Goal: Task Accomplishment & Management: Complete application form

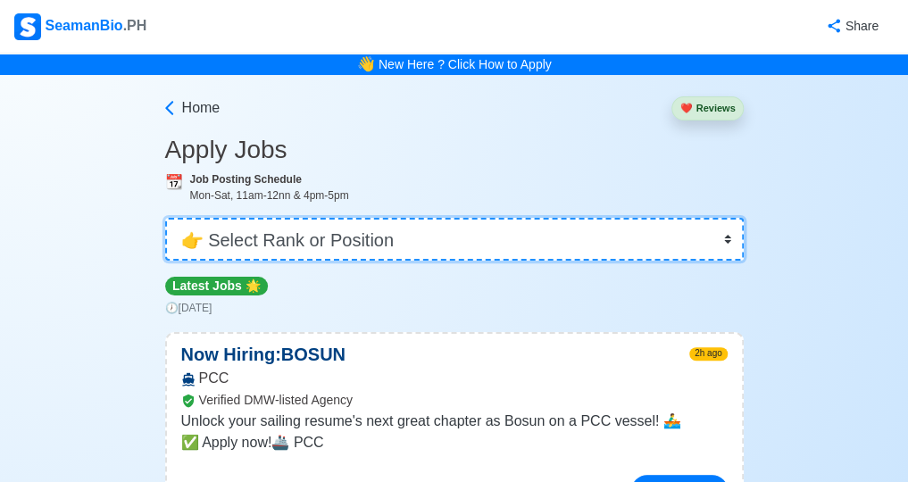
click at [727, 237] on select "👉 Select Rank or Position Master Chief Officer 2nd Officer 3rd Officer Junior O…" at bounding box center [454, 239] width 578 height 43
select select "2nd Engineer"
click at [165, 218] on select "👉 Select Rank or Position Master Chief Officer 2nd Officer 3rd Officer Junior O…" at bounding box center [454, 239] width 578 height 43
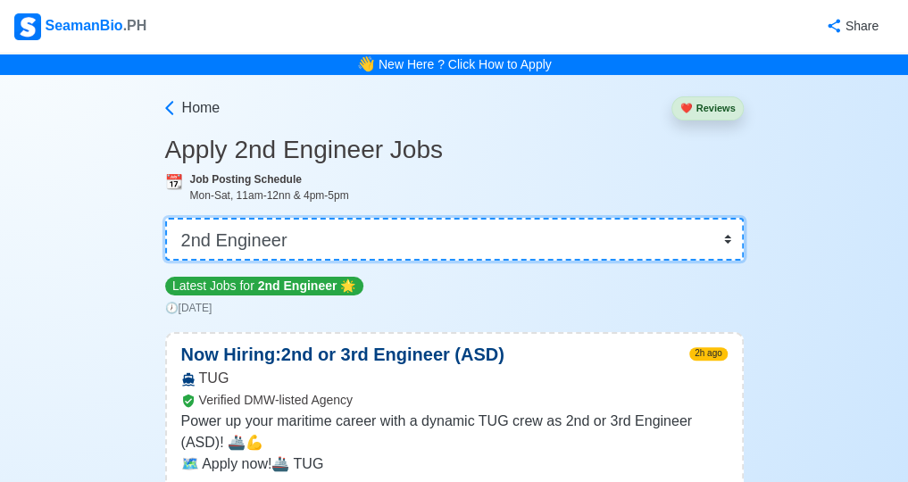
click at [728, 237] on select "👉 Select Rank or Position Master Chief Officer 2nd Officer 3rd Officer Junior O…" at bounding box center [454, 239] width 578 height 43
click at [672, 240] on select "👉 Select Rank or Position Master Chief Officer 2nd Officer 3rd Officer Junior O…" at bounding box center [454, 239] width 578 height 43
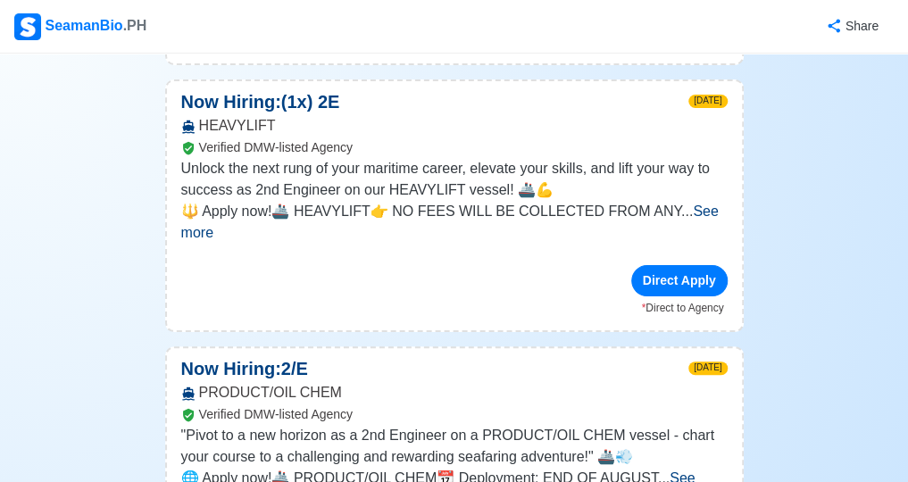
scroll to position [2023, 0]
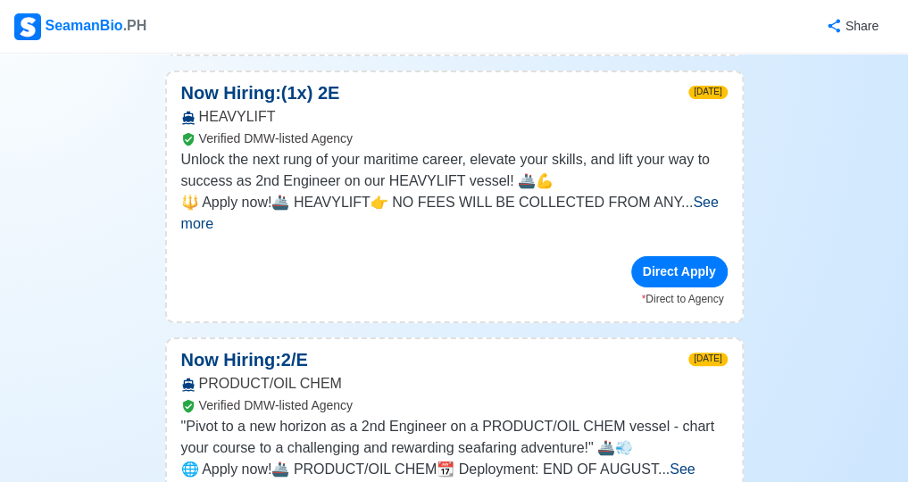
click at [695, 462] on span "See more" at bounding box center [438, 480] width 514 height 37
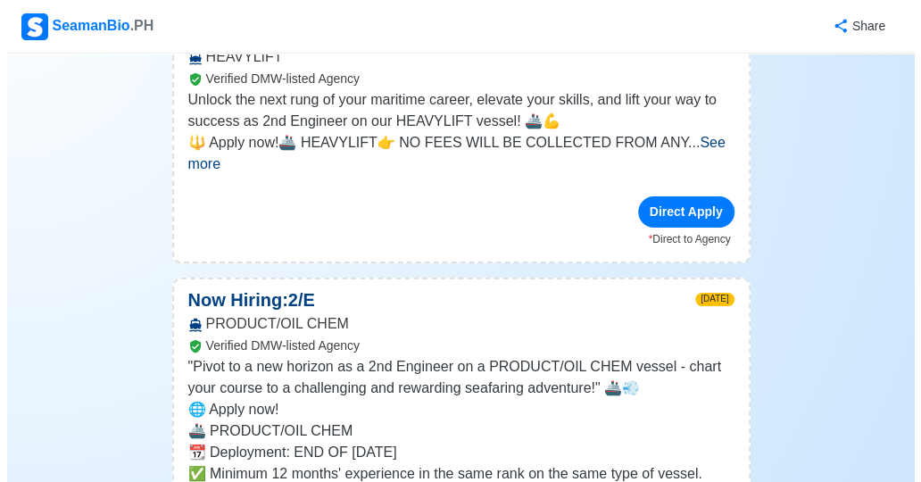
scroll to position [2112, 0]
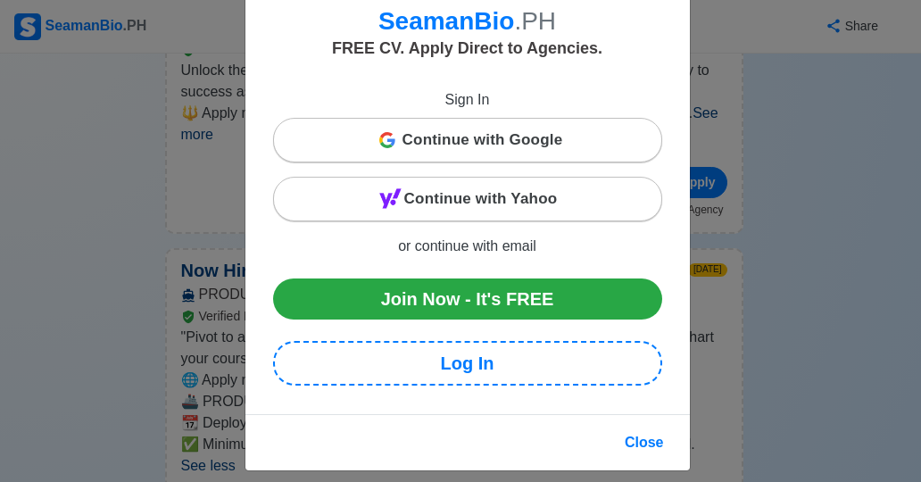
scroll to position [120, 0]
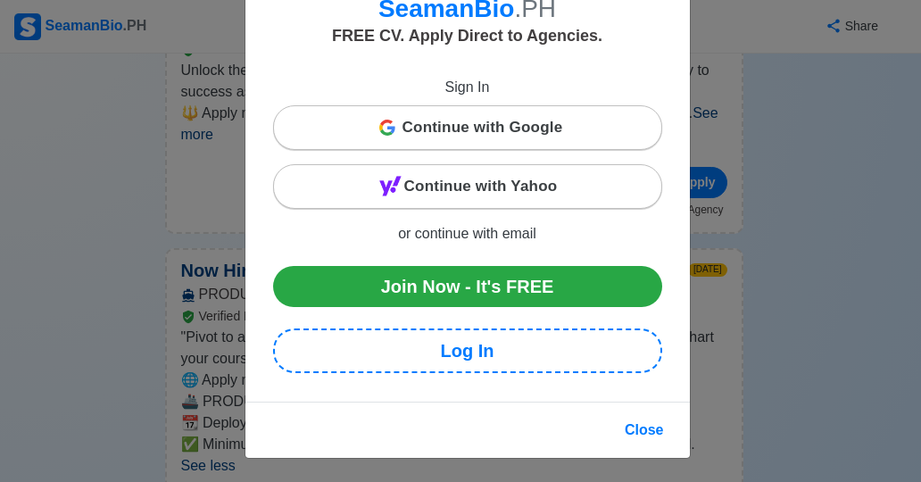
click at [504, 181] on span "Continue with Yahoo" at bounding box center [481, 187] width 154 height 36
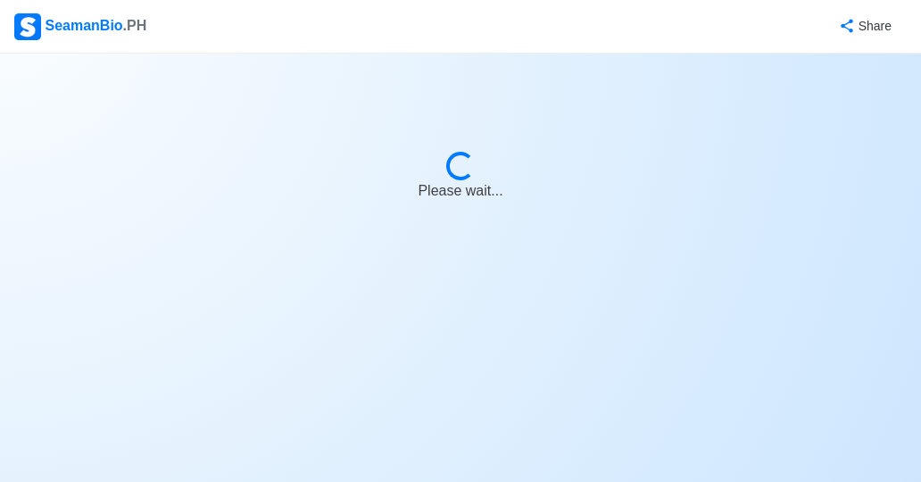
select select "2nd Engineer"
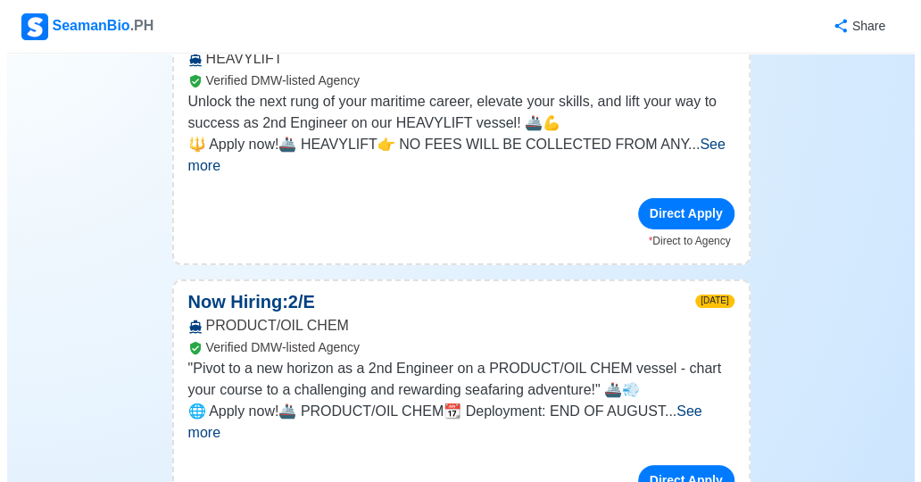
scroll to position [2083, 0]
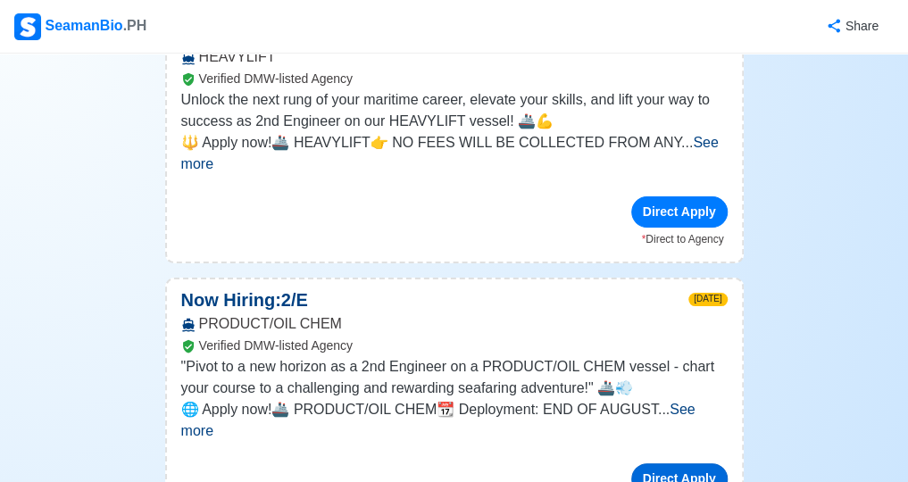
click at [686, 463] on div "Direct Apply" at bounding box center [679, 478] width 96 height 31
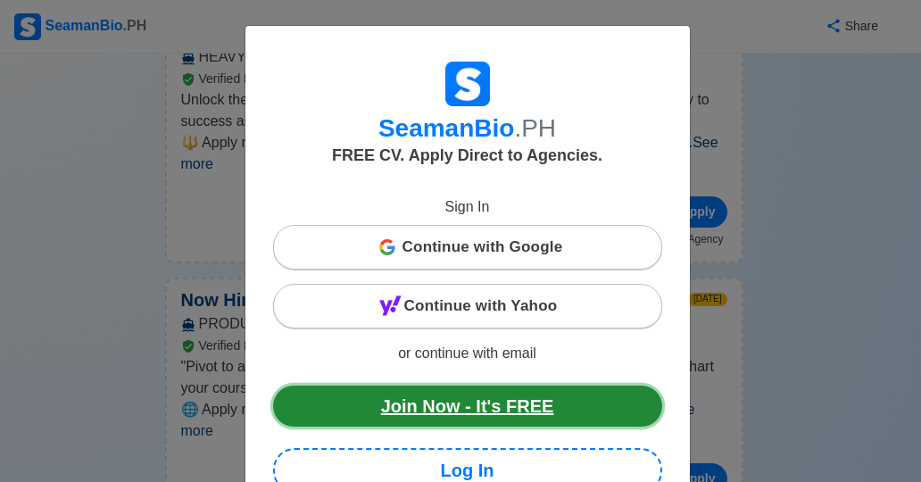
click at [532, 397] on link "Join Now - It's FREE" at bounding box center [467, 406] width 389 height 41
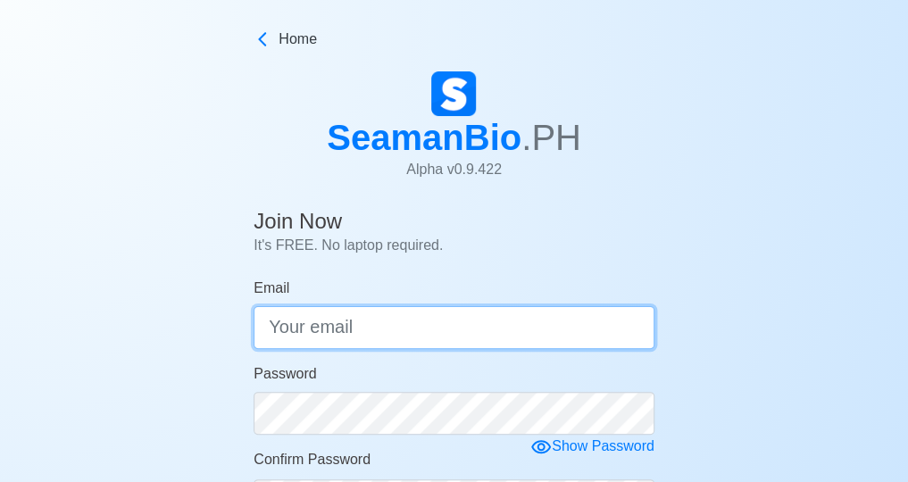
click at [426, 331] on input "Email" at bounding box center [454, 327] width 401 height 43
type input "[EMAIL_ADDRESS][DOMAIN_NAME]"
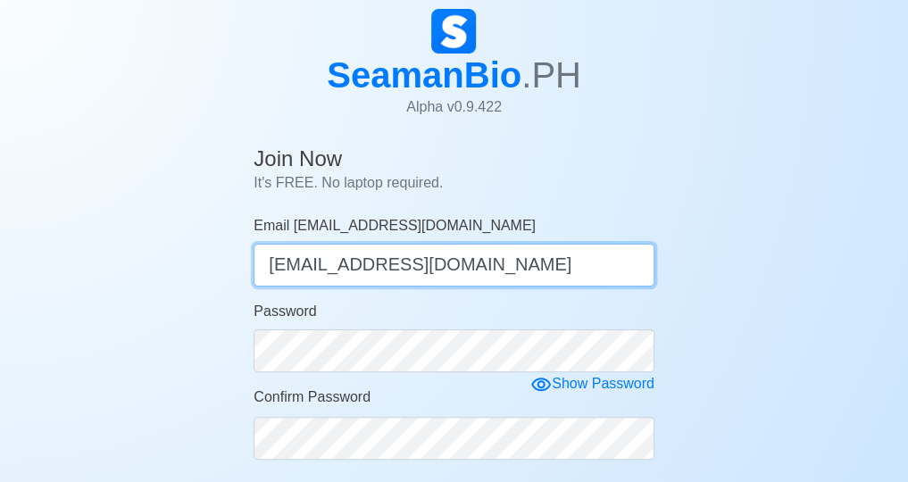
scroll to position [89, 0]
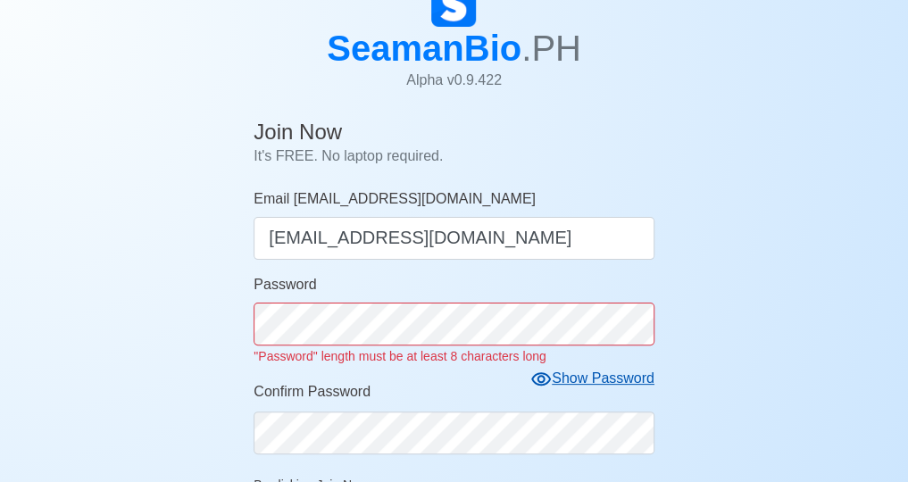
click at [539, 358] on form "Email barquezh1967@yahoo.com barquezh1967@yahoo.com Password "Password" length …" at bounding box center [454, 427] width 401 height 478
click at [578, 380] on form "Email barquezh1967@yahoo.com barquezh1967@yahoo.com Password "Password" length …" at bounding box center [454, 427] width 401 height 478
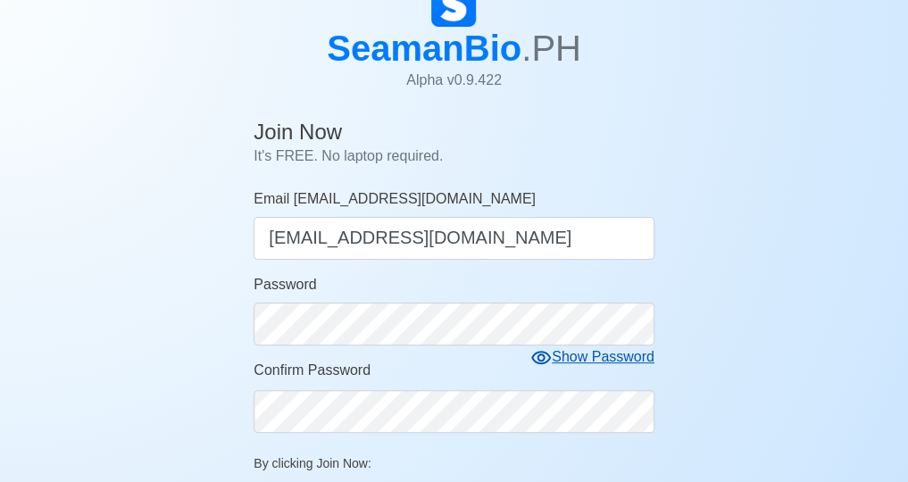
click at [586, 362] on div "Show Password" at bounding box center [592, 357] width 124 height 22
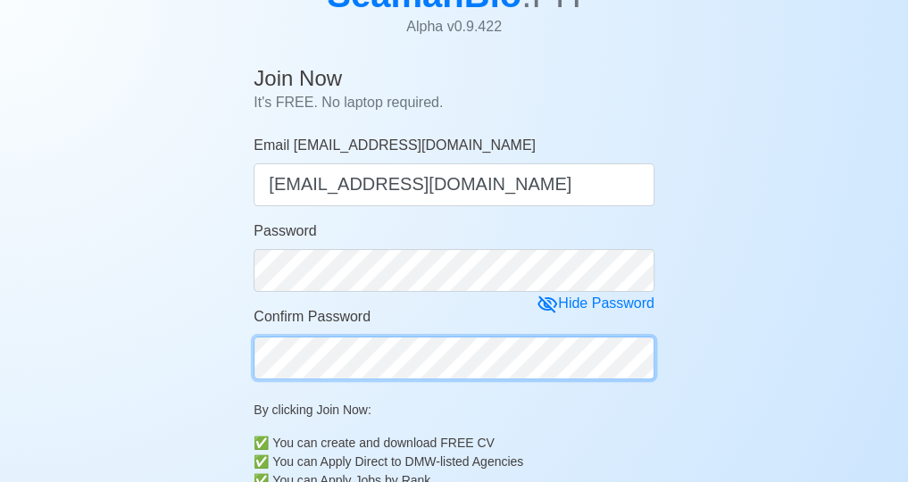
scroll to position [148, 0]
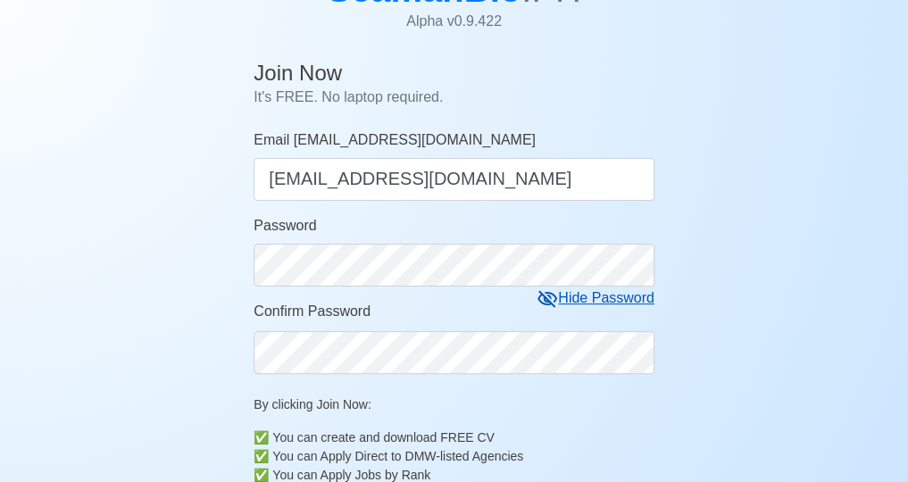
click at [572, 297] on div "Hide Password" at bounding box center [596, 298] width 118 height 22
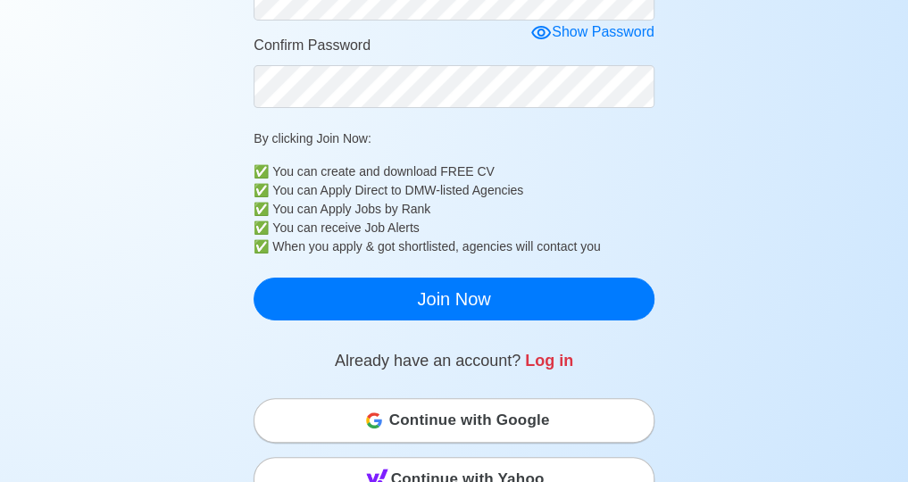
scroll to position [416, 0]
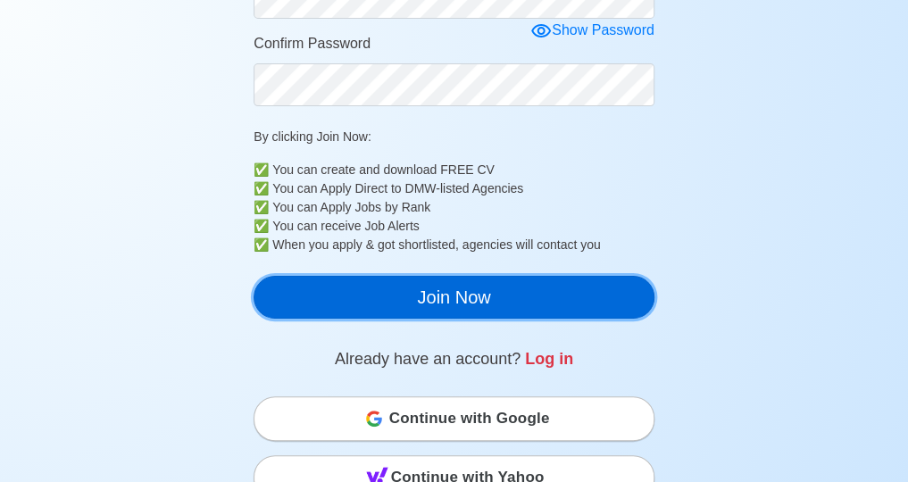
click at [489, 295] on button "Join Now" at bounding box center [454, 297] width 401 height 43
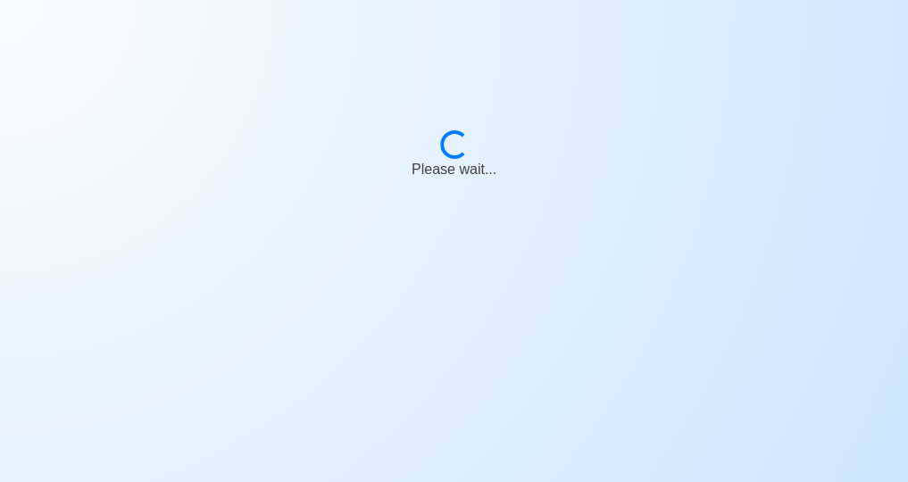
scroll to position [21, 0]
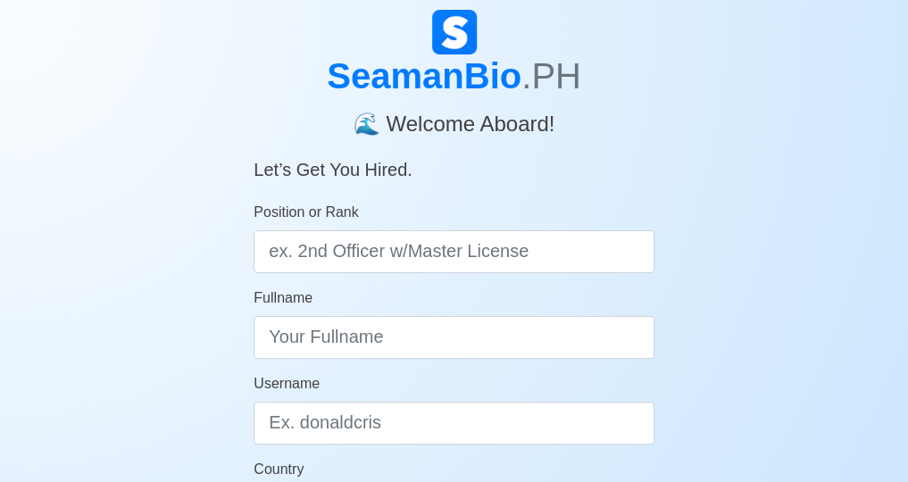
scroll to position [59, 0]
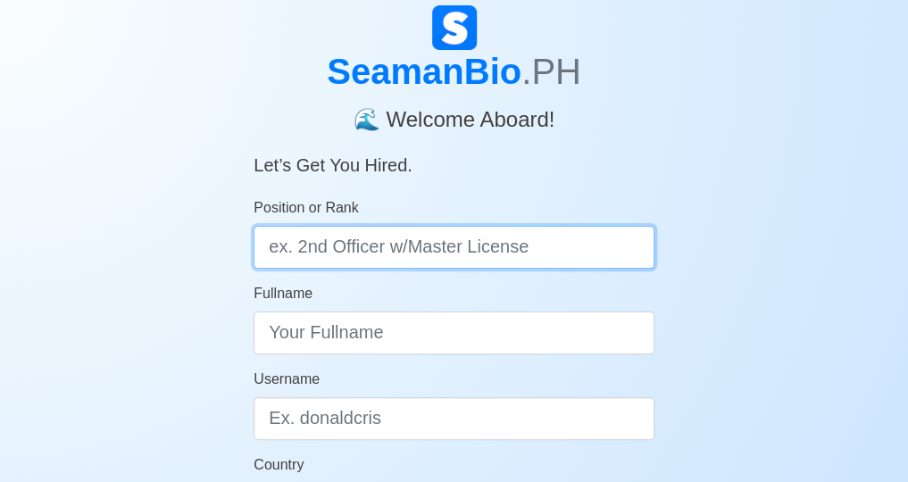
click at [509, 248] on input "Position or Rank" at bounding box center [454, 247] width 401 height 43
type input "2nd ENGINEER"
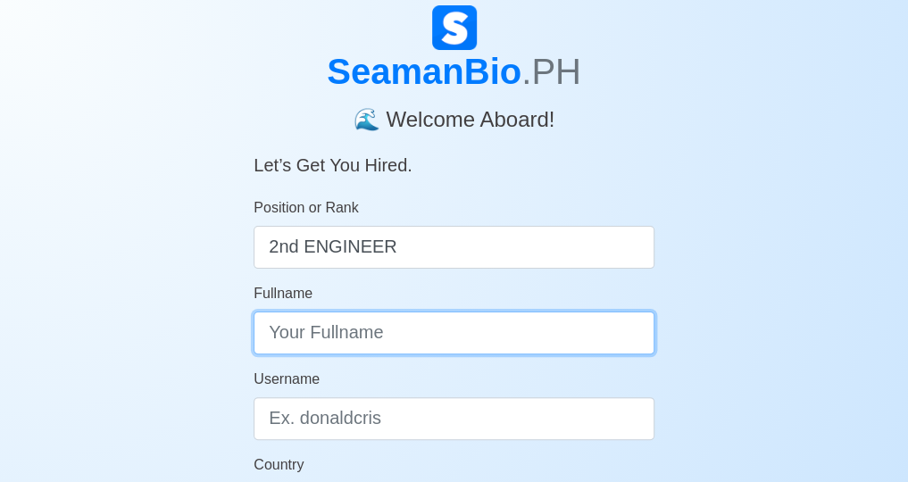
click at [421, 335] on input "Fullname" at bounding box center [454, 333] width 401 height 43
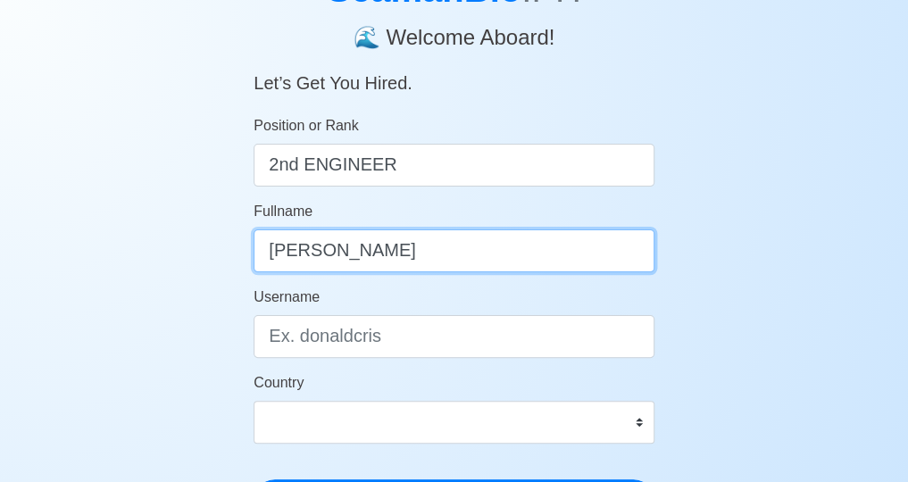
scroll to position [179, 0]
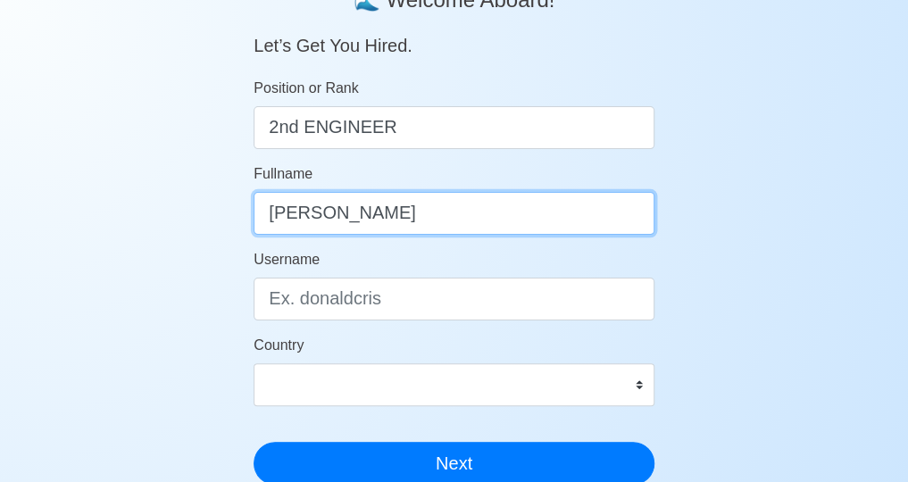
type input "[PERSON_NAME]"
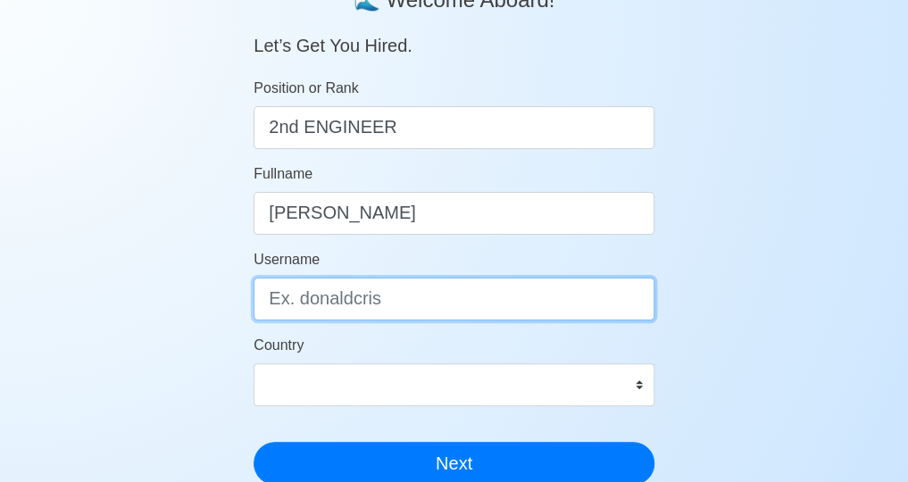
click at [443, 301] on input "Username" at bounding box center [454, 299] width 401 height 43
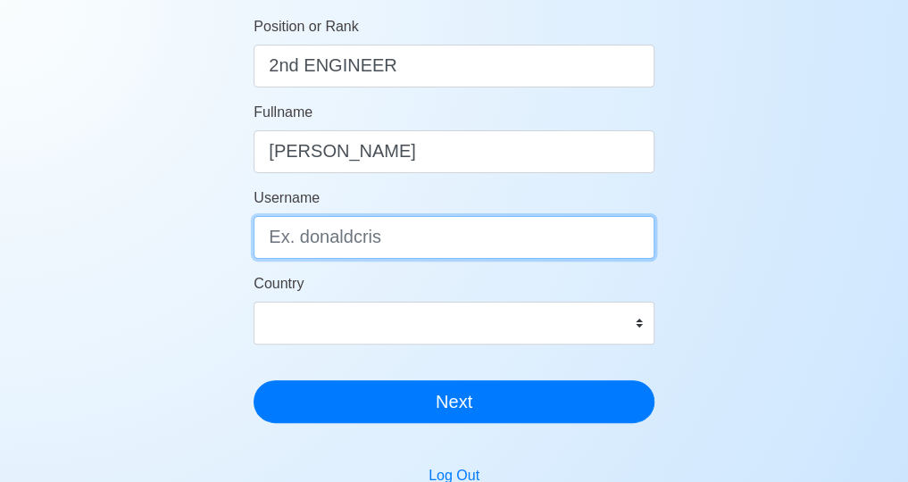
scroll to position [268, 0]
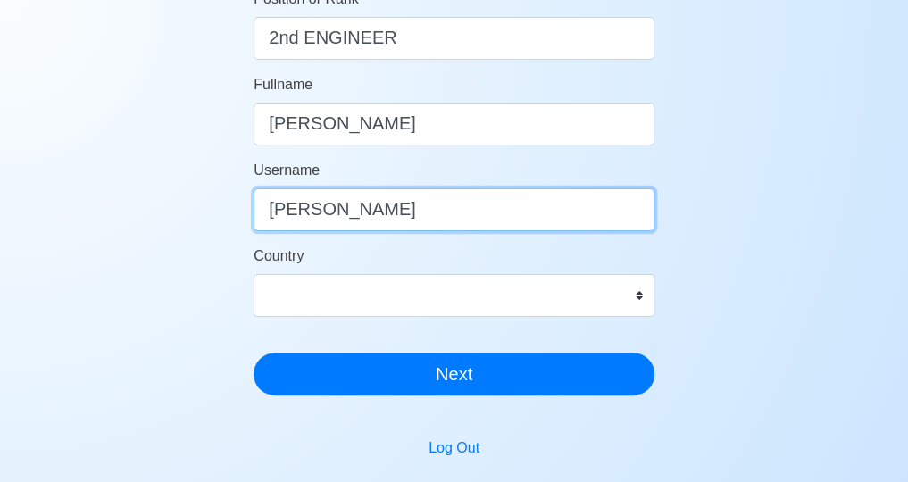
type input "HENRY"
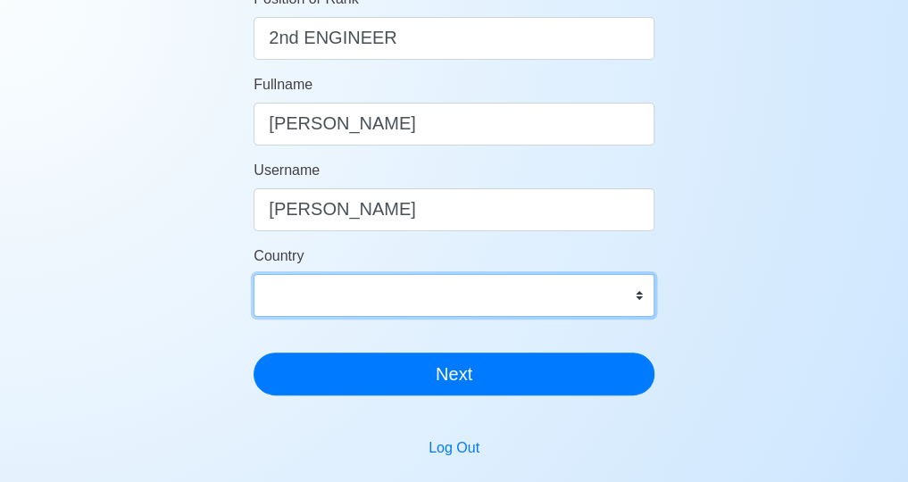
click at [594, 288] on select "Afghanistan Åland Islands Albania Algeria American Samoa Andorra Angola Anguill…" at bounding box center [454, 295] width 401 height 43
select select "PH"
click at [254, 274] on select "Afghanistan Åland Islands Albania Algeria American Samoa Andorra Angola Anguill…" at bounding box center [454, 295] width 401 height 43
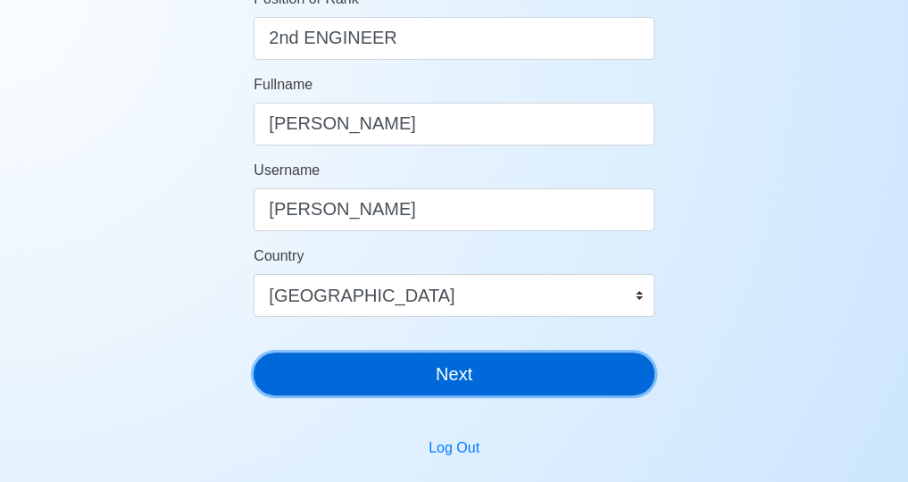
click at [486, 373] on button "Next" at bounding box center [454, 374] width 401 height 43
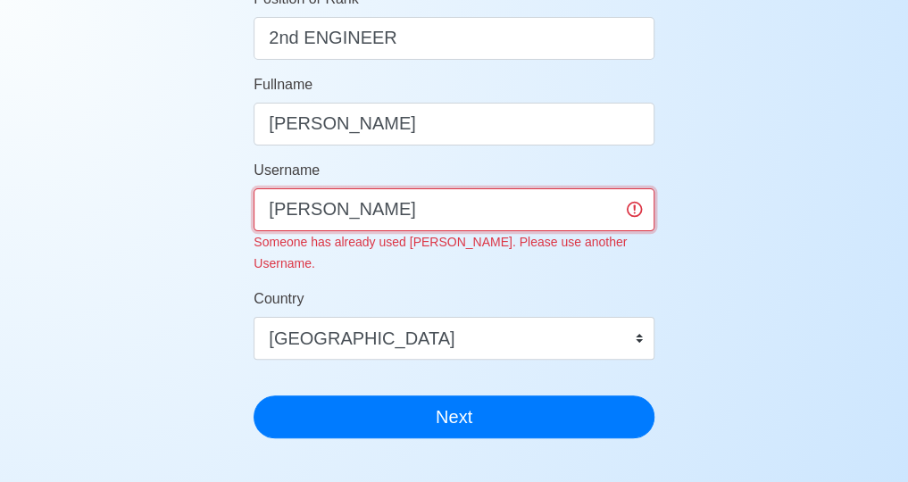
click at [337, 206] on input "HENRY" at bounding box center [454, 209] width 401 height 43
type input "H"
click at [269, 204] on input "HENRY" at bounding box center [454, 209] width 401 height 43
click at [351, 207] on input "19HENRY" at bounding box center [454, 209] width 401 height 43
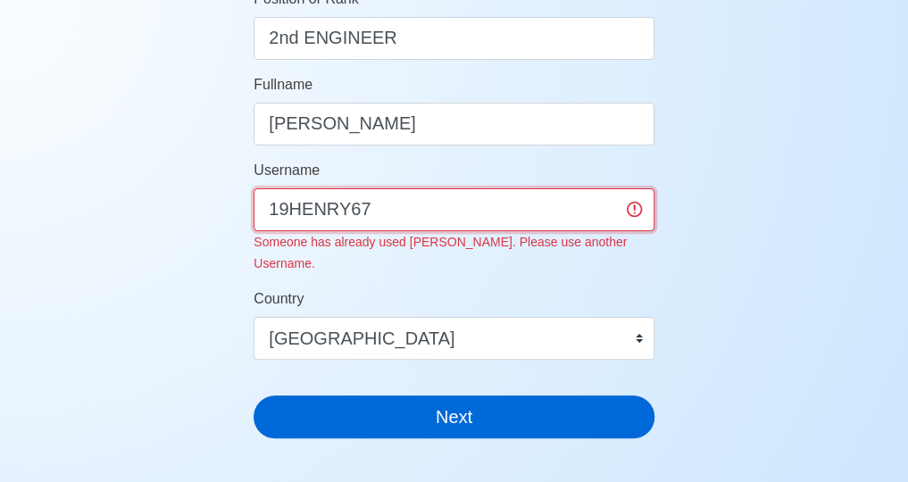
type input "19HENRY67"
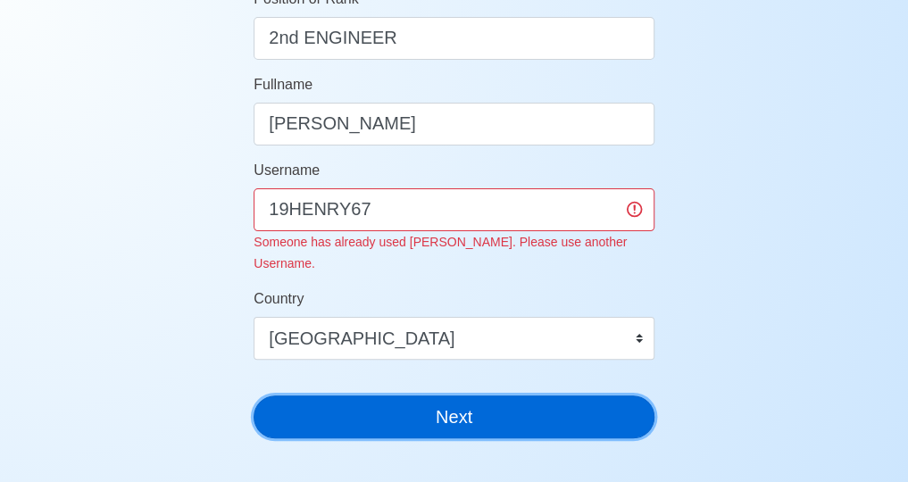
click at [473, 397] on div "SeamanBio .PH 🌊 Welcome Aboard! Let’s Get You Hired. Position or Rank 2nd ENGIN…" at bounding box center [454, 124] width 401 height 656
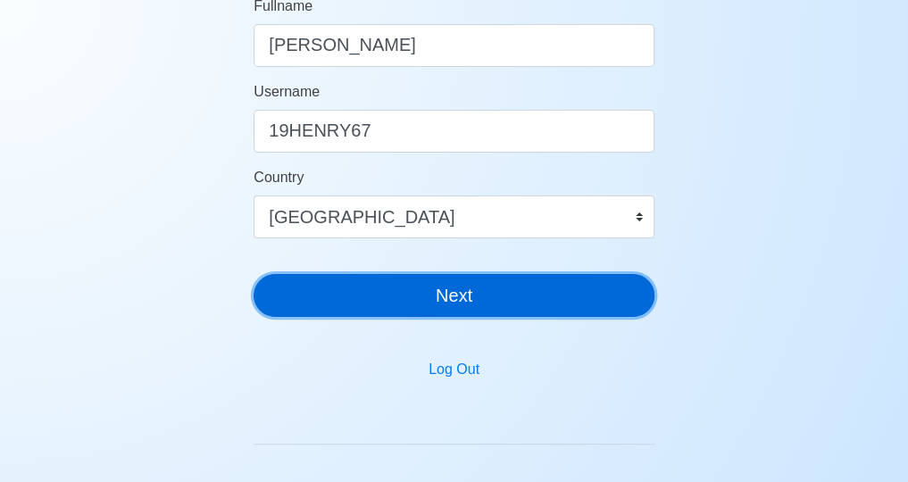
scroll to position [357, 0]
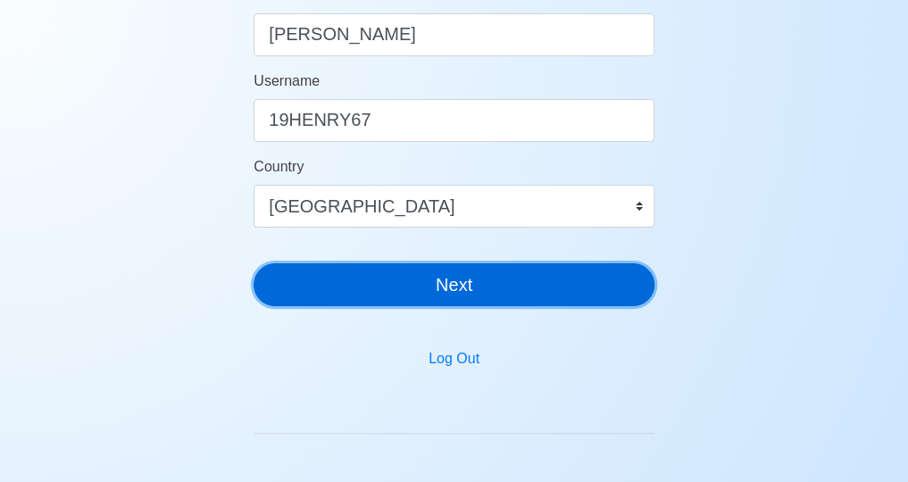
click at [466, 290] on button "Next" at bounding box center [454, 284] width 401 height 43
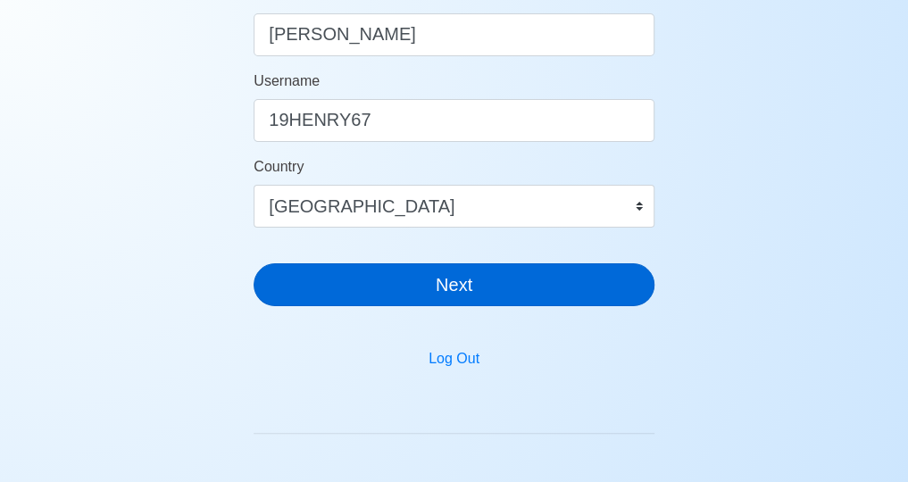
scroll to position [21, 0]
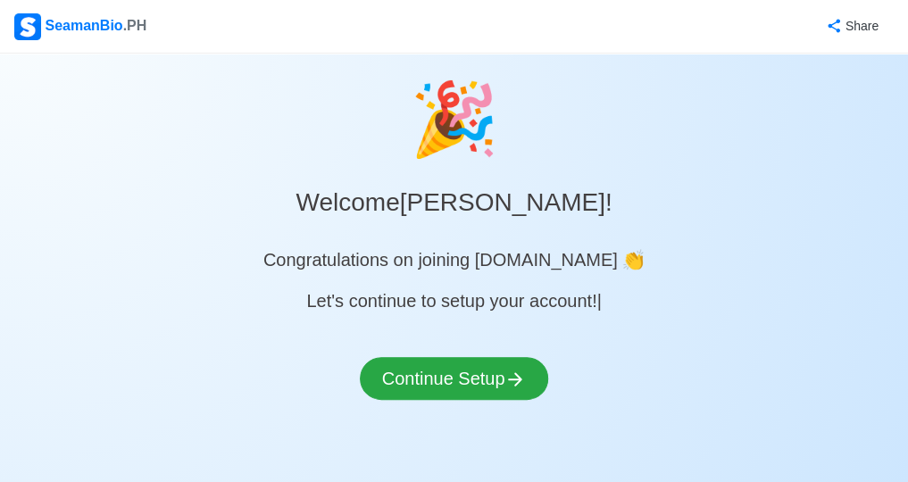
scroll to position [11, 0]
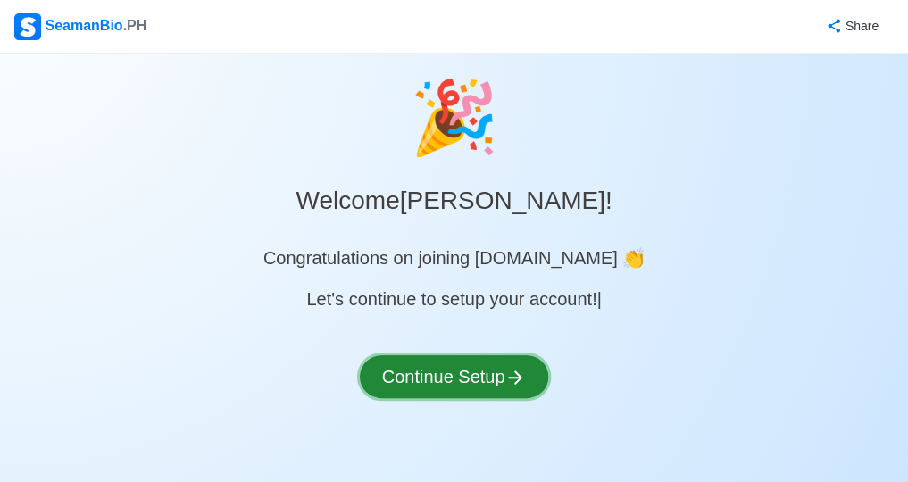
click at [470, 374] on button "Continue Setup" at bounding box center [454, 376] width 189 height 43
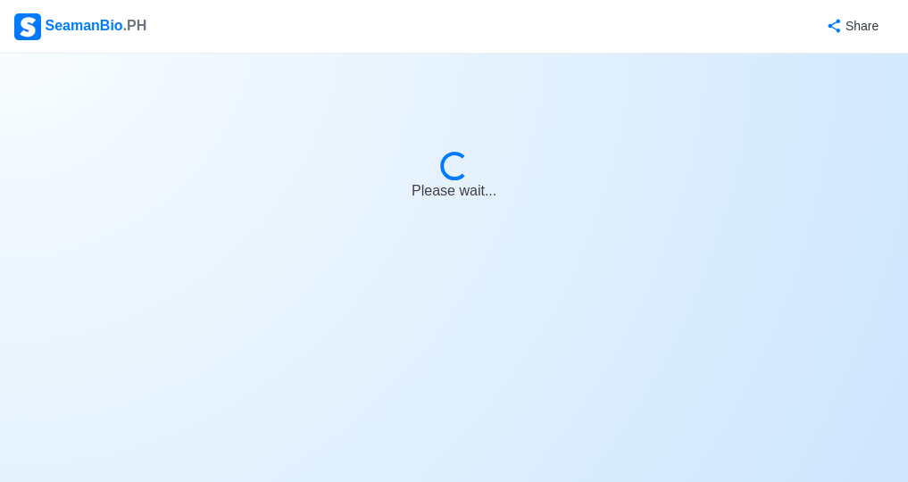
select select "Visible for Hiring"
select select "PH"
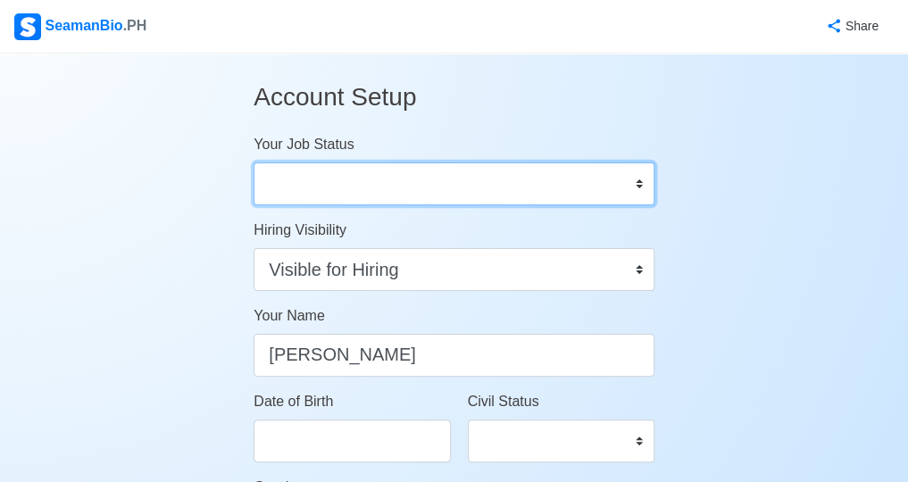
click at [445, 187] on select "Onboard Actively Looking for Job Not Looking for Job" at bounding box center [454, 183] width 401 height 43
select select "Actively Looking for Job"
click at [254, 162] on select "Onboard Actively Looking for Job Not Looking for Job" at bounding box center [454, 183] width 401 height 43
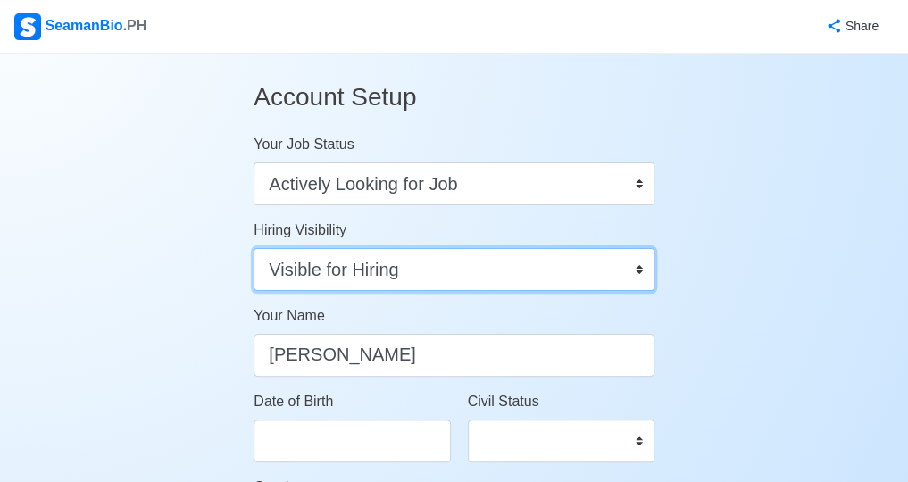
click at [472, 270] on select "Visible for Hiring Not Visible for Hiring" at bounding box center [454, 269] width 401 height 43
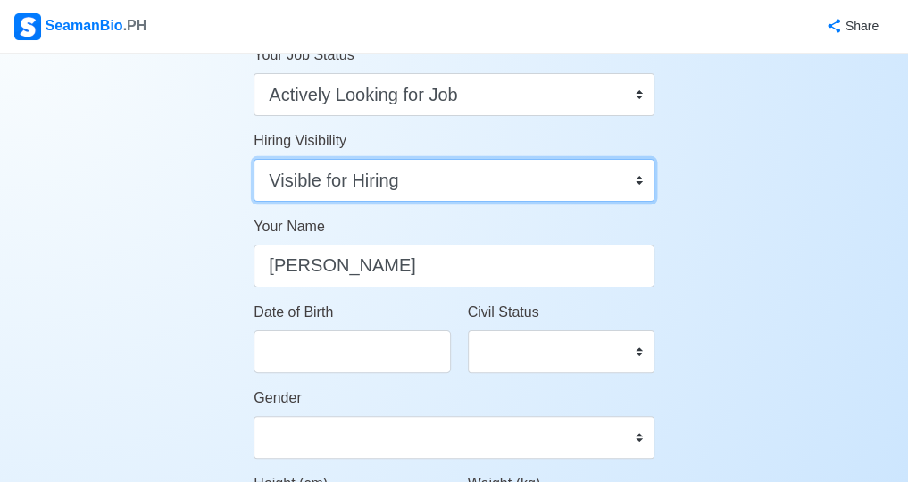
scroll to position [119, 0]
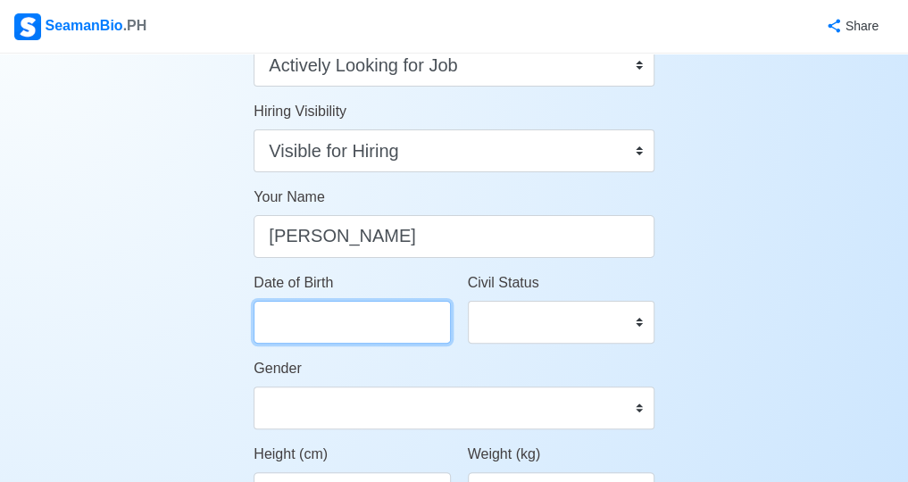
click at [362, 313] on input "Date of Birth" at bounding box center [352, 322] width 196 height 43
select select "****"
select select "******"
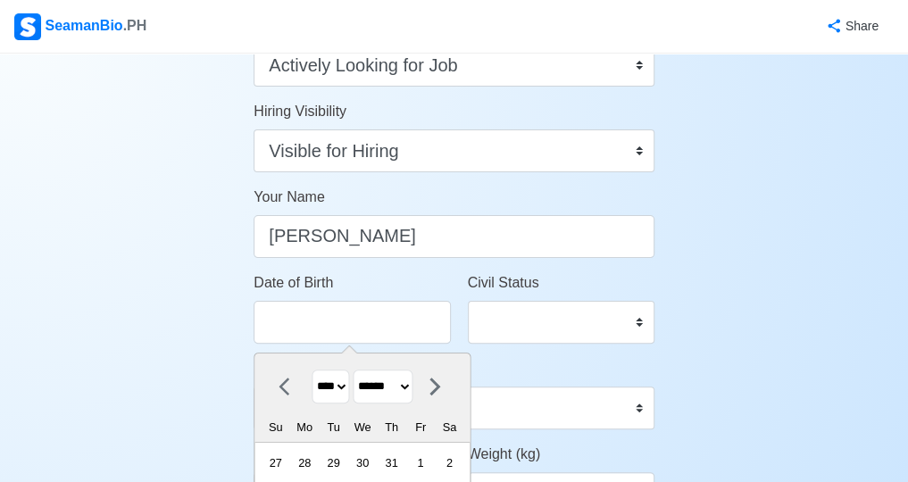
click at [350, 384] on select "**** **** **** **** **** **** **** **** **** **** **** **** **** **** **** ****…" at bounding box center [330, 387] width 37 height 35
select select "****"
click at [312, 370] on select "**** **** **** **** **** **** **** **** **** **** **** **** **** **** **** ****…" at bounding box center [330, 387] width 37 height 35
click at [413, 383] on select "******* ******** ***** ***** *** **** **** ****** ********* ******* ******** **…" at bounding box center [384, 387] width 60 height 35
select select "********"
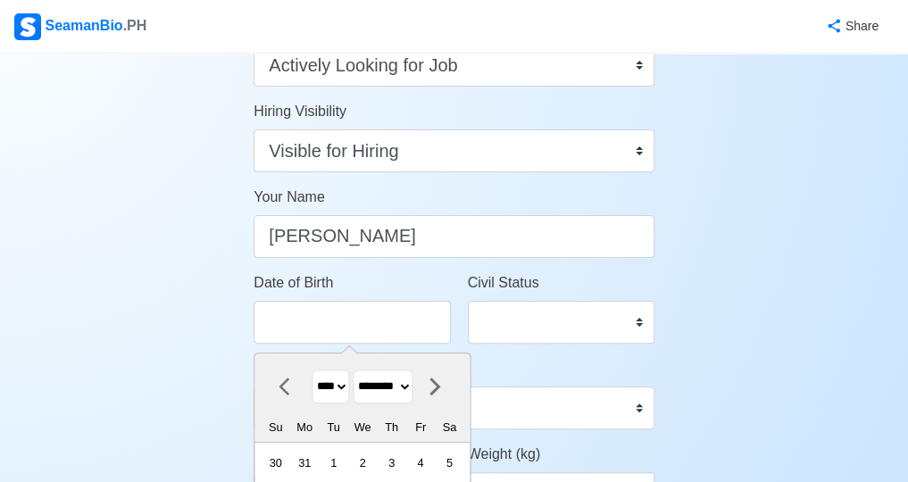
click at [359, 370] on select "******* ******** ***** ***** *** **** **** ****** ********* ******* ******** **…" at bounding box center [384, 387] width 60 height 35
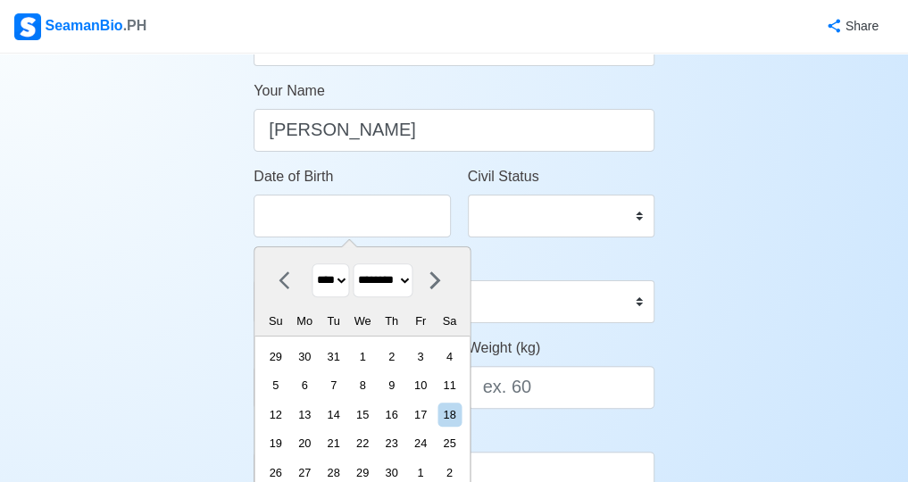
scroll to position [268, 0]
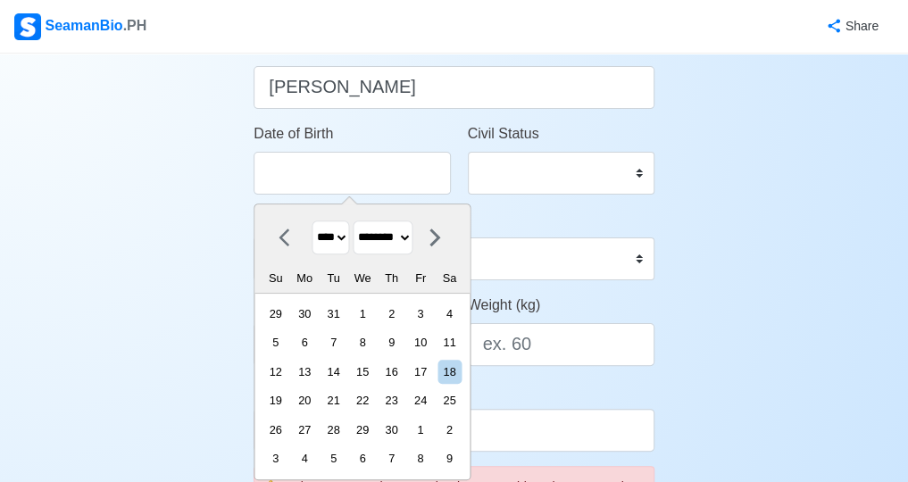
click at [309, 399] on div "20" at bounding box center [305, 400] width 24 height 24
type input "11/20/1967"
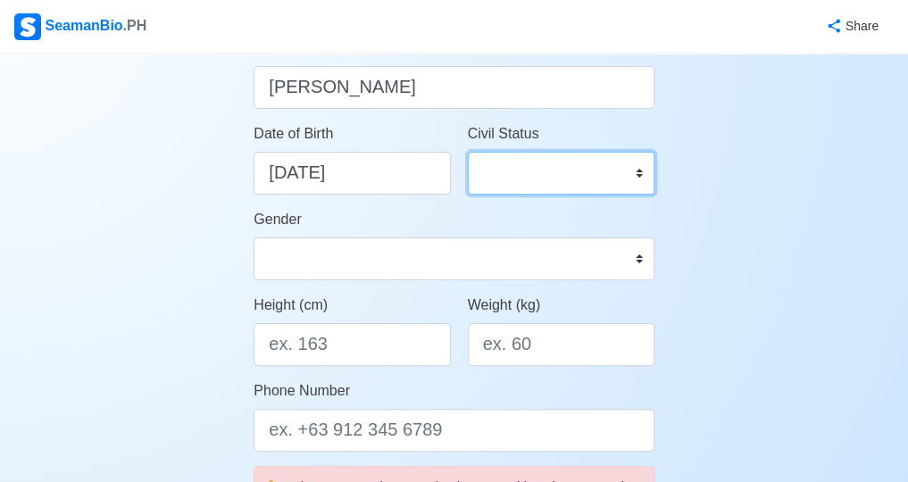
click at [550, 175] on select "Single Married Widowed Separated" at bounding box center [561, 173] width 187 height 43
select select "Married"
click at [468, 152] on select "Single Married Widowed Separated" at bounding box center [561, 173] width 187 height 43
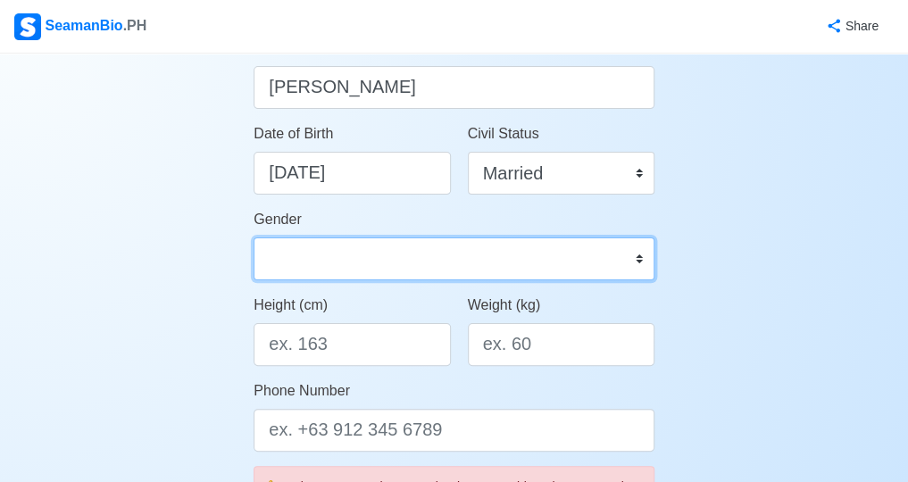
click at [386, 254] on select "Male Female" at bounding box center [454, 258] width 401 height 43
select select "[DEMOGRAPHIC_DATA]"
click at [254, 237] on select "Male Female" at bounding box center [454, 258] width 401 height 43
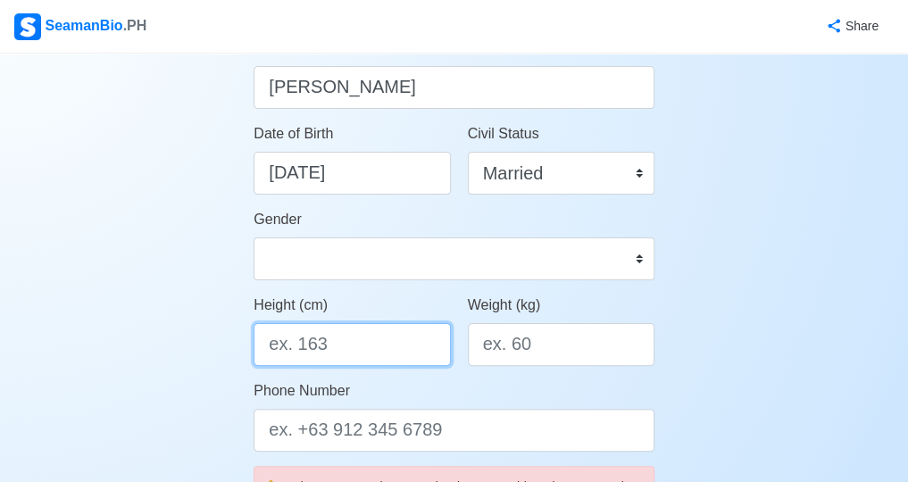
click at [368, 347] on input "Height (cm)" at bounding box center [352, 344] width 196 height 43
type input "157"
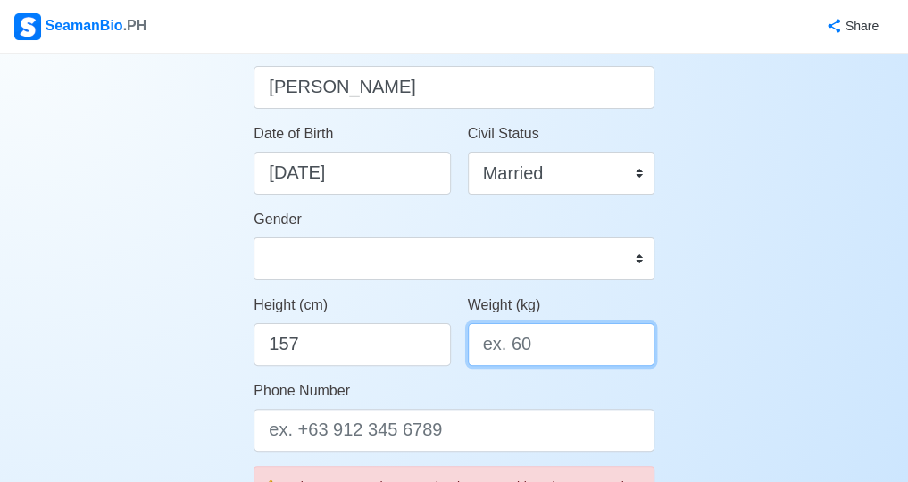
click at [554, 340] on input "Weight (kg)" at bounding box center [561, 344] width 187 height 43
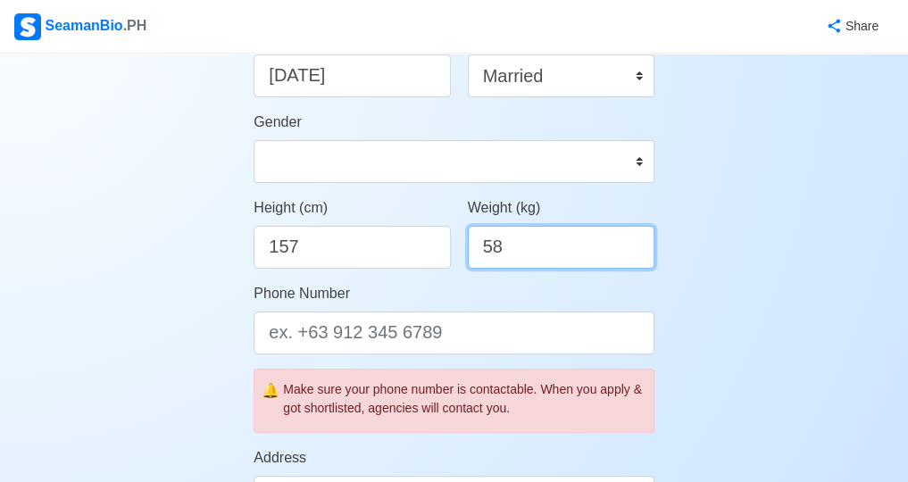
scroll to position [387, 0]
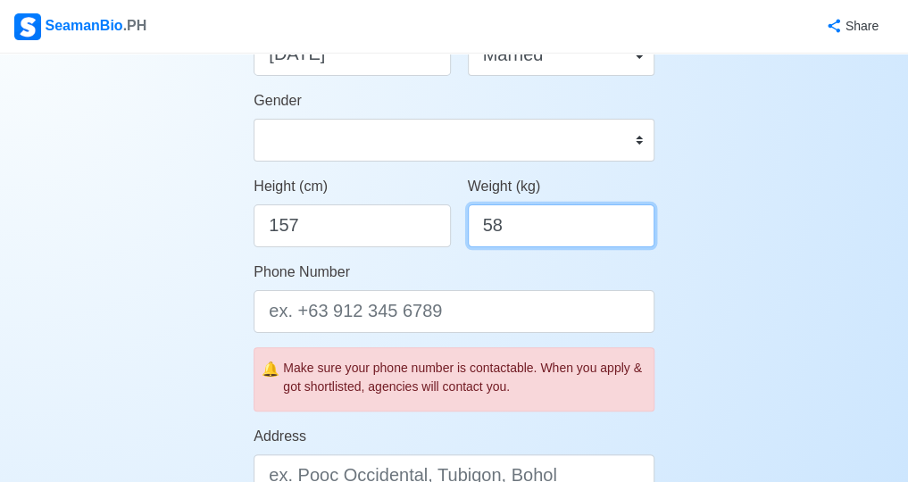
type input "58"
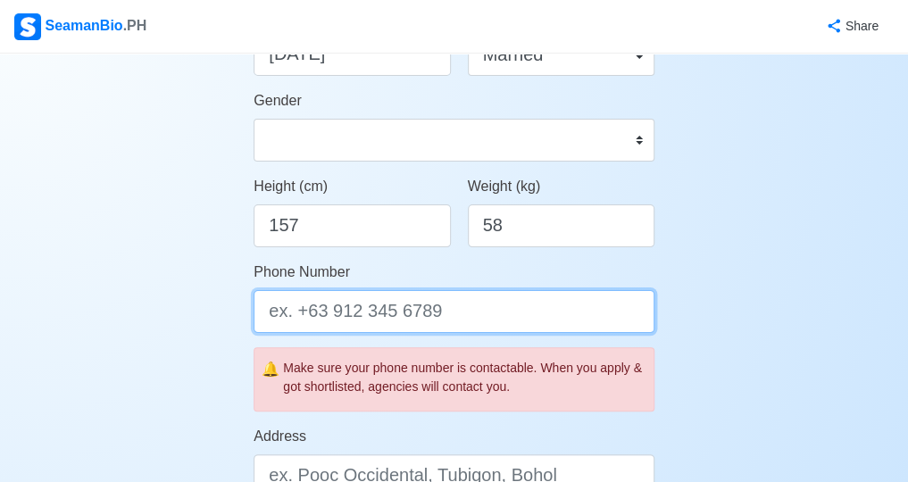
click at [453, 310] on input "Phone Number" at bounding box center [454, 311] width 401 height 43
type input "63 9984116786"
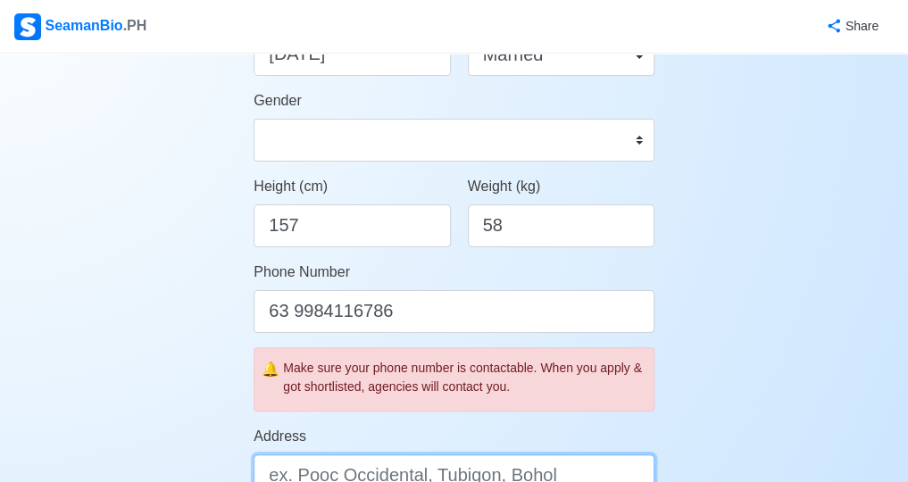
type input "025 SAINT SCHOLASTICA SUBD.,TALON SINGKO, [GEOGRAPHIC_DATA]"
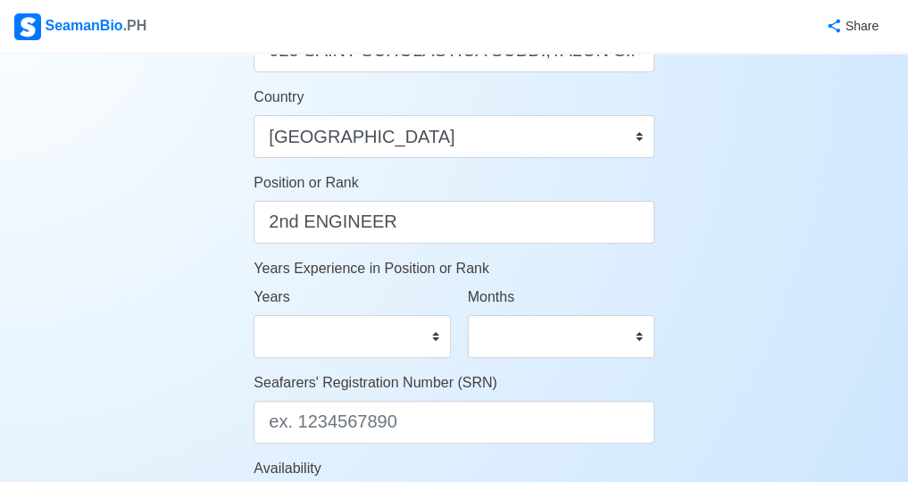
scroll to position [833, 0]
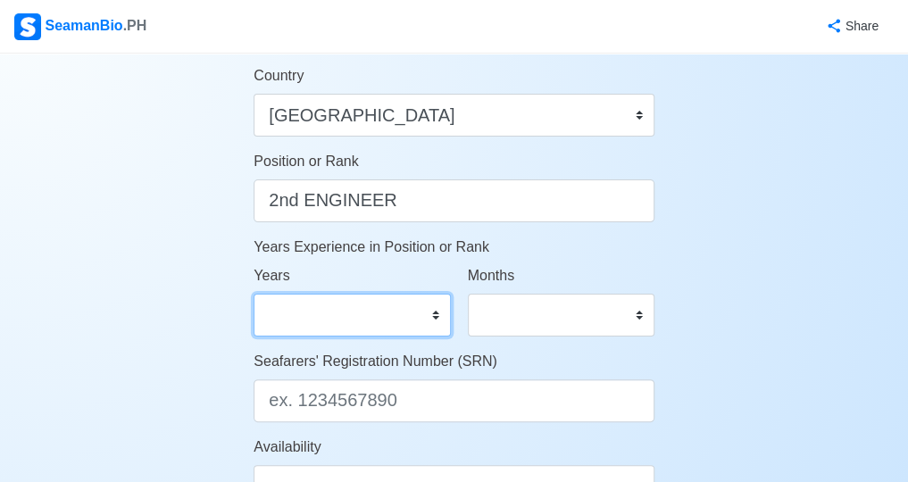
click at [354, 313] on select "0 1 2 3 4 5 6 7 8 9 10 11 12 13 14 15 16 17 18 19 20 21 22 23 24 25 26 27 28 29…" at bounding box center [352, 315] width 196 height 43
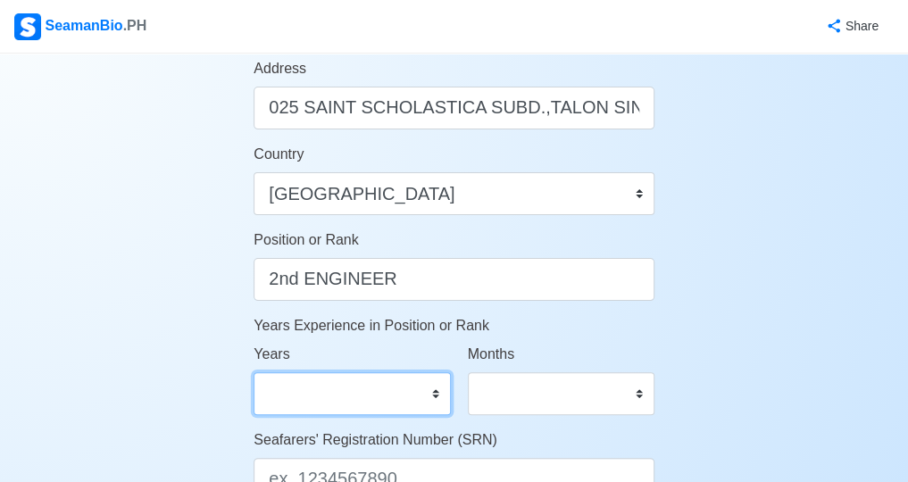
scroll to position [744, 0]
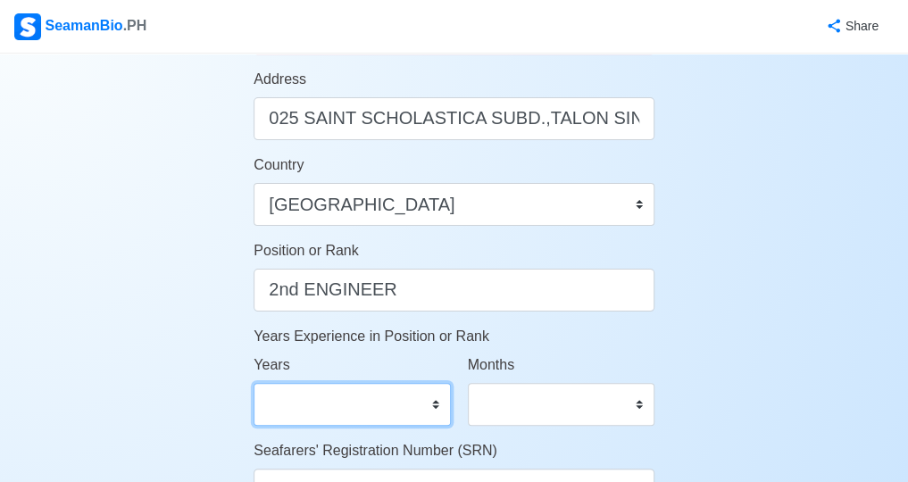
click at [371, 406] on select "0 1 2 3 4 5 6 7 8 9 10 11 12 13 14 15 16 17 18 19 20 21 22 23 24 25 26 27 28 29…" at bounding box center [352, 404] width 196 height 43
select select "4"
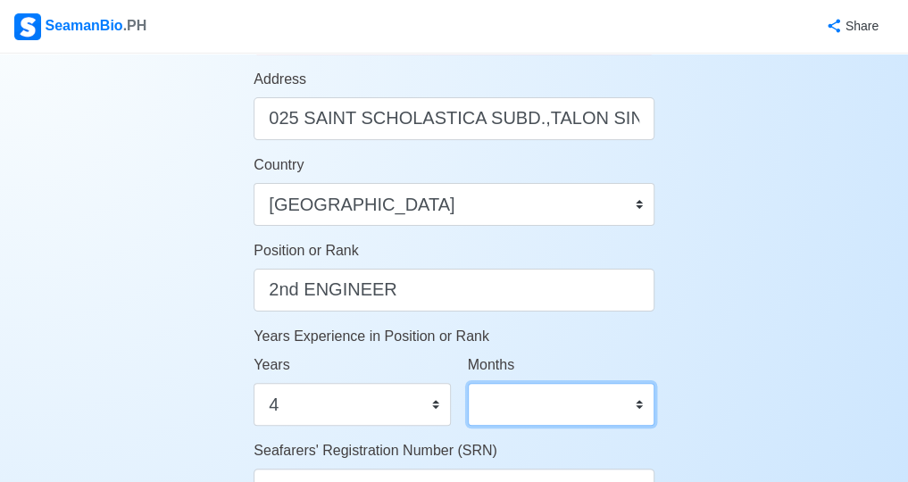
click at [528, 406] on select "0 1 2 3 4 5 6 7 8 9 10 11" at bounding box center [561, 404] width 187 height 43
select select "6"
click at [468, 383] on select "0 1 2 3 4 5 6 7 8 9 10 11" at bounding box center [561, 404] width 187 height 43
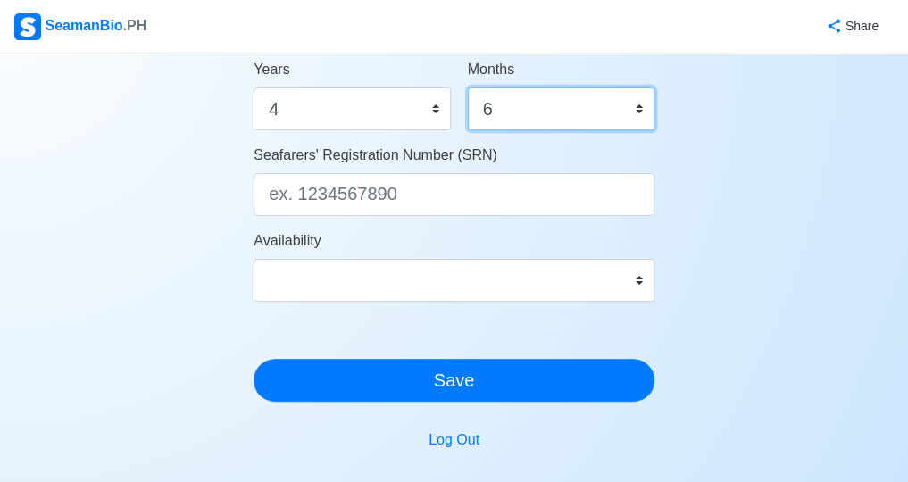
scroll to position [1041, 0]
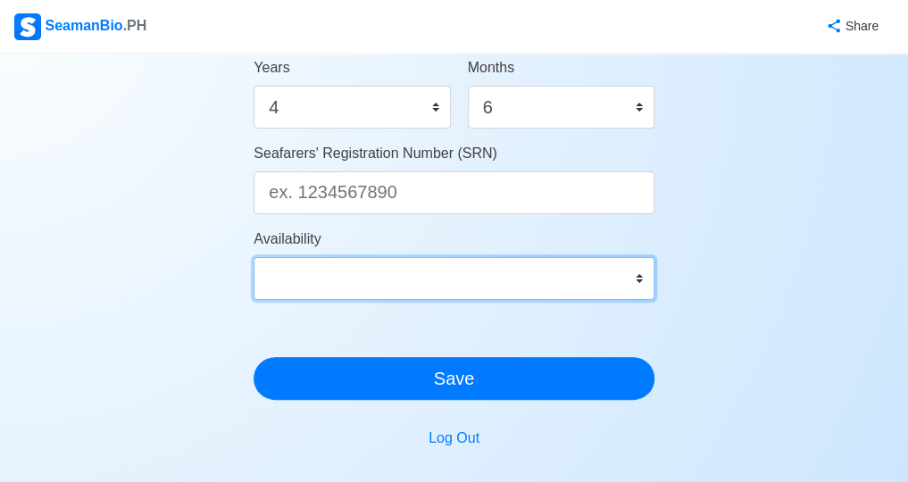
click at [634, 283] on select "Immediate Sep 2025 Oct 2025 Nov 2025 Dec 2025 Jan 2026 Feb 2026 Mar 2026 Apr 20…" at bounding box center [454, 278] width 401 height 43
select select "1756656000000"
click at [254, 257] on select "Immediate Sep 2025 Oct 2025 Nov 2025 Dec 2025 Jan 2026 Feb 2026 Mar 2026 Apr 20…" at bounding box center [454, 278] width 401 height 43
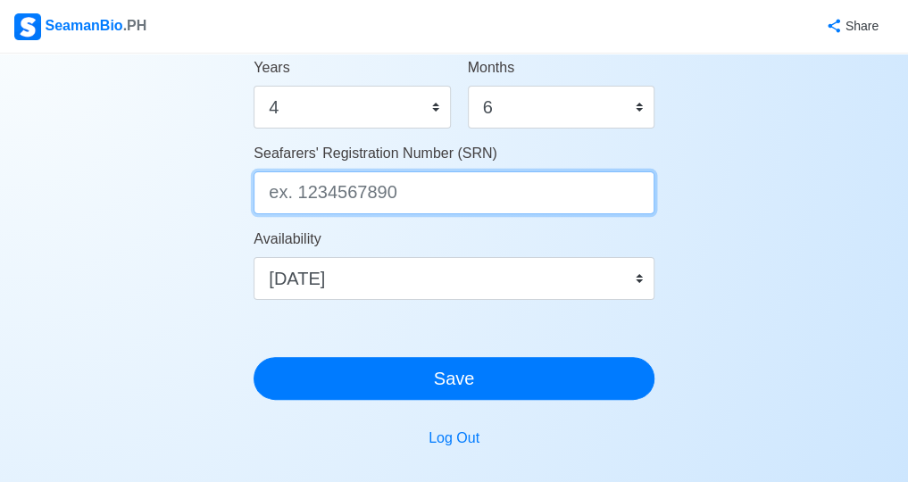
click at [416, 194] on input "Seafarers' Registration Number (SRN)" at bounding box center [454, 192] width 401 height 43
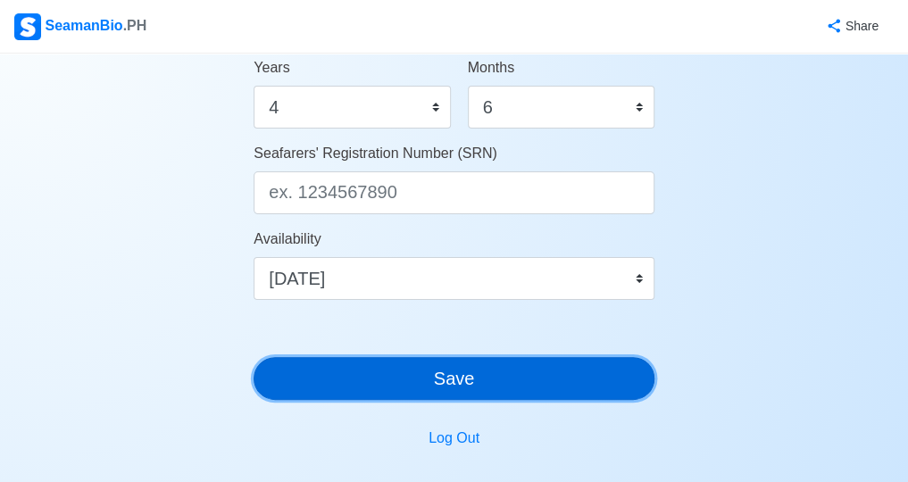
click at [475, 384] on button "Save" at bounding box center [454, 378] width 401 height 43
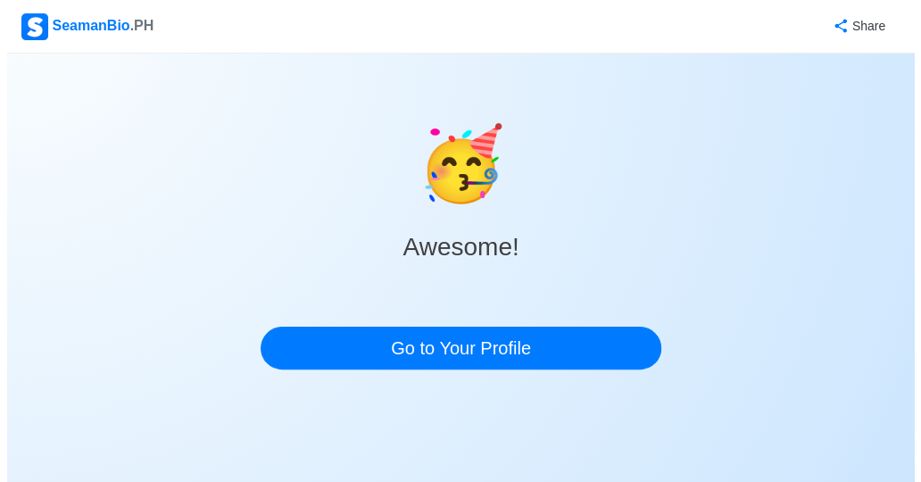
scroll to position [0, 0]
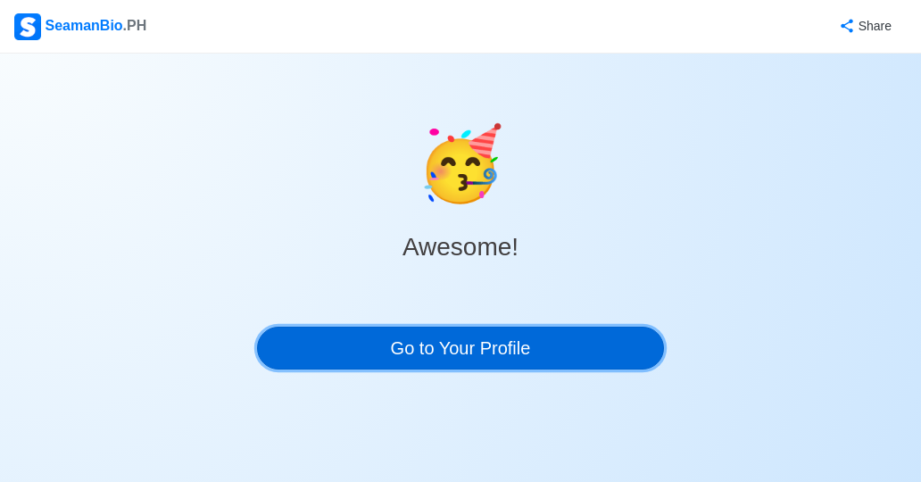
click at [546, 349] on link "Go to Your Profile" at bounding box center [460, 348] width 407 height 43
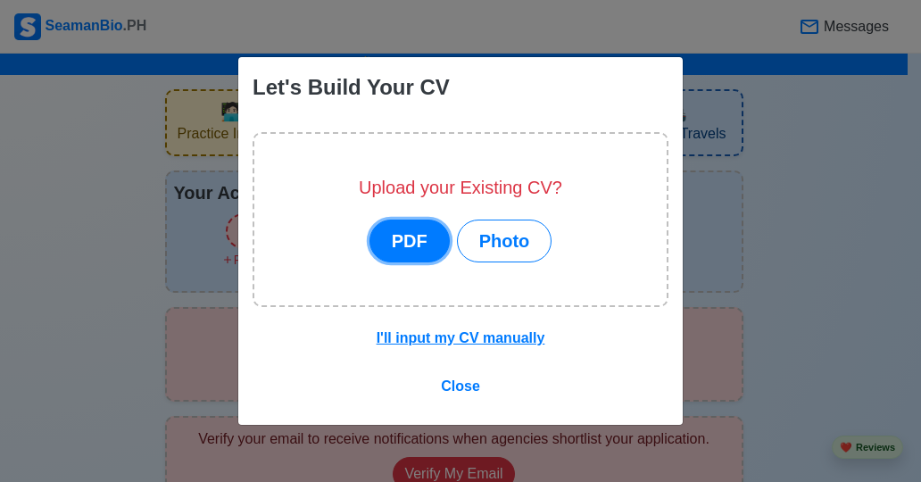
click at [417, 244] on button "PDF" at bounding box center [410, 241] width 80 height 43
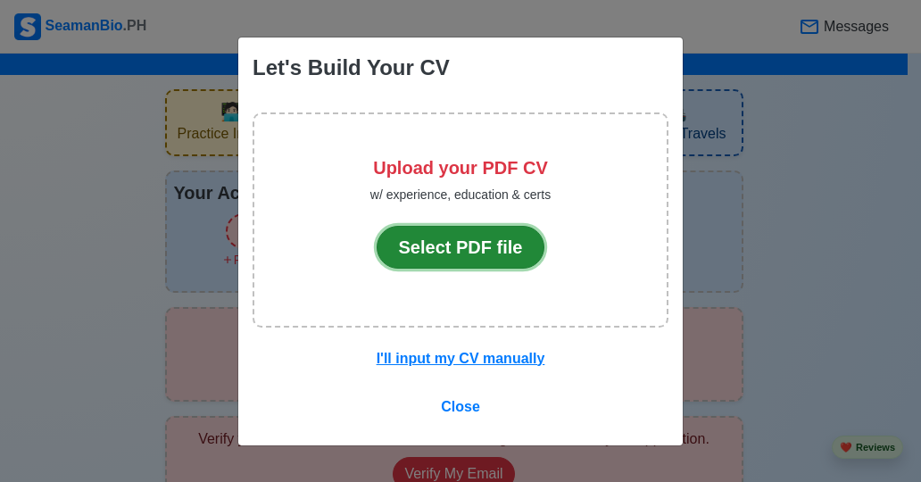
click at [518, 242] on button "Select PDF file" at bounding box center [461, 247] width 169 height 43
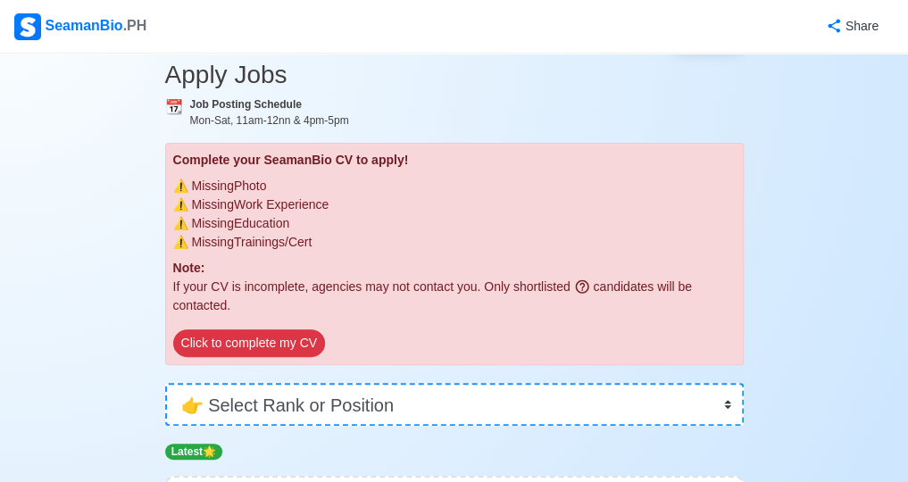
scroll to position [89, 0]
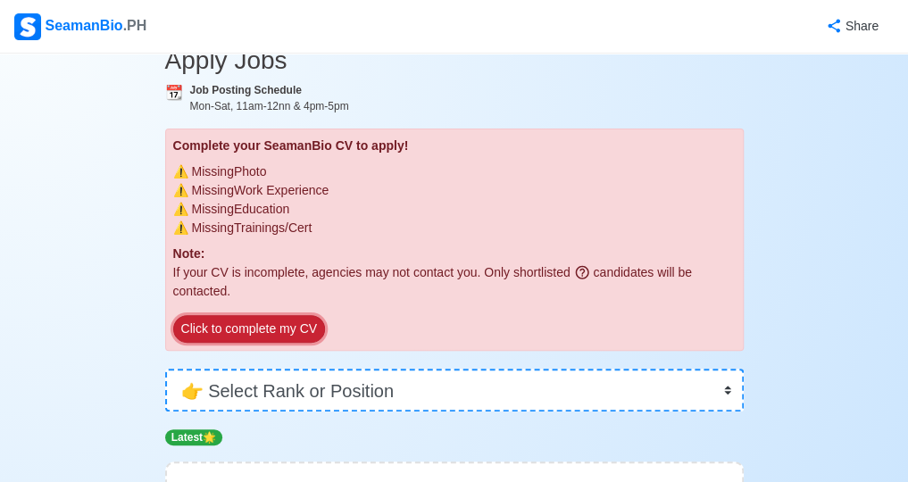
click at [294, 329] on button "Click to complete my CV" at bounding box center [249, 329] width 152 height 28
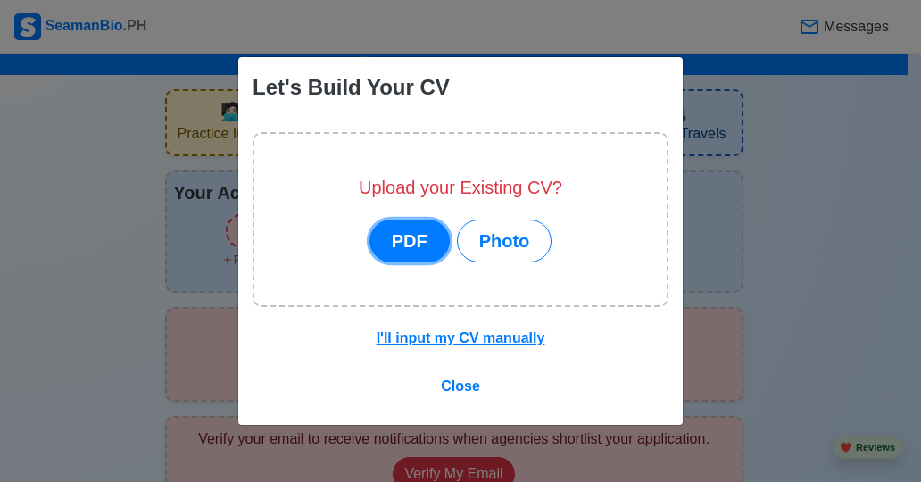
click at [415, 244] on button "PDF" at bounding box center [410, 241] width 80 height 43
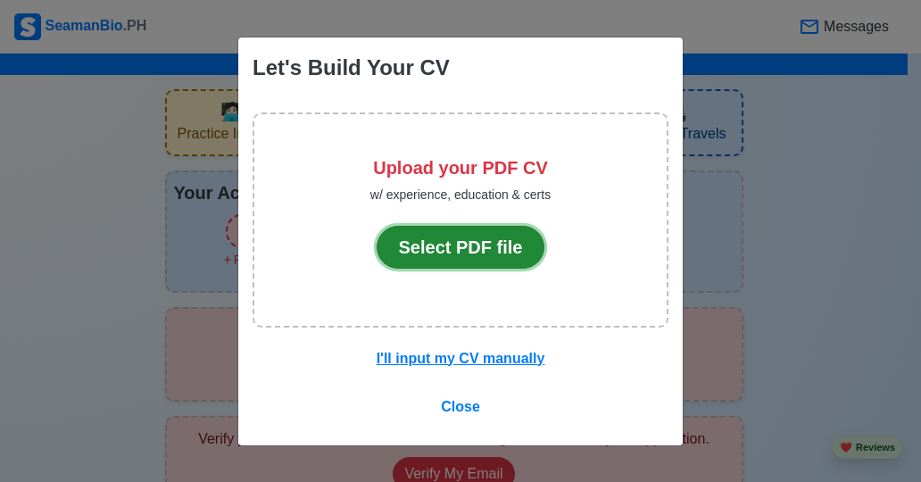
click at [471, 245] on button "Select PDF file" at bounding box center [461, 247] width 169 height 43
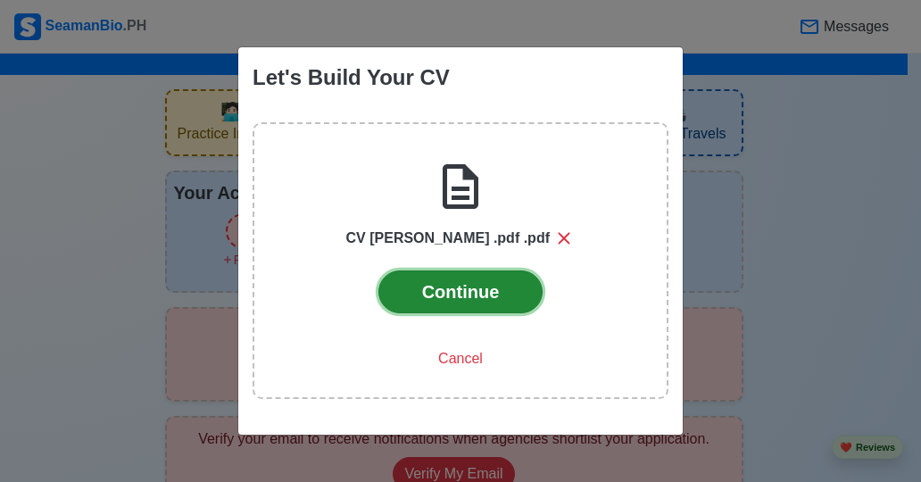
click at [502, 290] on button "Continue" at bounding box center [461, 291] width 165 height 43
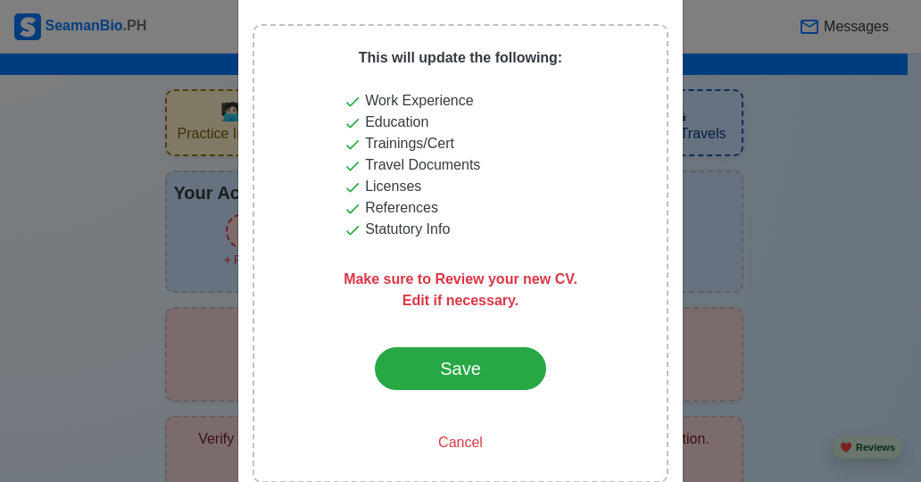
scroll to position [89, 0]
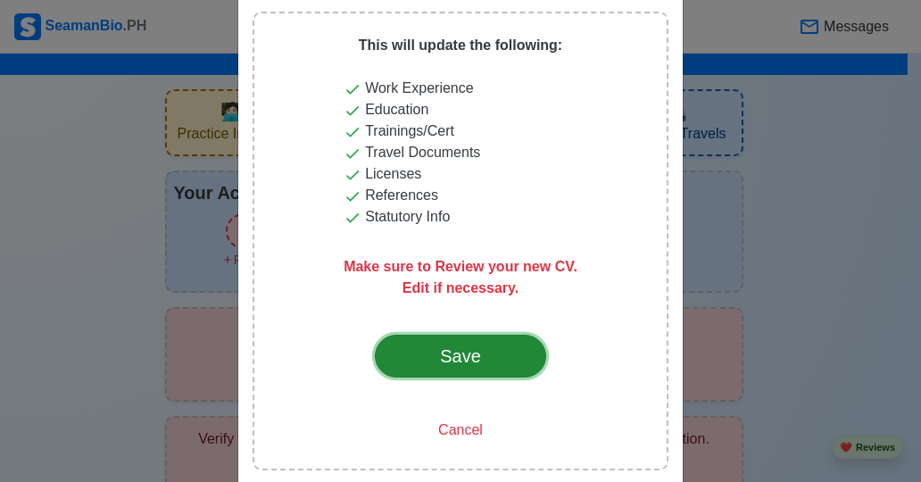
click at [475, 358] on div "Save" at bounding box center [461, 356] width 84 height 27
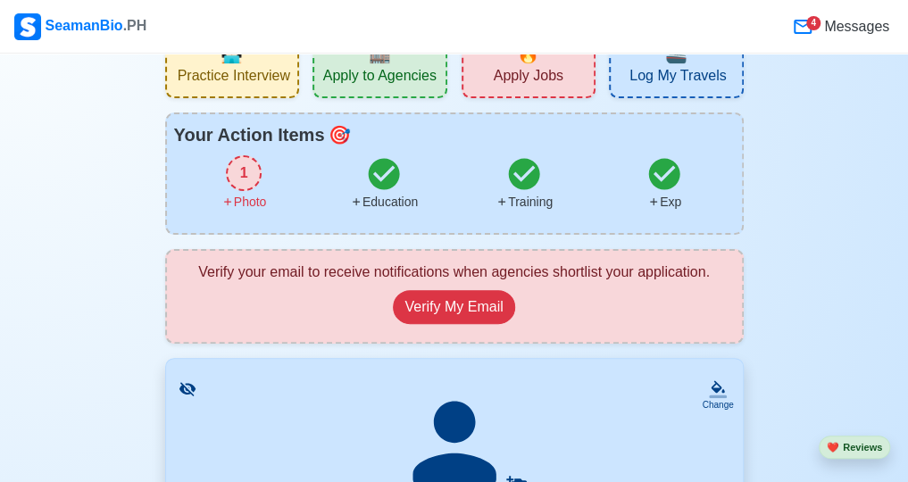
scroll to position [89, 0]
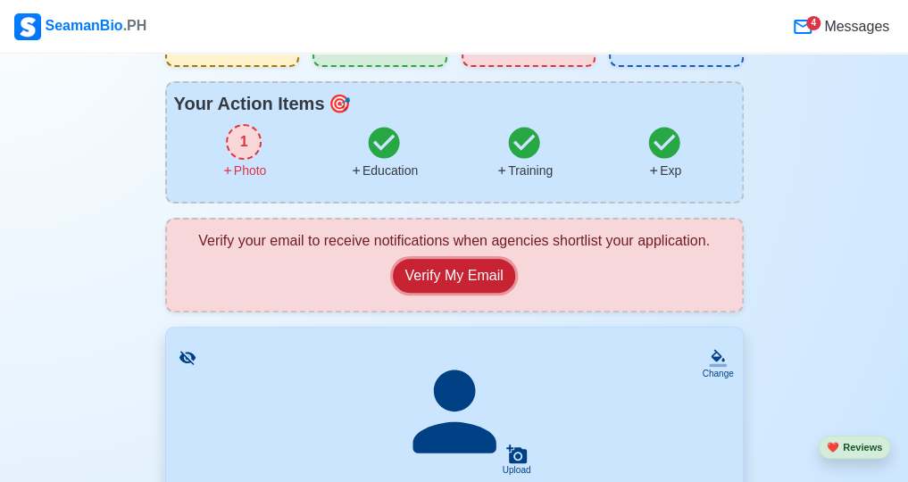
click at [448, 272] on button "Verify My Email" at bounding box center [453, 276] width 121 height 34
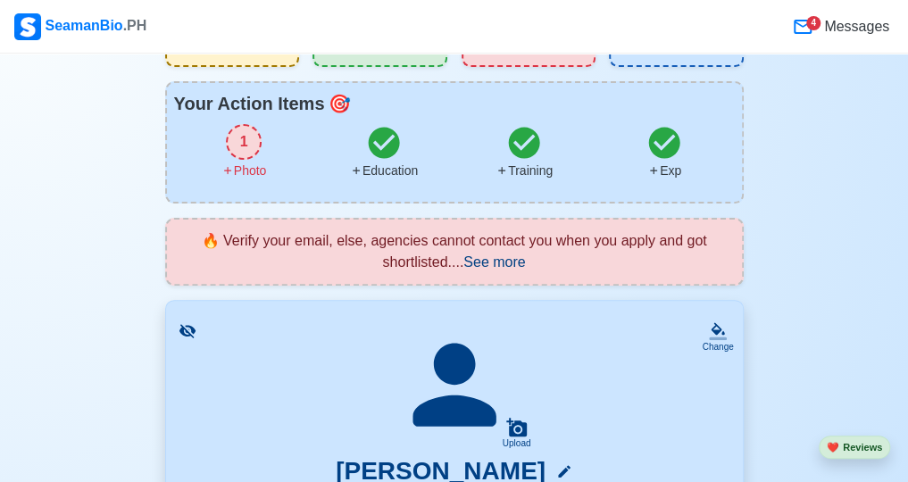
click at [509, 265] on span "See more" at bounding box center [494, 261] width 62 height 15
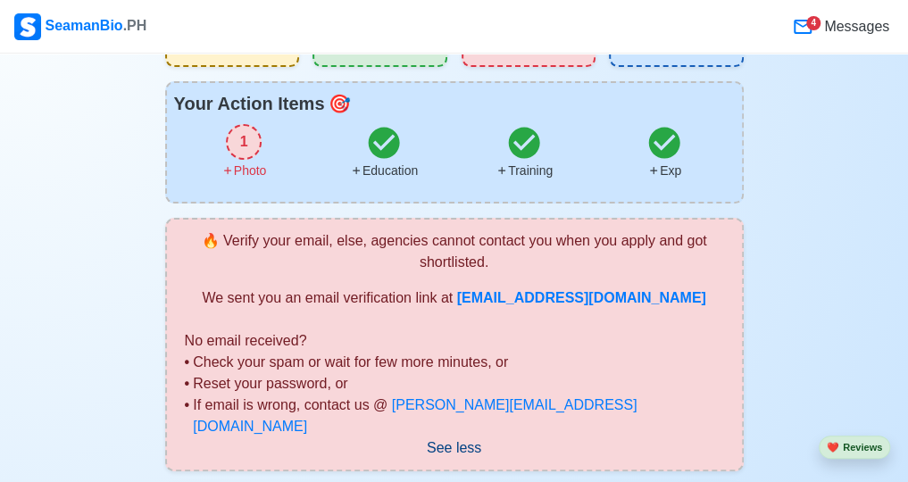
click at [464, 440] on span "See less" at bounding box center [454, 447] width 54 height 15
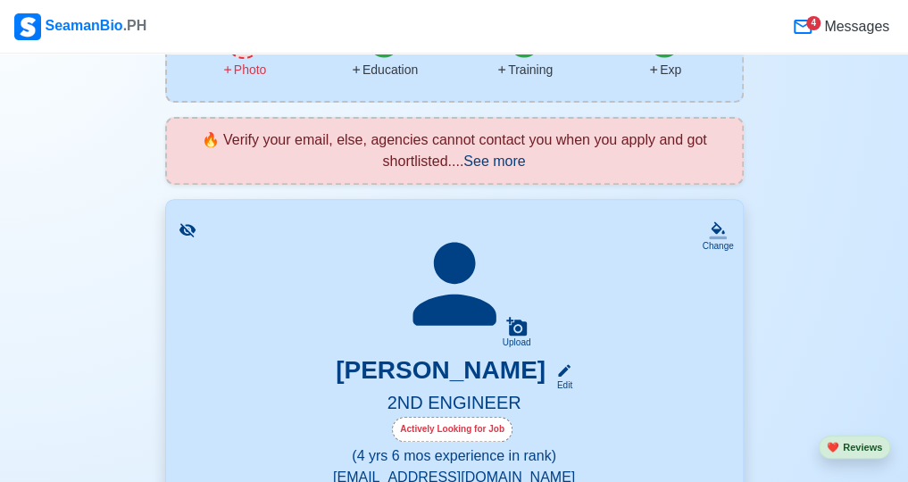
scroll to position [208, 0]
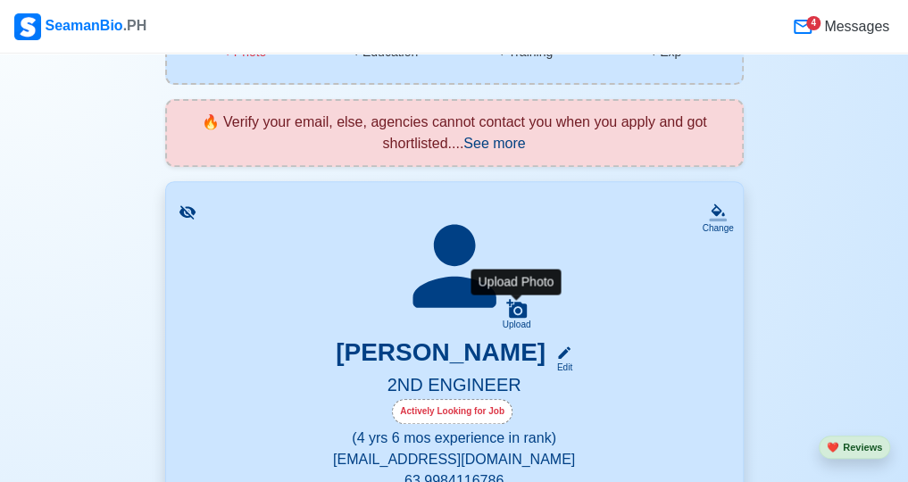
click at [514, 312] on icon at bounding box center [516, 308] width 21 height 19
click at [0, 0] on input "Upload" at bounding box center [0, 0] width 0 height 0
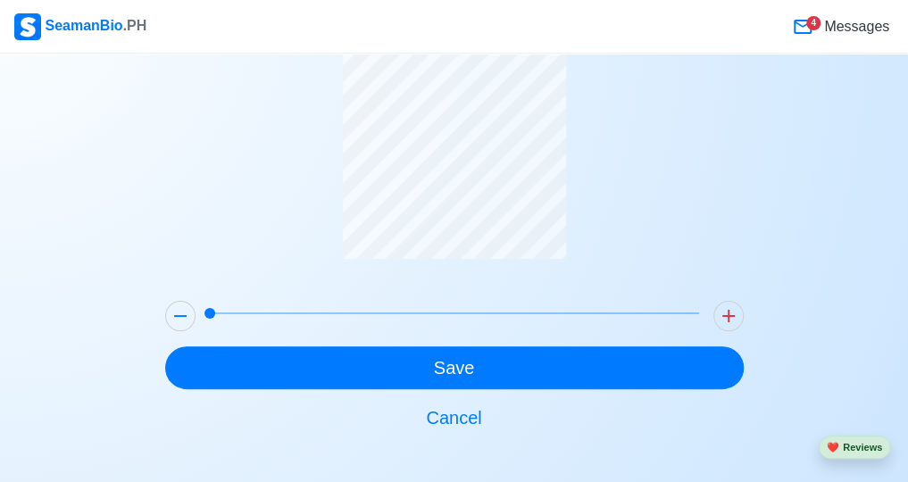
scroll to position [111, 0]
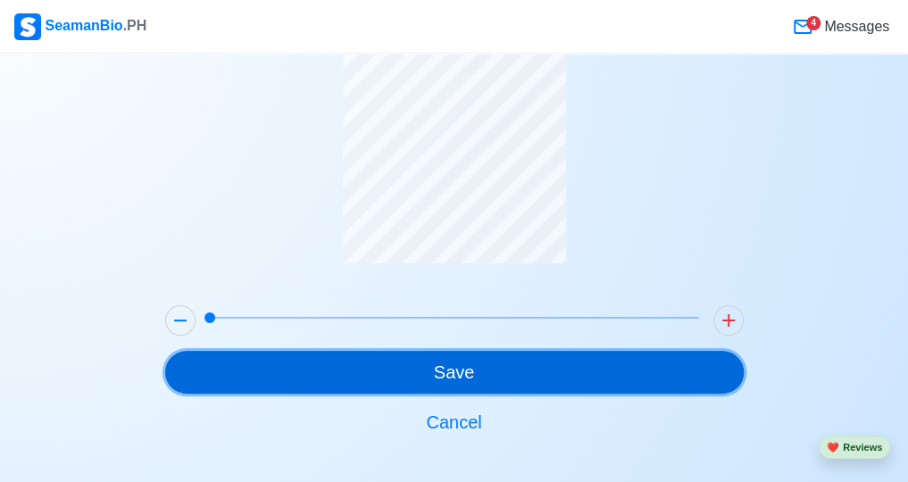
click at [469, 365] on button "Save" at bounding box center [454, 372] width 578 height 43
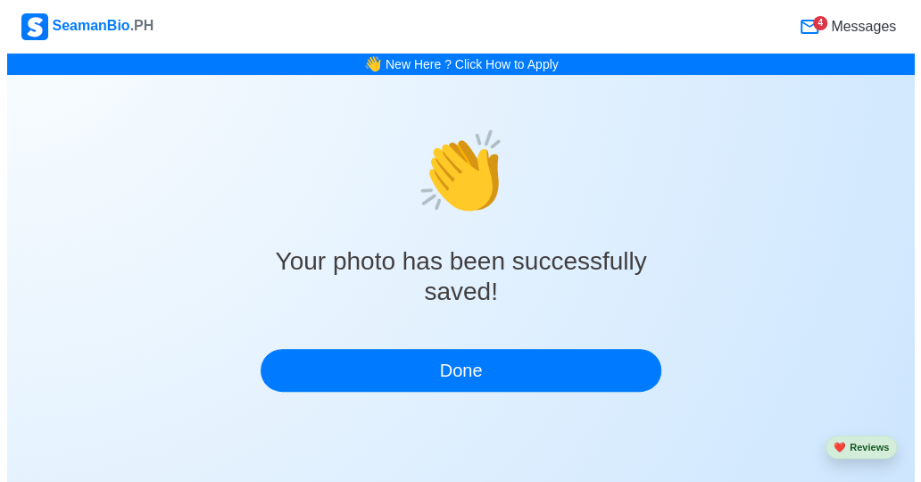
scroll to position [0, 0]
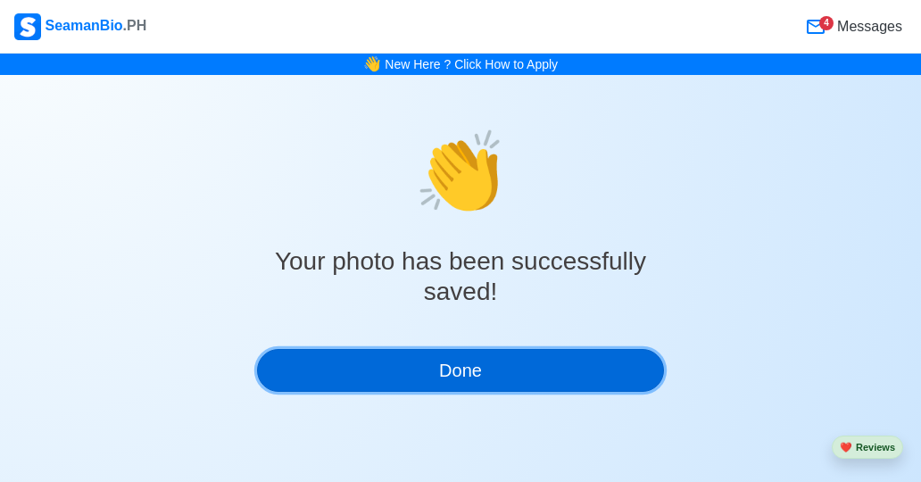
click at [462, 381] on button "Done" at bounding box center [460, 370] width 407 height 43
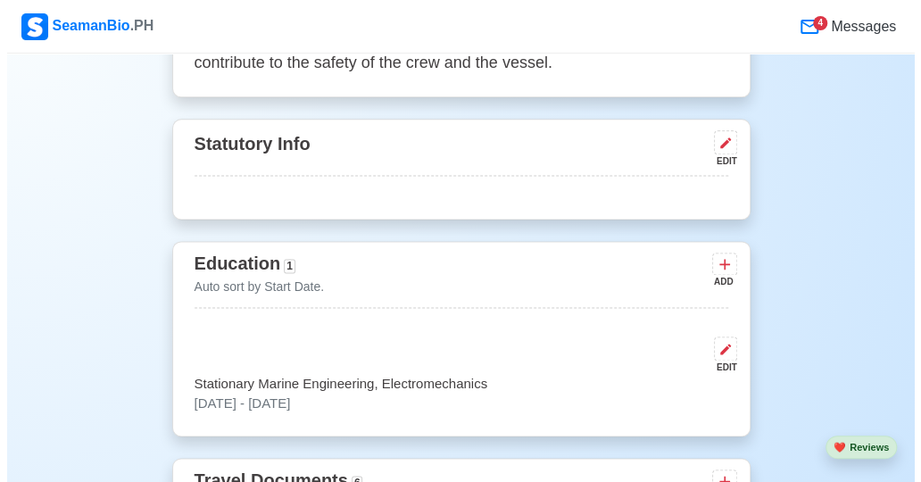
scroll to position [833, 0]
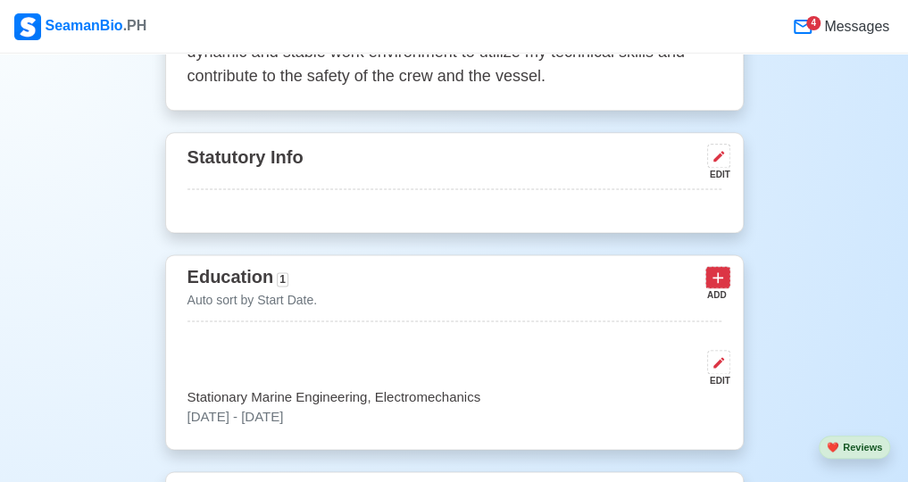
click at [716, 275] on icon at bounding box center [718, 278] width 18 height 18
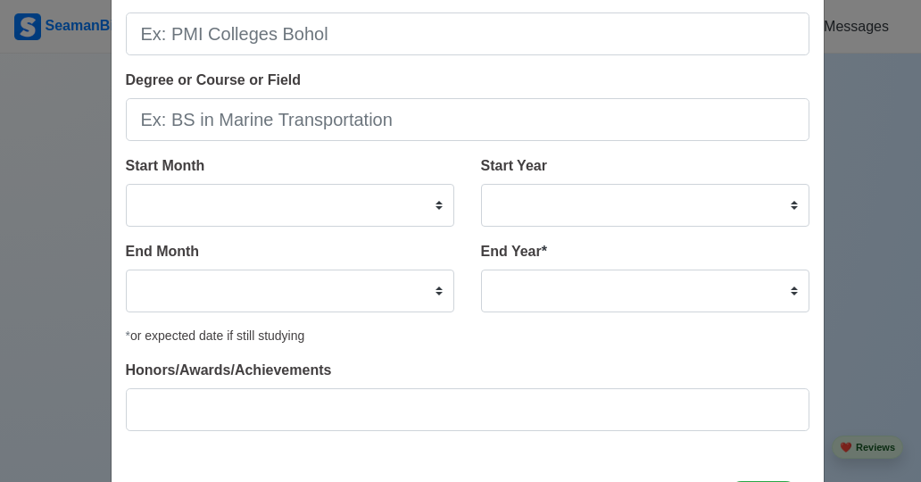
scroll to position [77, 0]
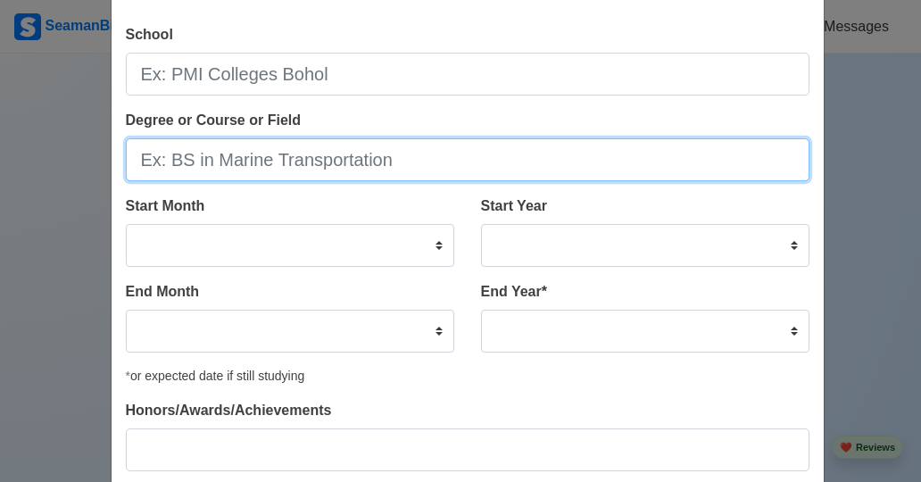
click at [406, 158] on input "Degree or Course or Field" at bounding box center [468, 159] width 684 height 43
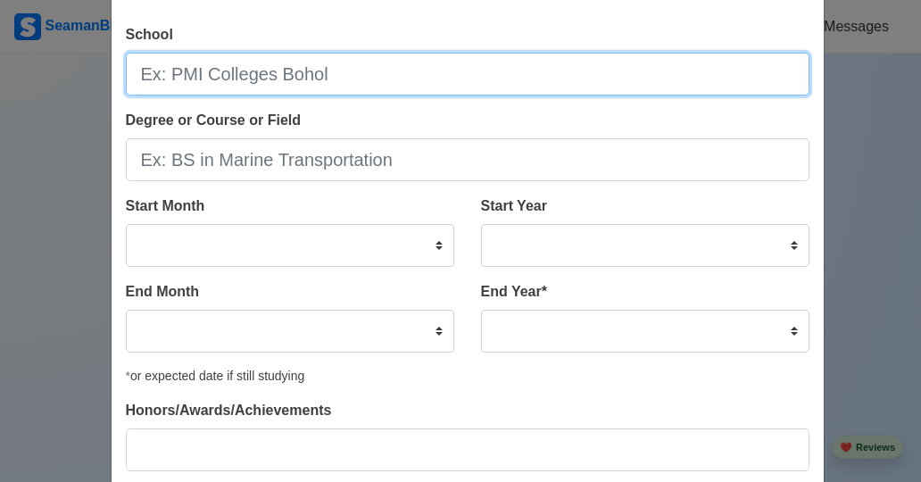
click at [333, 73] on input "School" at bounding box center [468, 74] width 684 height 43
type input "DUALTECH"
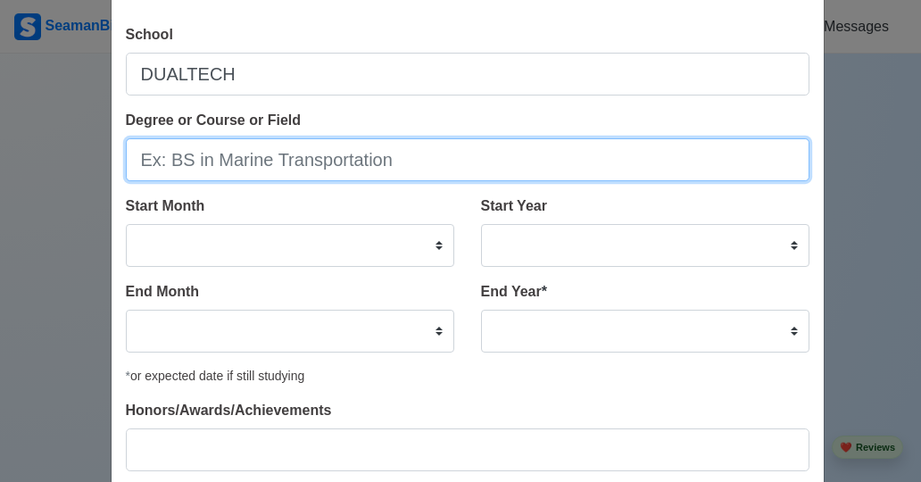
click at [275, 155] on input "Degree or Course or Field" at bounding box center [468, 159] width 684 height 43
type input "ELECTROMECHANICS"
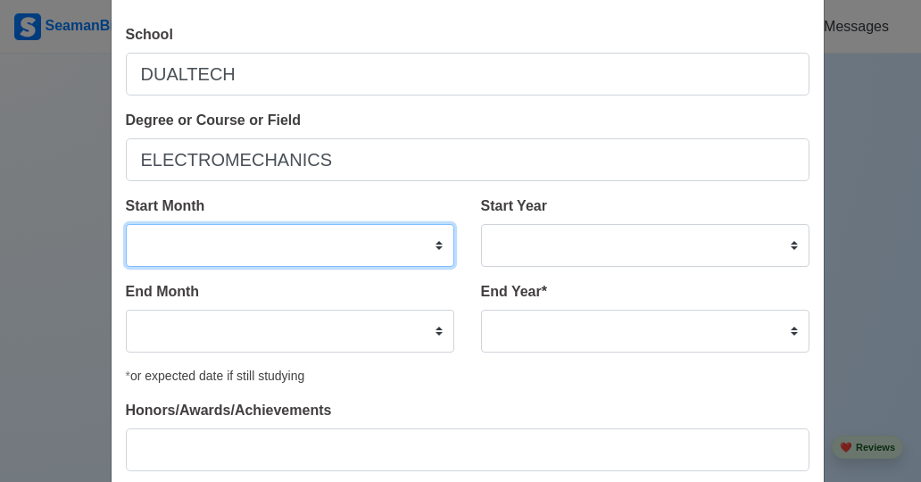
click at [328, 249] on select "January February March April May June July August September October November De…" at bounding box center [290, 245] width 329 height 43
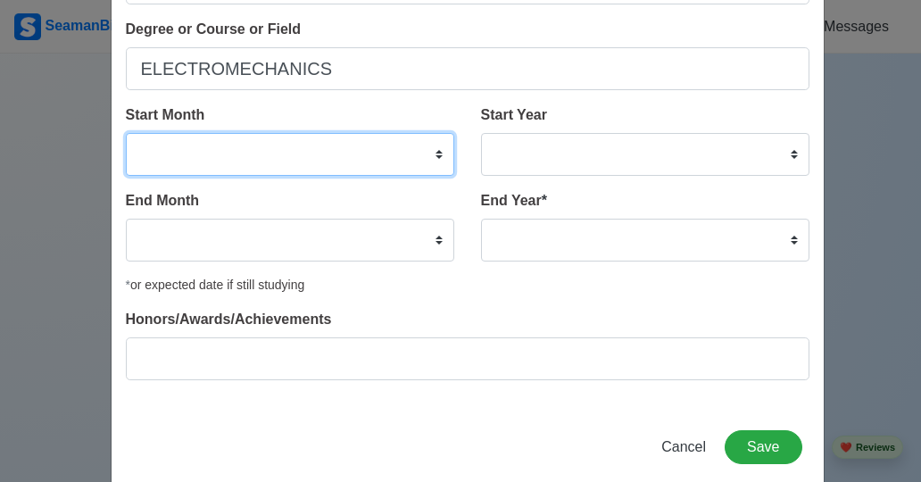
scroll to position [196, 0]
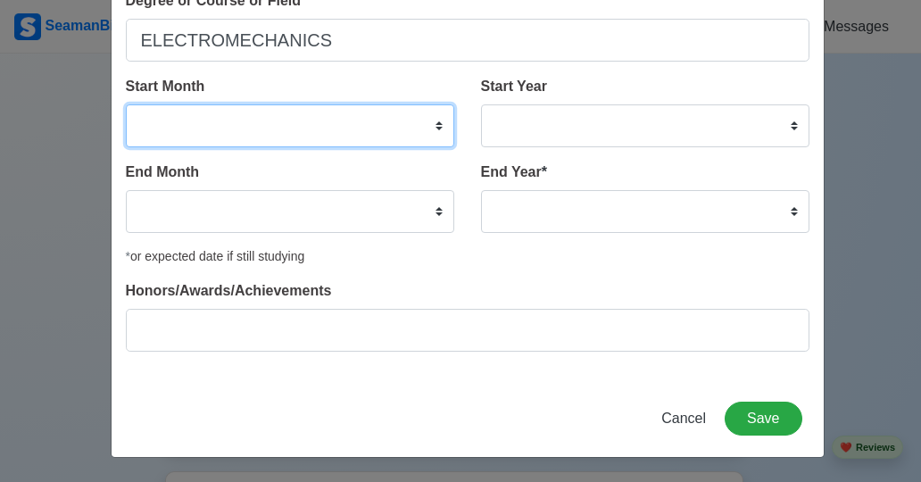
click at [263, 125] on select "January February March April May June July August September October November De…" at bounding box center [290, 125] width 329 height 43
select select "January"
click at [126, 104] on select "January February March April May June July August September October November De…" at bounding box center [290, 125] width 329 height 43
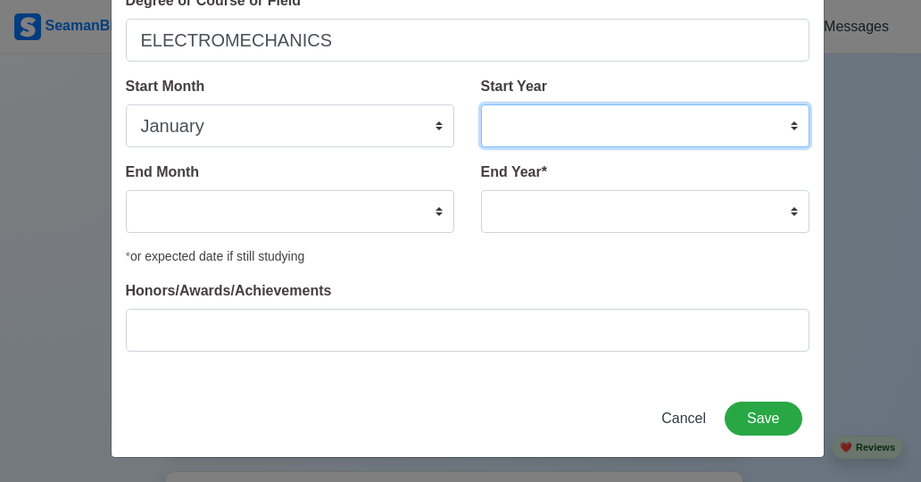
click at [600, 128] on select "2025 2024 2023 2022 2021 2020 2019 2018 2017 2016 2015 2014 2013 2012 2011 2010…" at bounding box center [645, 125] width 329 height 43
select select "1991"
click at [481, 104] on select "2025 2024 2023 2022 2021 2020 2019 2018 2017 2016 2015 2014 2013 2012 2011 2010…" at bounding box center [645, 125] width 329 height 43
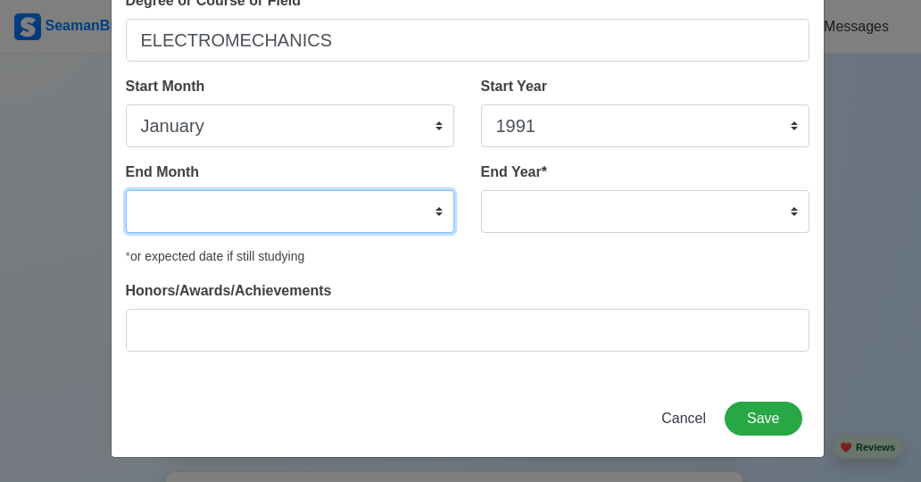
click at [379, 221] on select "January February March April May June July August September October November De…" at bounding box center [290, 211] width 329 height 43
select select "September"
click at [126, 190] on select "January February March April May June July August September October November De…" at bounding box center [290, 211] width 329 height 43
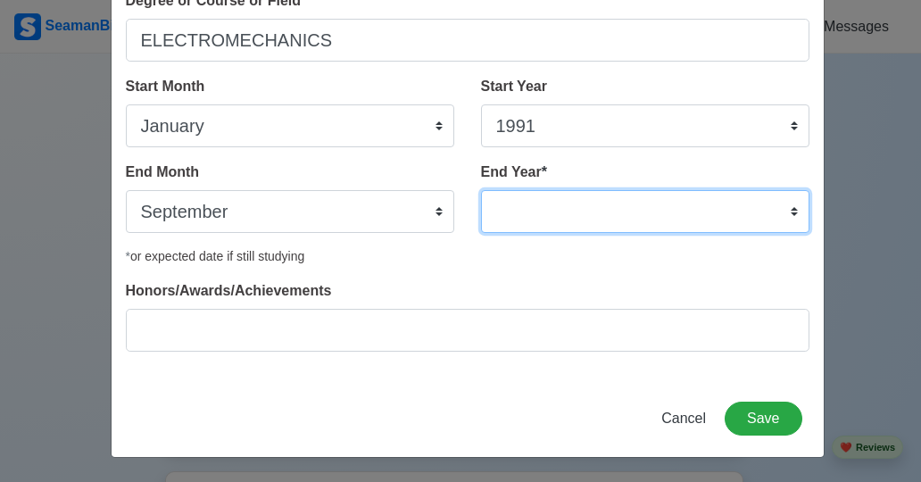
click at [723, 212] on select "2035 2034 2033 2032 2031 2030 2029 2028 2027 2026 2025 2024 2023 2022 2021 2020…" at bounding box center [645, 211] width 329 height 43
select select "1991"
click at [481, 190] on select "2035 2034 2033 2032 2031 2030 2029 2028 2027 2026 2025 2024 2023 2022 2021 2020…" at bounding box center [645, 211] width 329 height 43
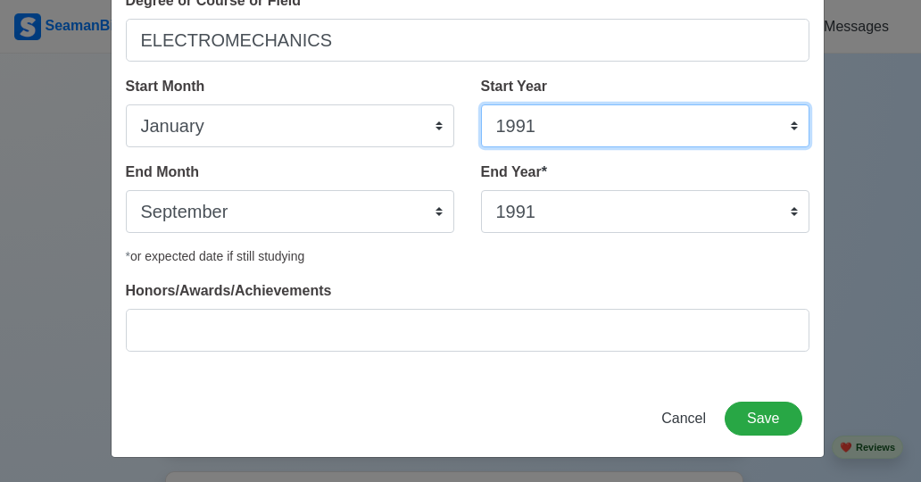
click at [601, 134] on select "2025 2024 2023 2022 2021 2020 2019 2018 2017 2016 2015 2014 2013 2012 2011 2010…" at bounding box center [645, 125] width 329 height 43
click at [481, 104] on select "2025 2024 2023 2022 2021 2020 2019 2018 2017 2016 2015 2014 2013 2012 2011 2010…" at bounding box center [645, 125] width 329 height 43
click at [682, 123] on select "2025 2024 2023 2022 2021 2020 2019 2018 2017 2016 2015 2014 2013 2012 2011 2010…" at bounding box center [645, 125] width 329 height 43
select select "1989"
click at [481, 104] on select "2025 2024 2023 2022 2021 2020 2019 2018 2017 2016 2015 2014 2013 2012 2011 2010…" at bounding box center [645, 125] width 329 height 43
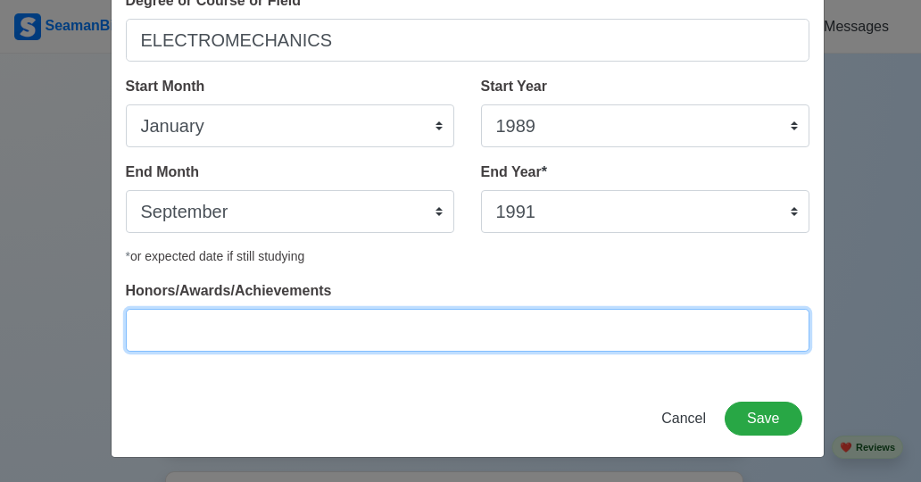
click at [404, 322] on input "Honors/Awards/Achievements" at bounding box center [468, 330] width 684 height 43
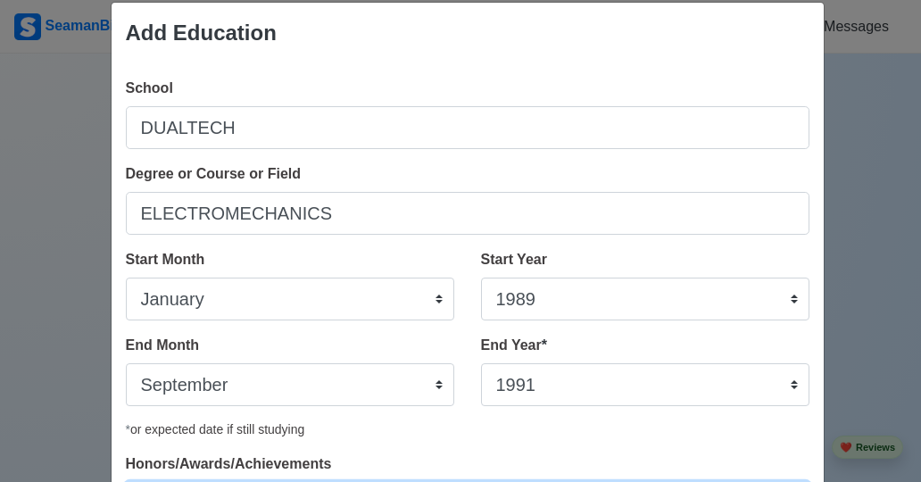
scroll to position [18, 0]
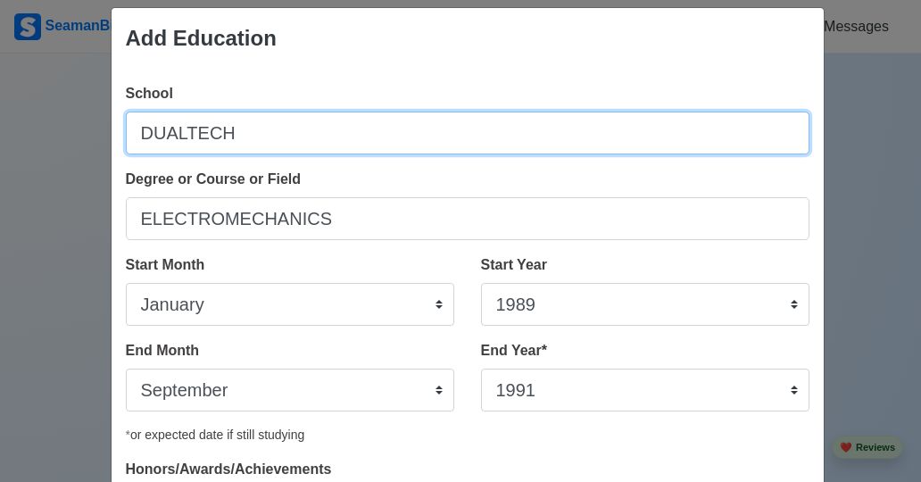
click at [251, 133] on input "DUALTECH" at bounding box center [468, 133] width 684 height 43
type input "DUALTECH TRAINING CENTER"
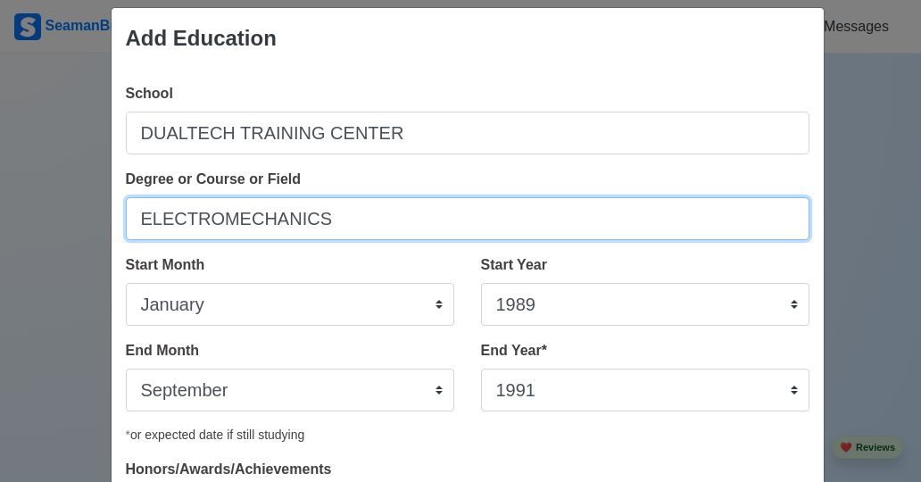
click at [129, 216] on input "ELECTROMECHANICS" at bounding box center [468, 218] width 684 height 43
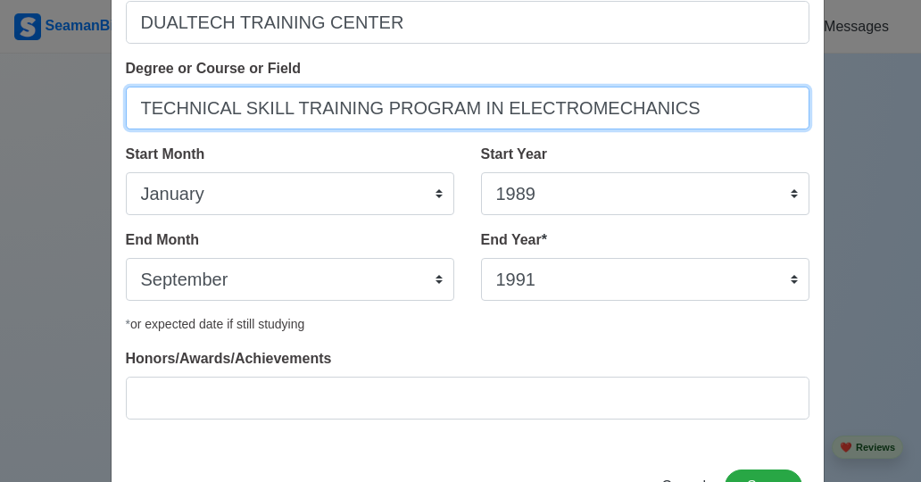
scroll to position [166, 0]
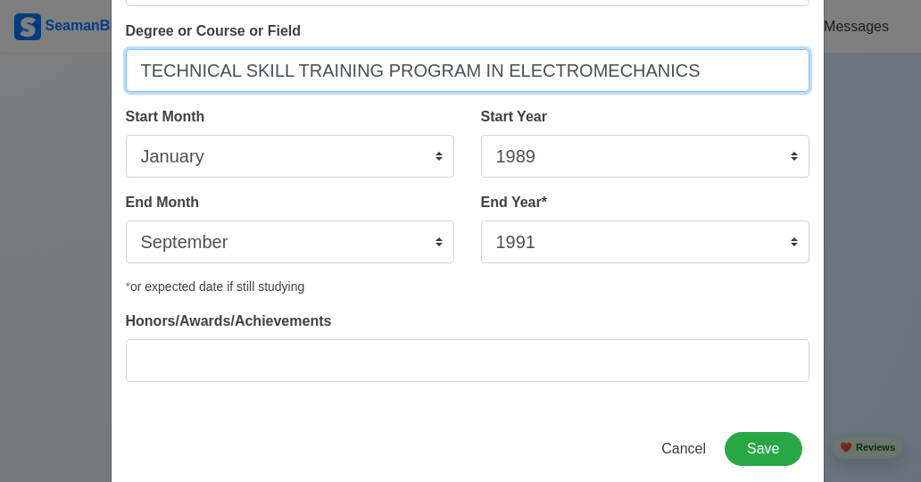
type input "TECHNICAL SKILL TRAINING PROGRAM IN ELECTROMECHANICS"
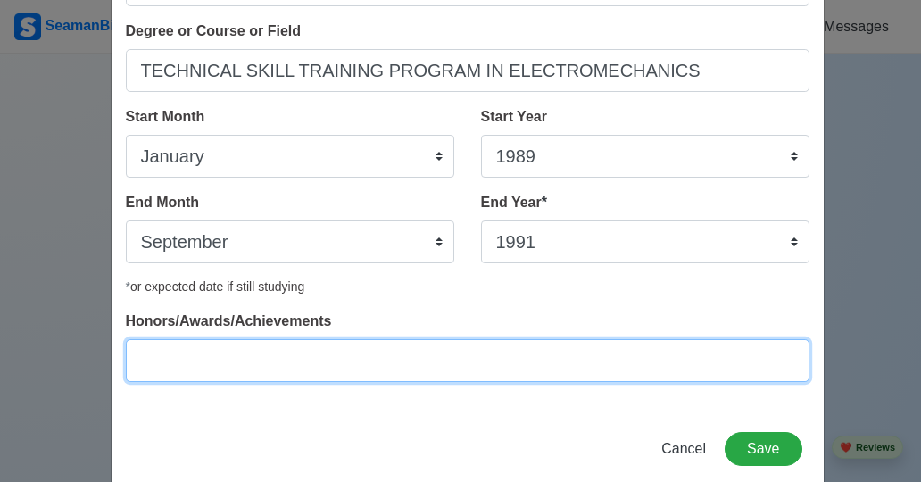
click at [271, 362] on input "Honors/Awards/Achievements" at bounding box center [468, 360] width 684 height 43
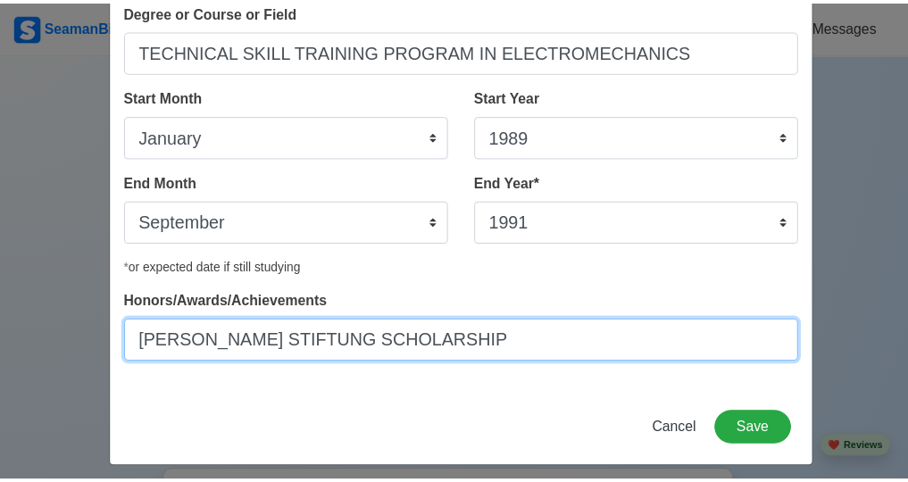
scroll to position [196, 0]
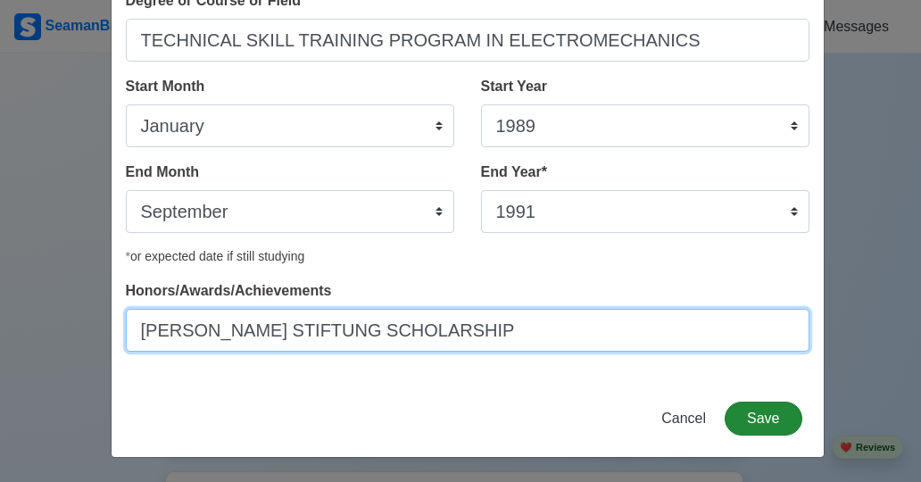
type input "HANNS SEIDEL STIFTUNG SCHOLARSHIP"
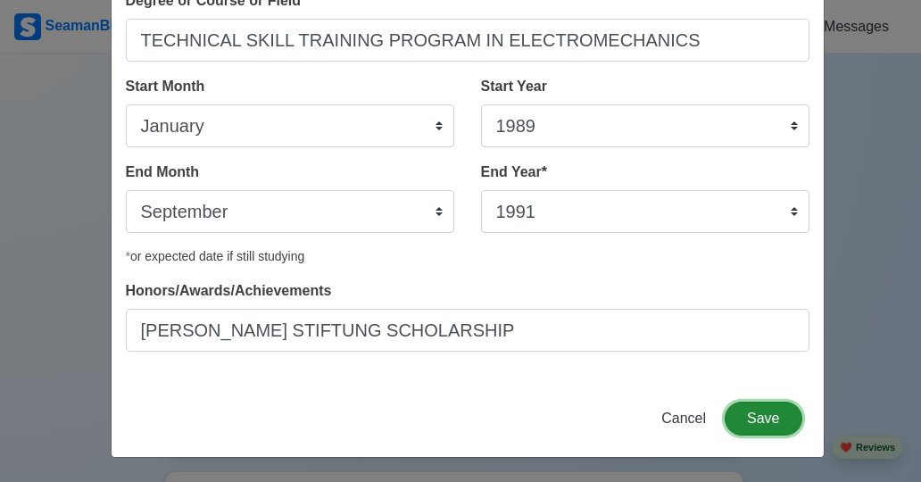
click at [761, 417] on button "Save" at bounding box center [763, 419] width 77 height 34
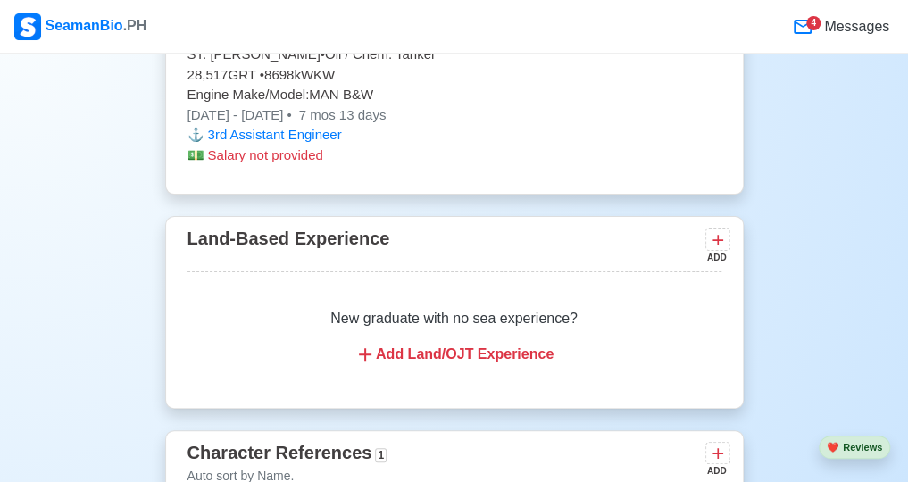
scroll to position [9817, 0]
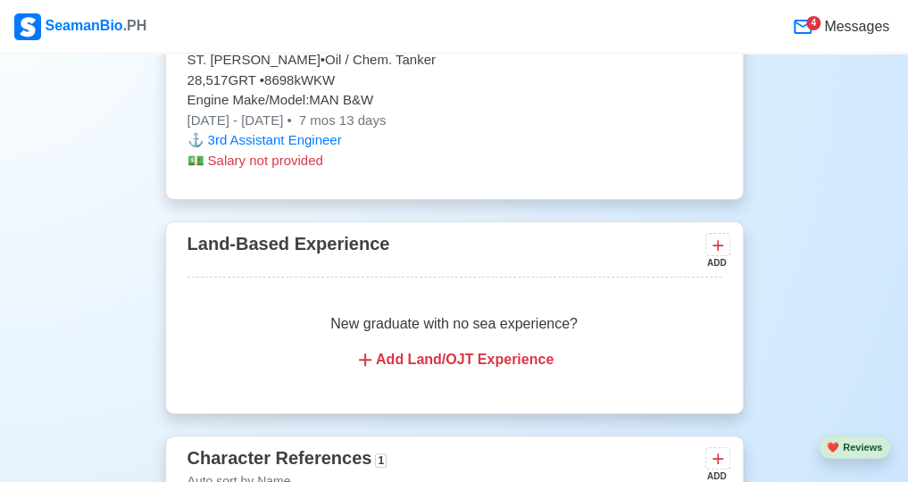
click at [818, 29] on div "4" at bounding box center [813, 23] width 14 height 14
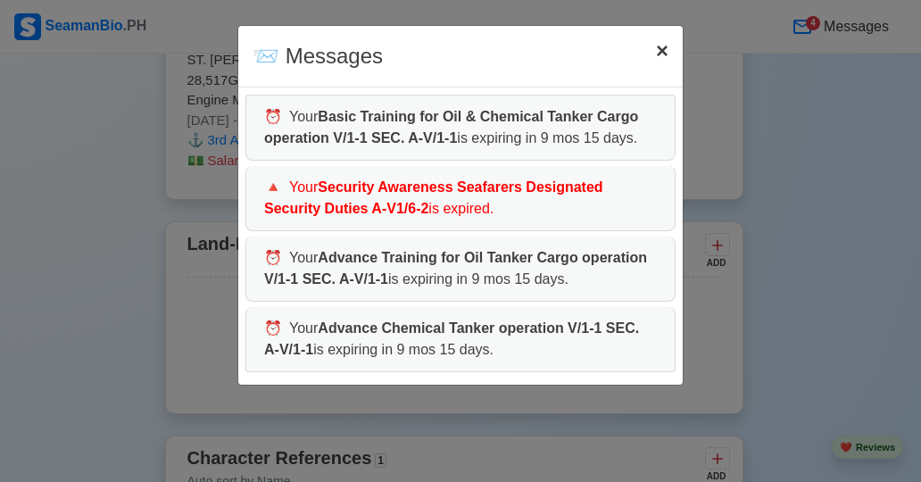
click at [664, 53] on span "×" at bounding box center [662, 50] width 12 height 24
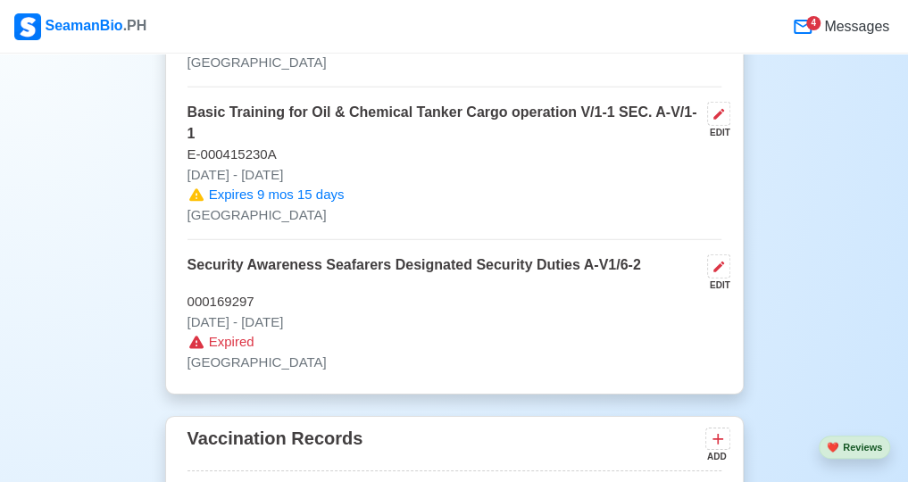
scroll to position [0, 0]
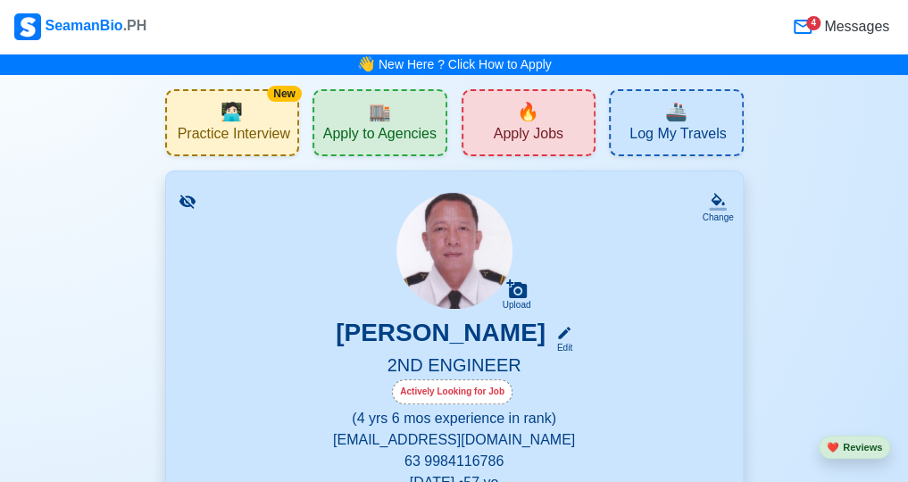
click at [562, 136] on div "🔥 Apply Jobs" at bounding box center [529, 122] width 135 height 67
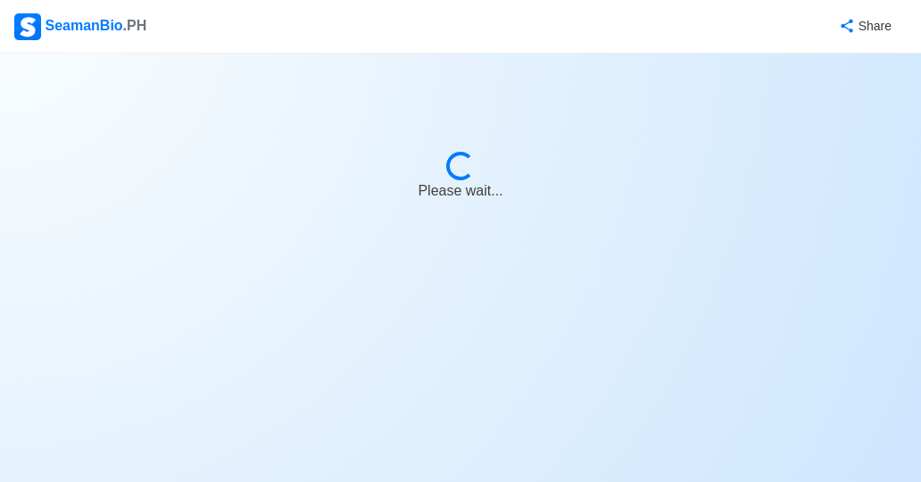
select select "2nd Engineer"
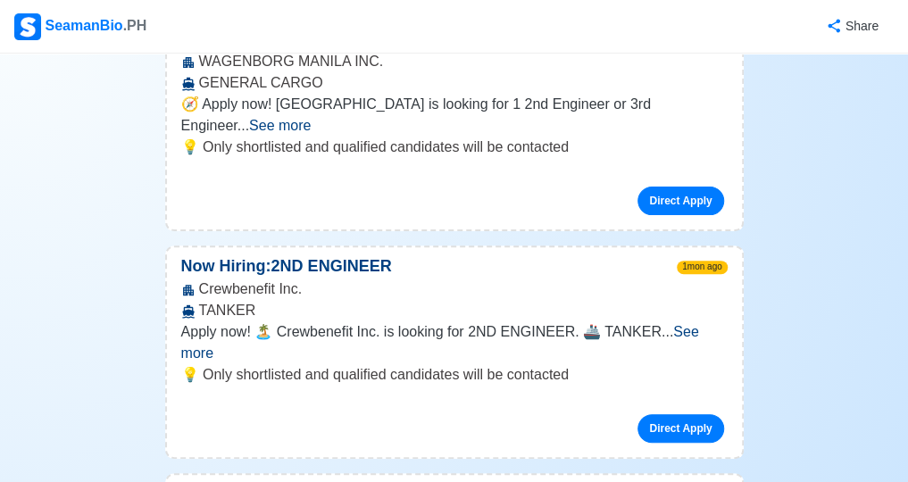
scroll to position [40950, 0]
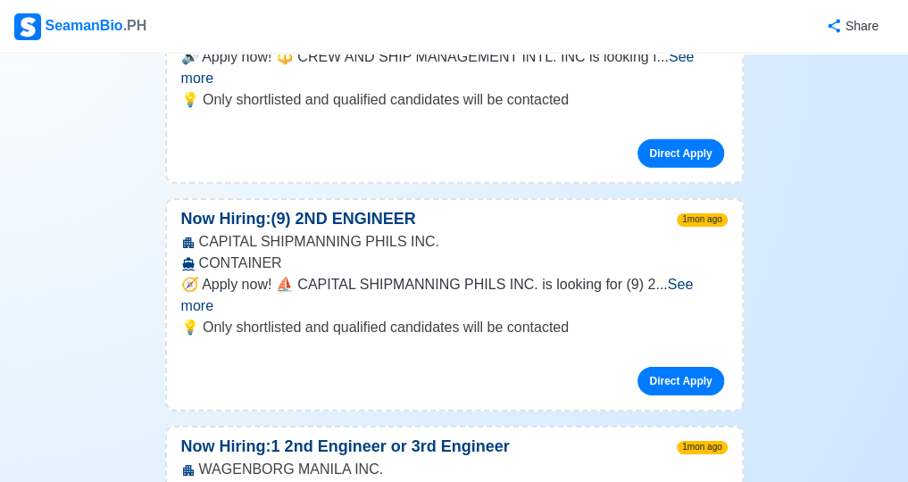
scroll to position [40294, 0]
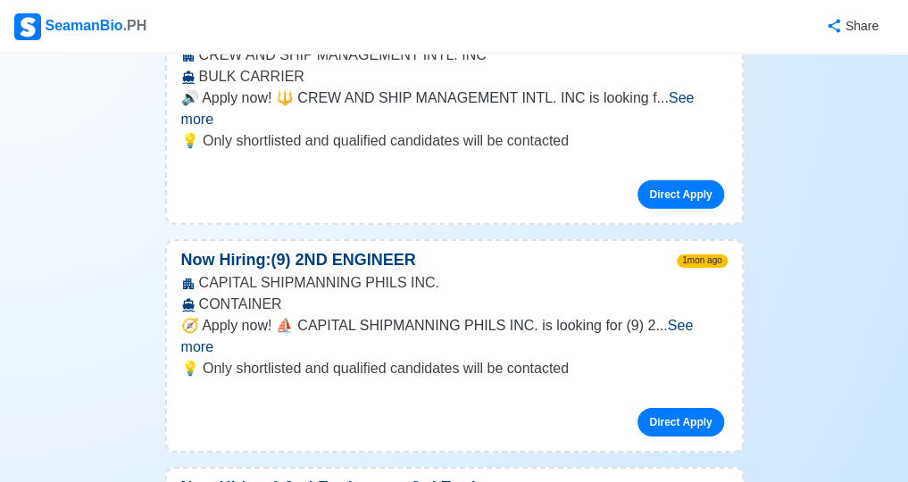
scroll to position [40235, 0]
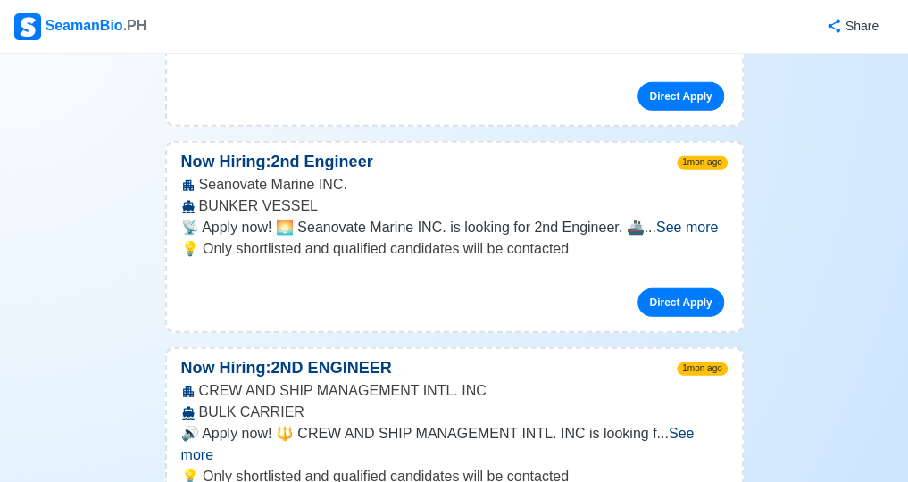
scroll to position [39908, 0]
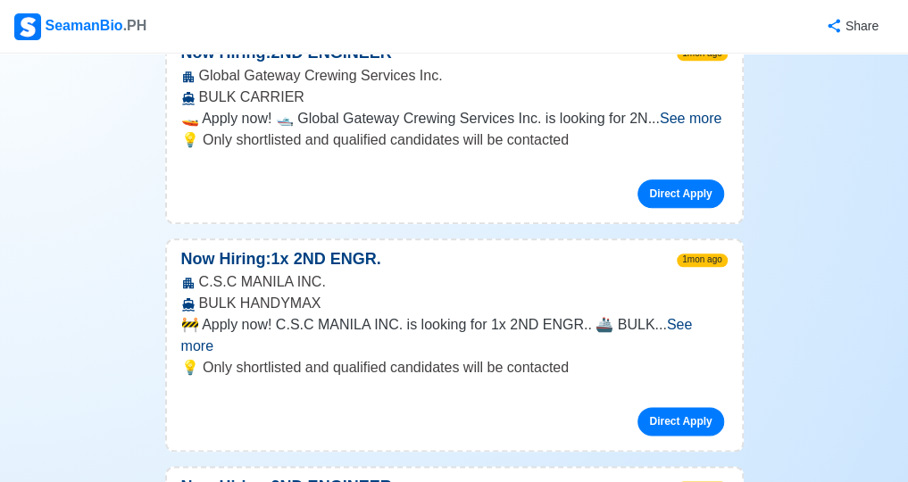
scroll to position [38718, 0]
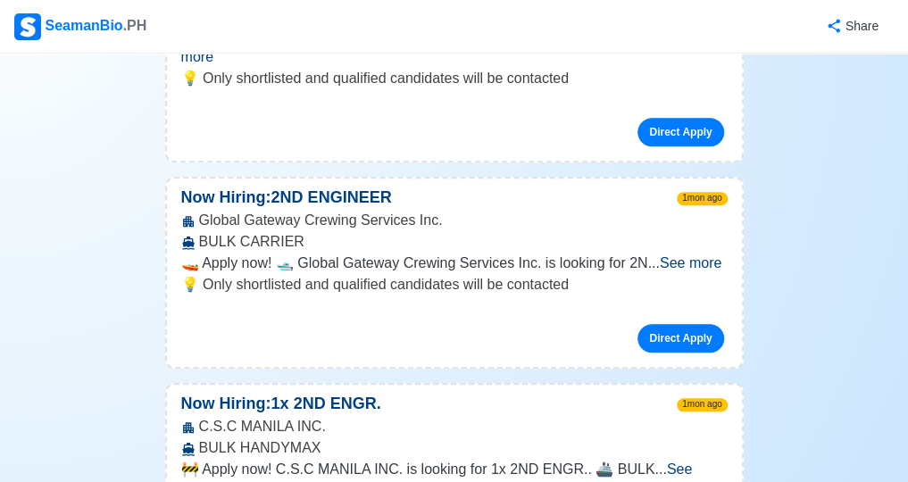
scroll to position [38598, 0]
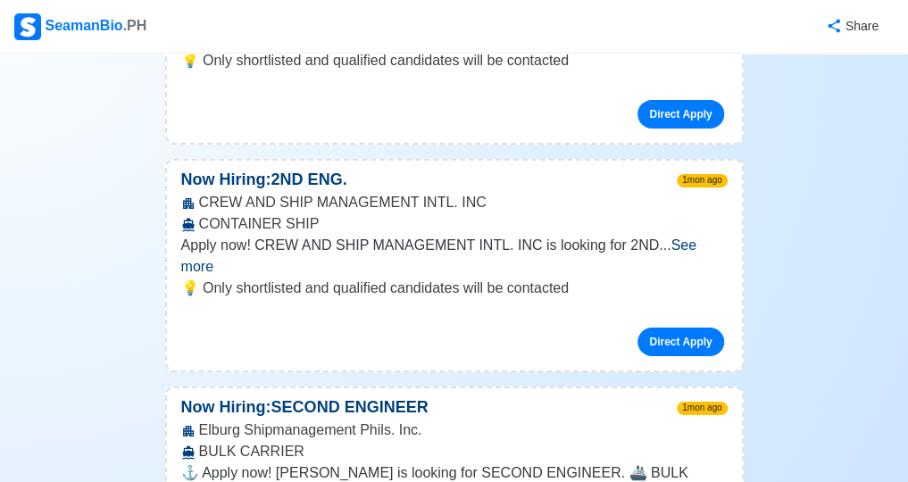
scroll to position [37706, 0]
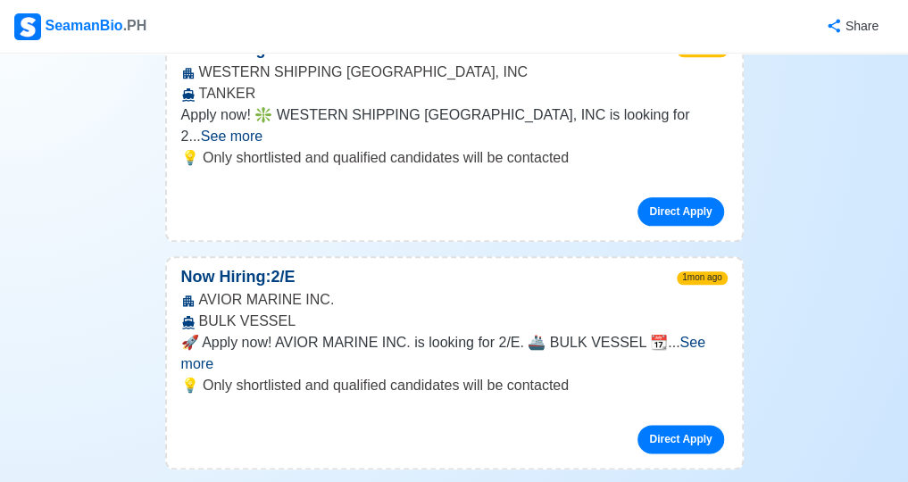
scroll to position [33391, 0]
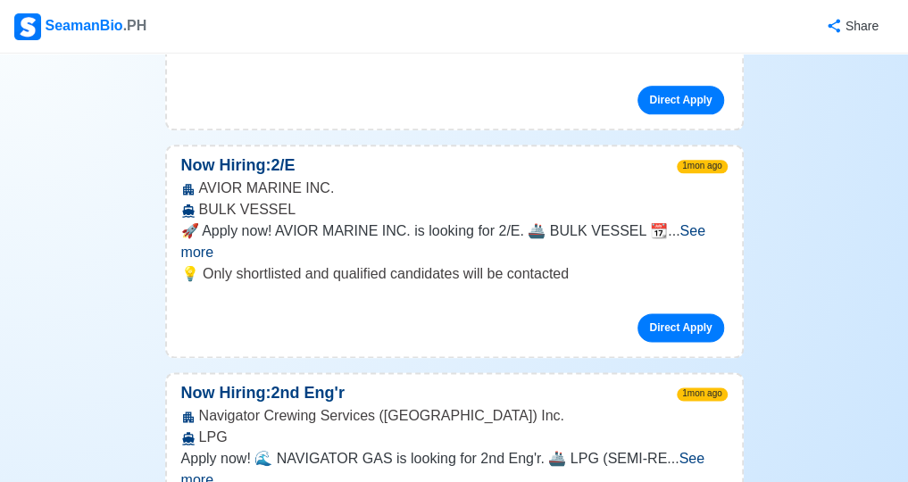
scroll to position [33510, 0]
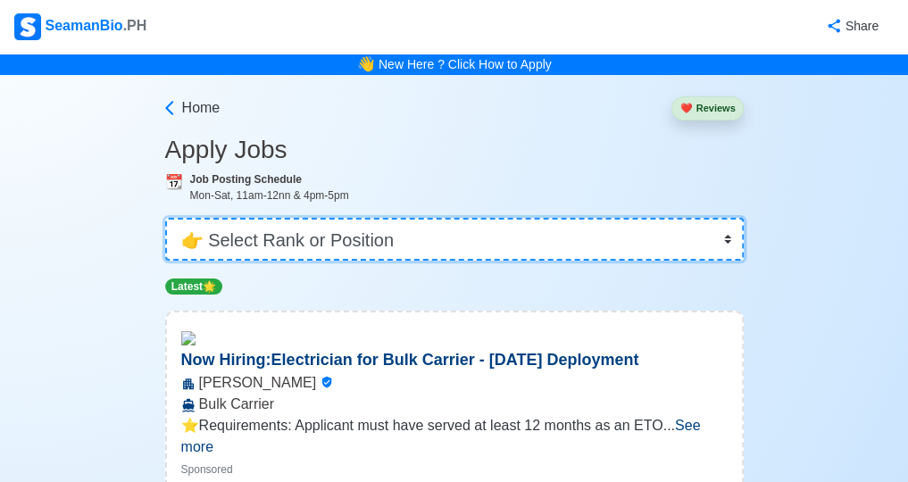
click at [730, 237] on select "👉 Select Rank or Position Master Chief Officer 2nd Officer 3rd Officer Junior O…" at bounding box center [454, 239] width 578 height 43
select select "2nd Engineer"
click at [165, 218] on select "👉 Select Rank or Position Master Chief Officer 2nd Officer 3rd Officer Junior O…" at bounding box center [454, 239] width 578 height 43
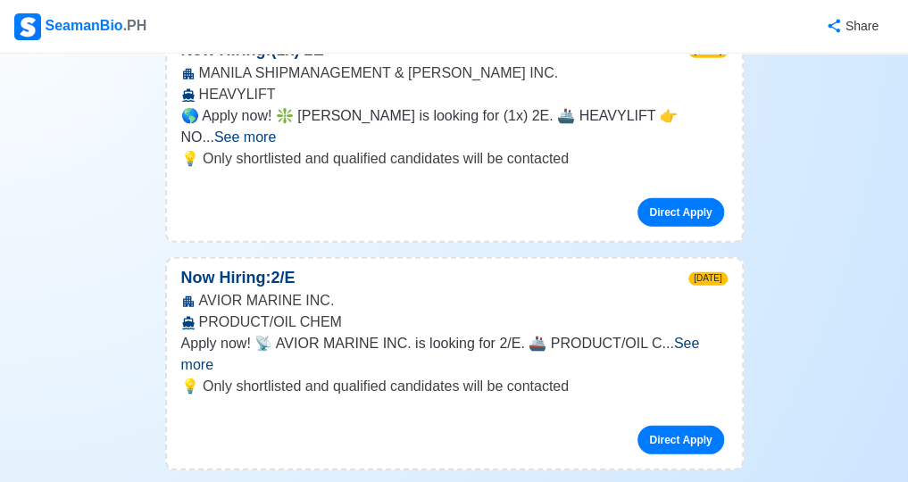
scroll to position [1904, 0]
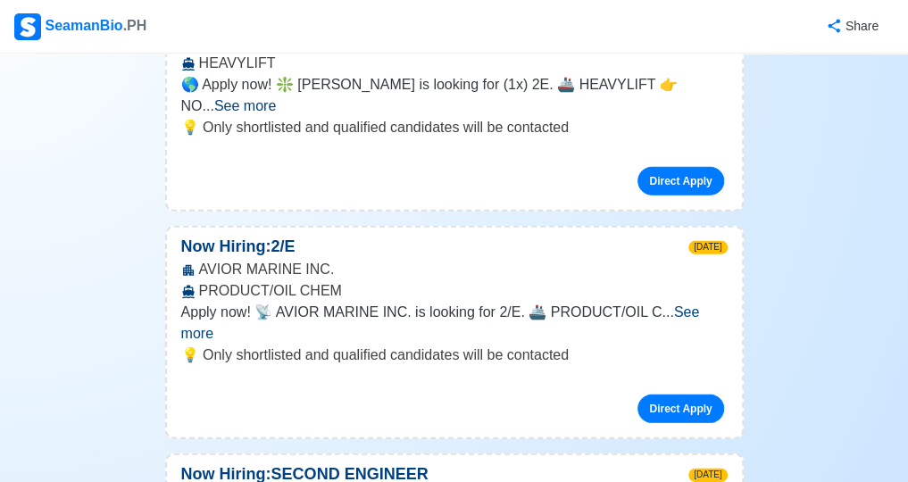
click at [680, 304] on span "See more" at bounding box center [440, 322] width 519 height 37
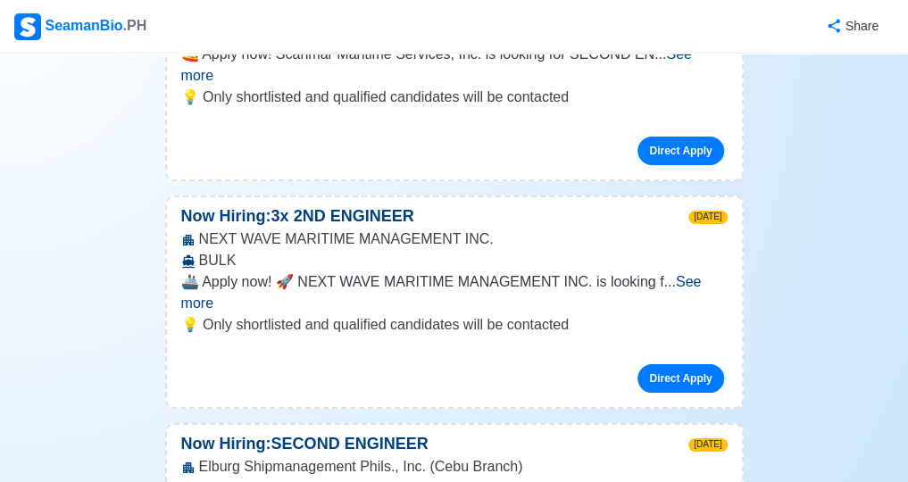
scroll to position [2529, 0]
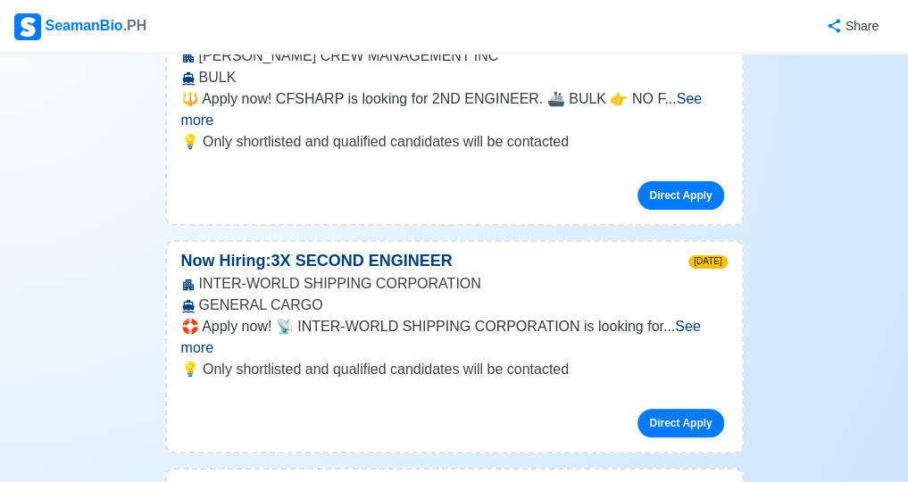
scroll to position [5624, 0]
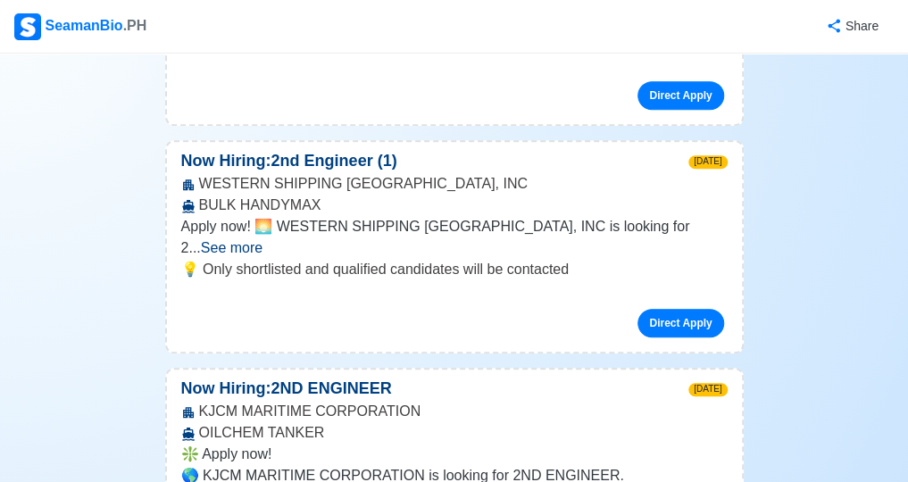
scroll to position [5832, 0]
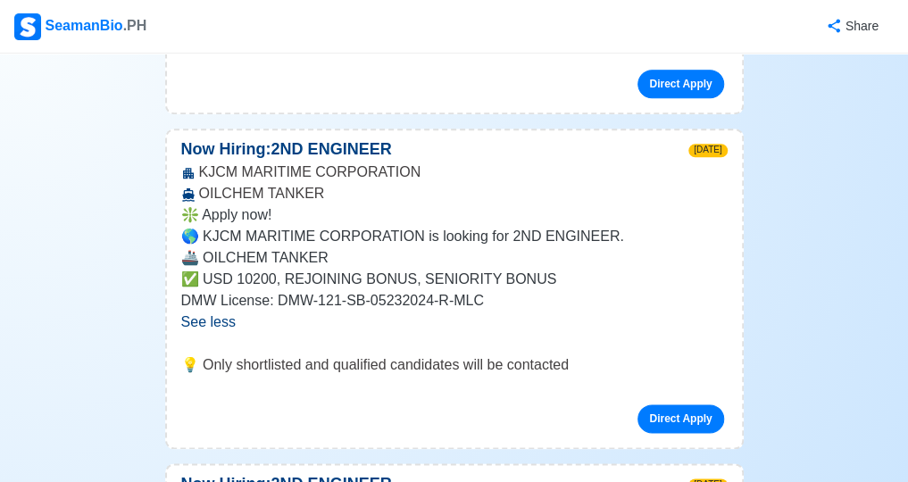
scroll to position [6100, 0]
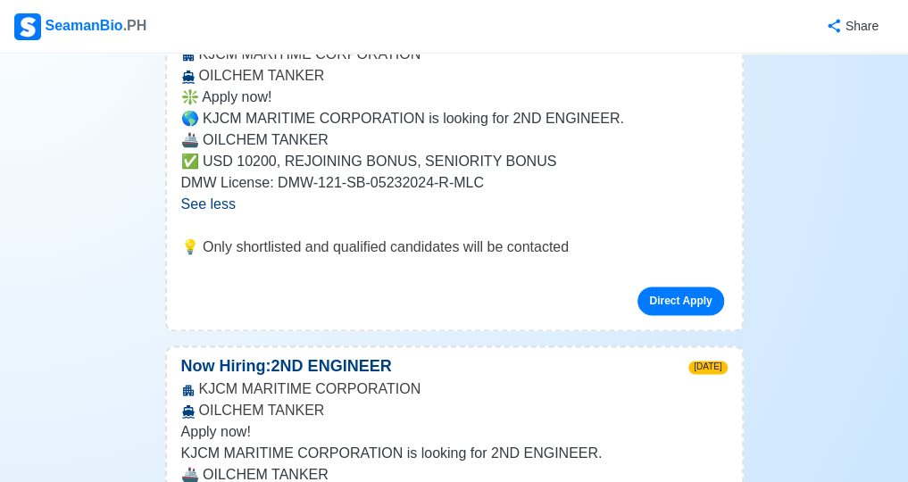
scroll to position [6189, 0]
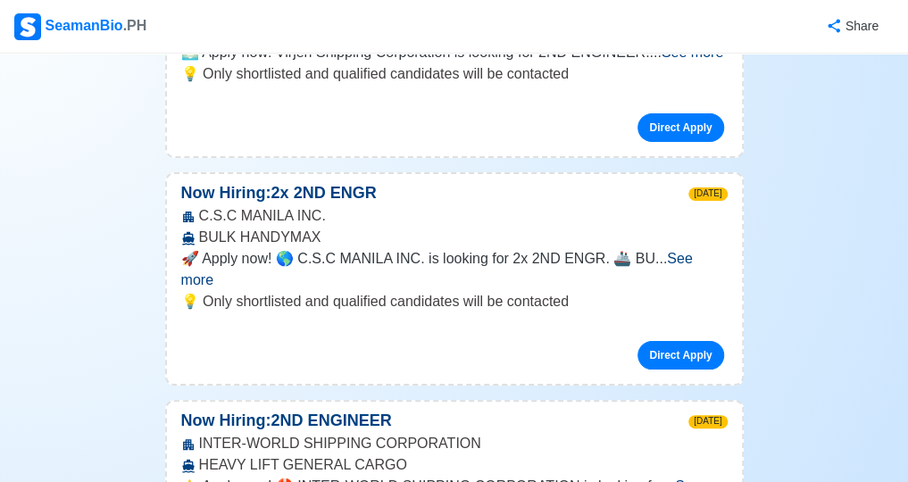
scroll to position [8124, 0]
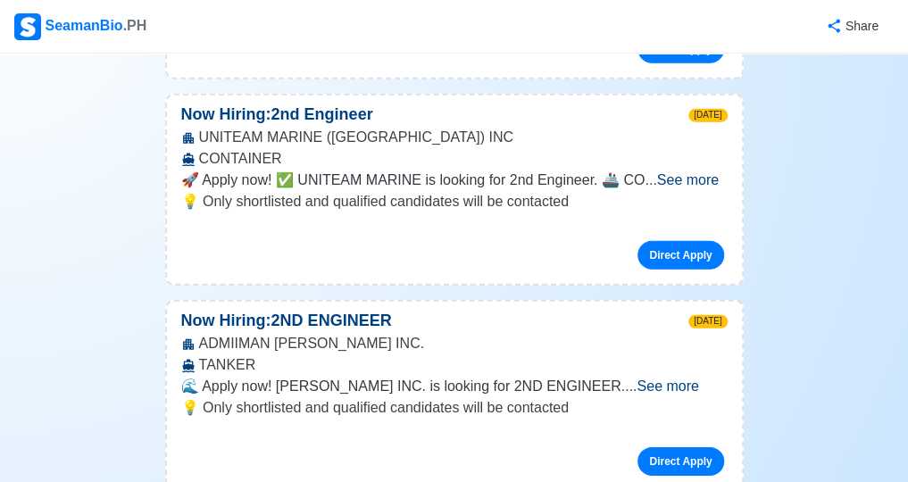
scroll to position [10117, 0]
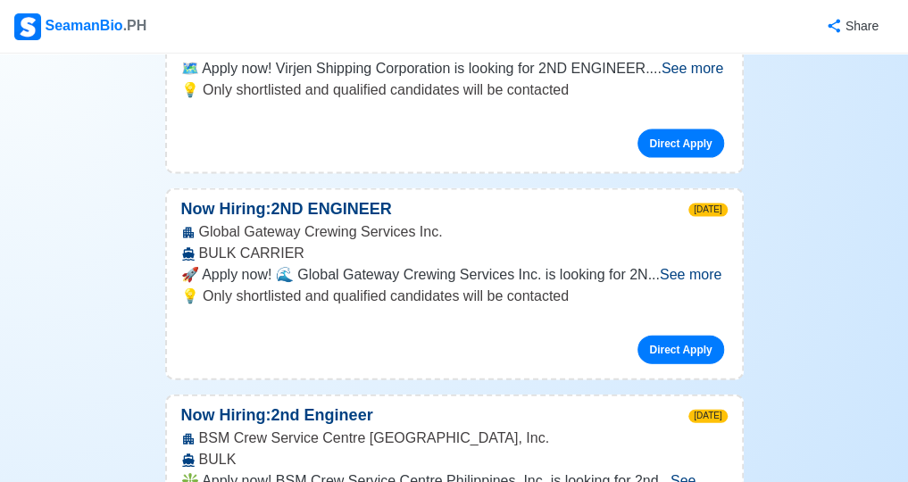
scroll to position [12349, 0]
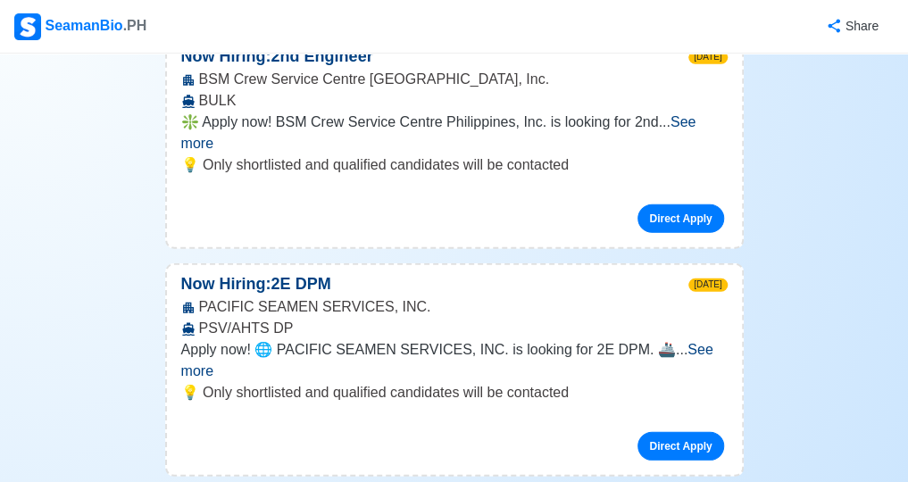
scroll to position [12735, 0]
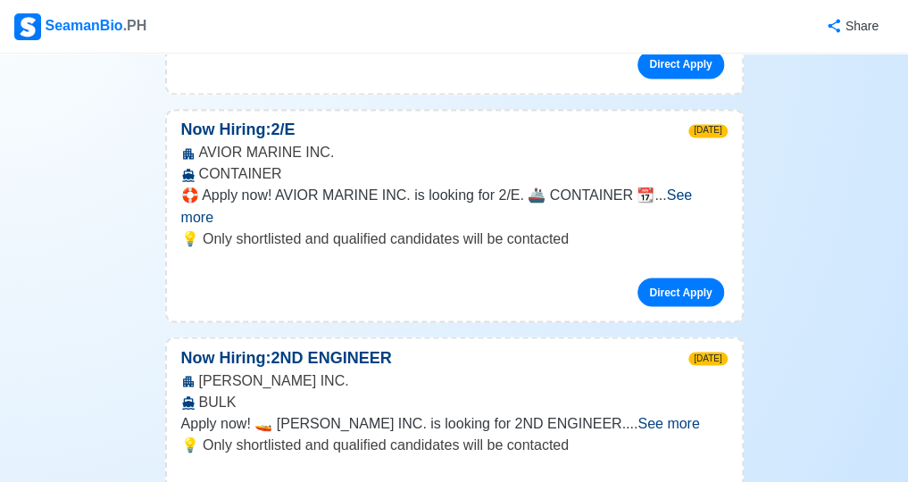
scroll to position [14788, 0]
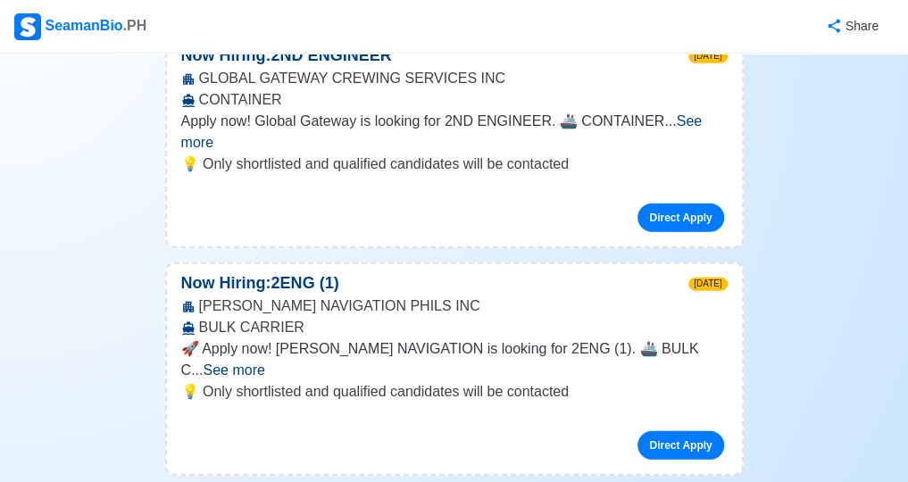
scroll to position [15503, 0]
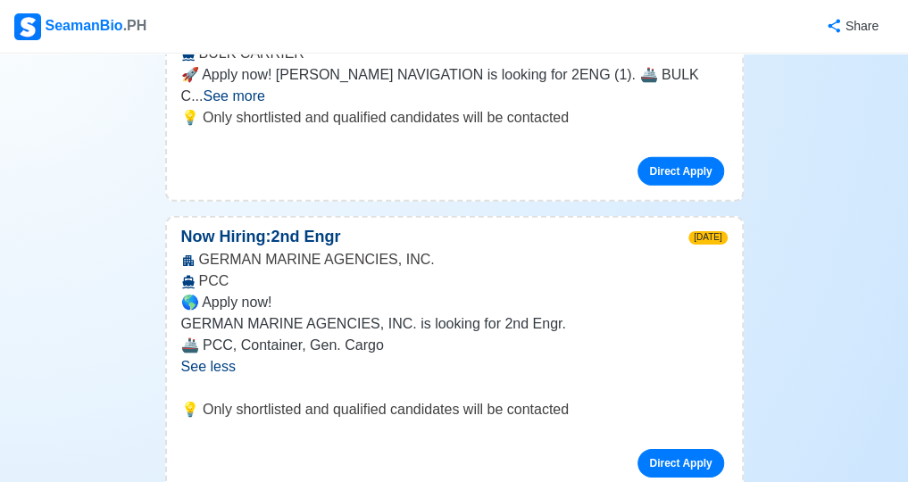
scroll to position [15770, 0]
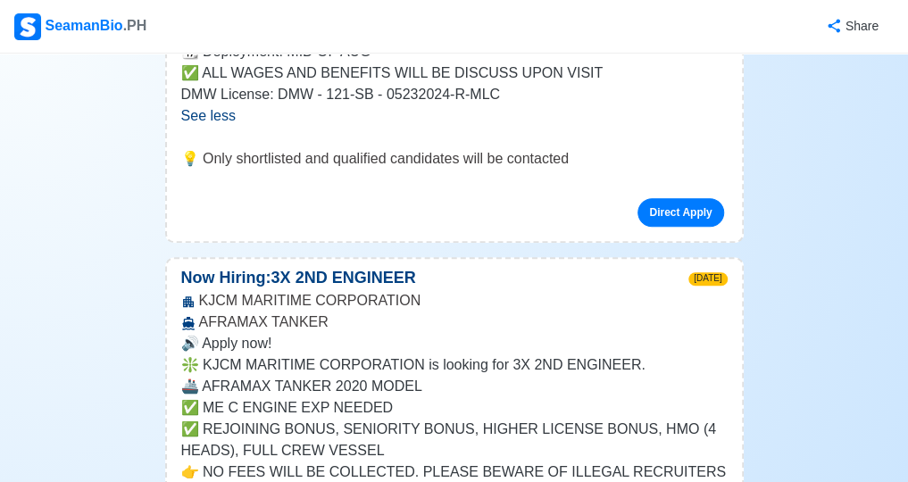
scroll to position [16812, 0]
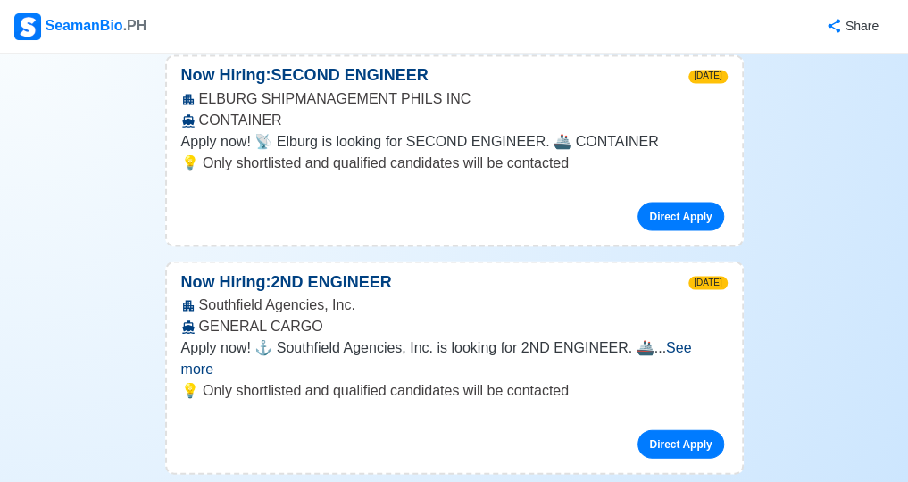
scroll to position [17645, 0]
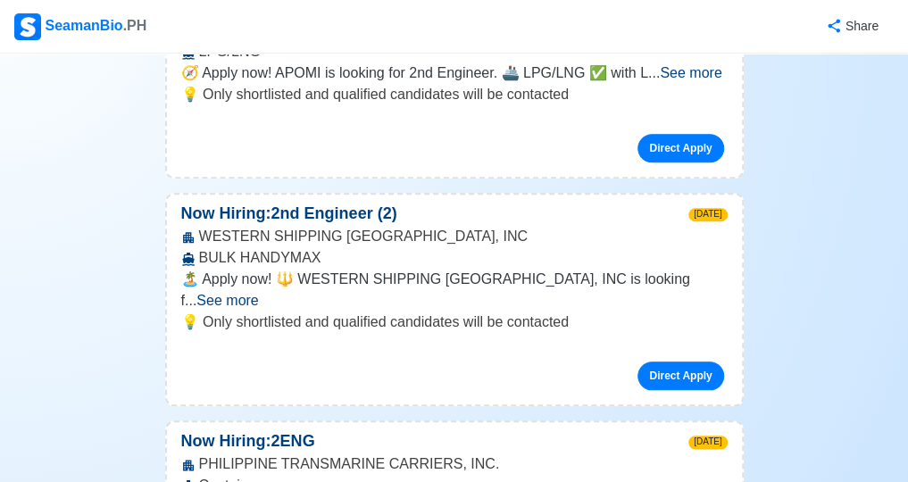
scroll to position [19639, 0]
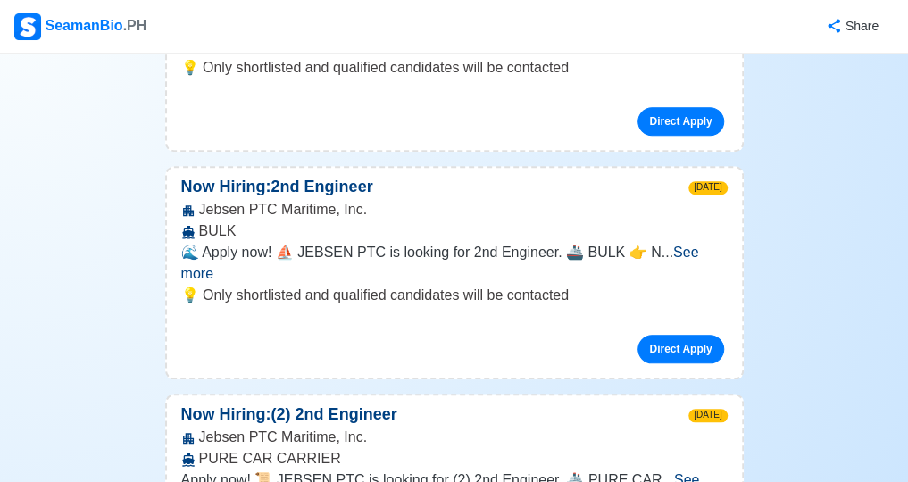
scroll to position [22317, 0]
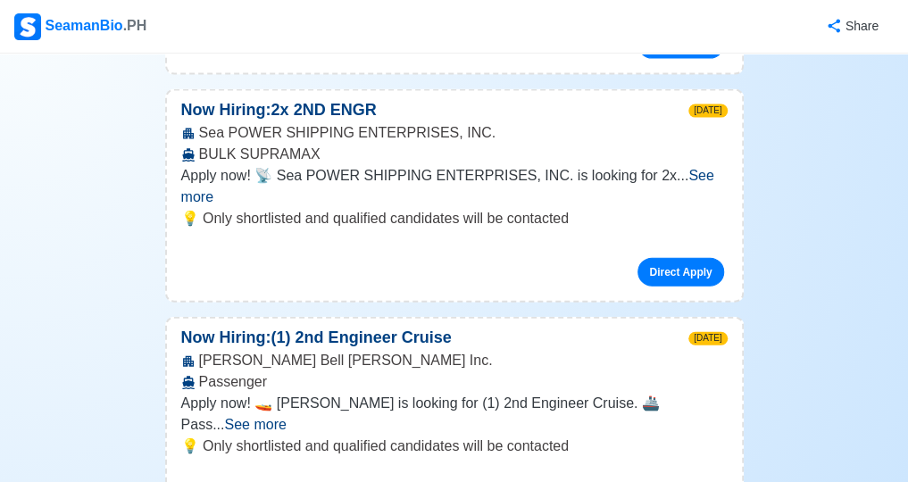
scroll to position [23329, 0]
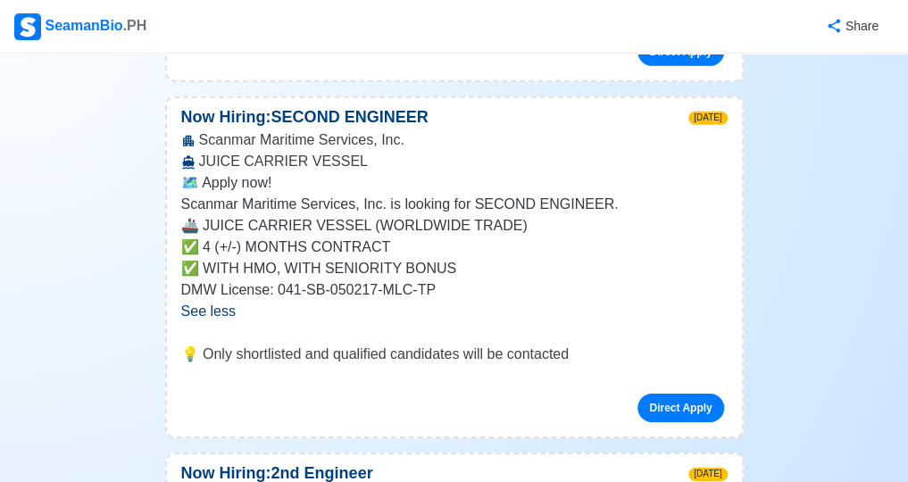
scroll to position [23954, 0]
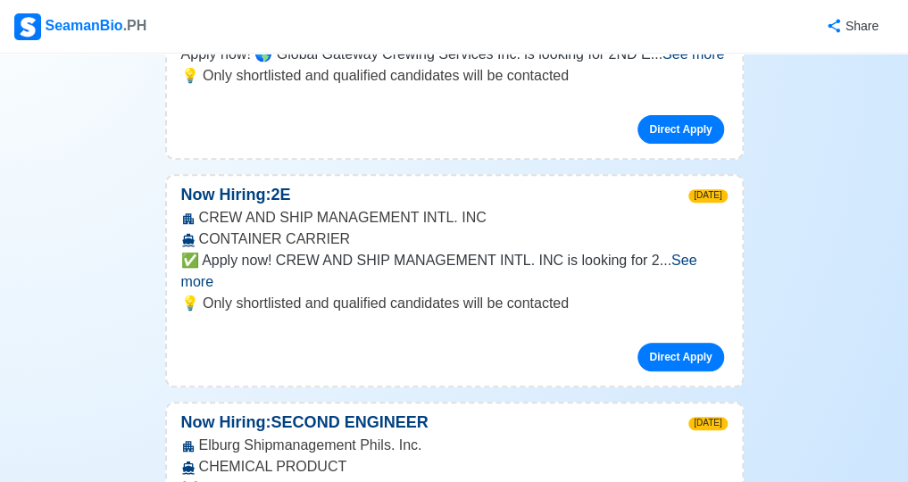
scroll to position [24697, 0]
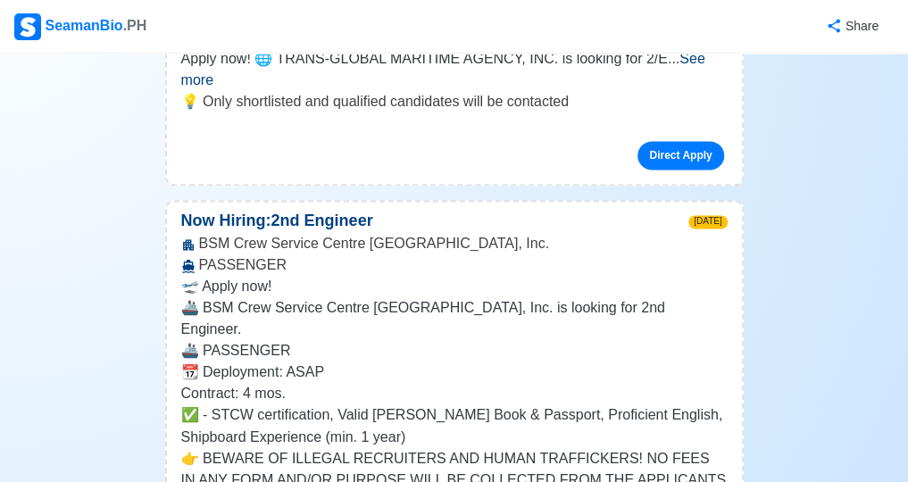
scroll to position [25442, 0]
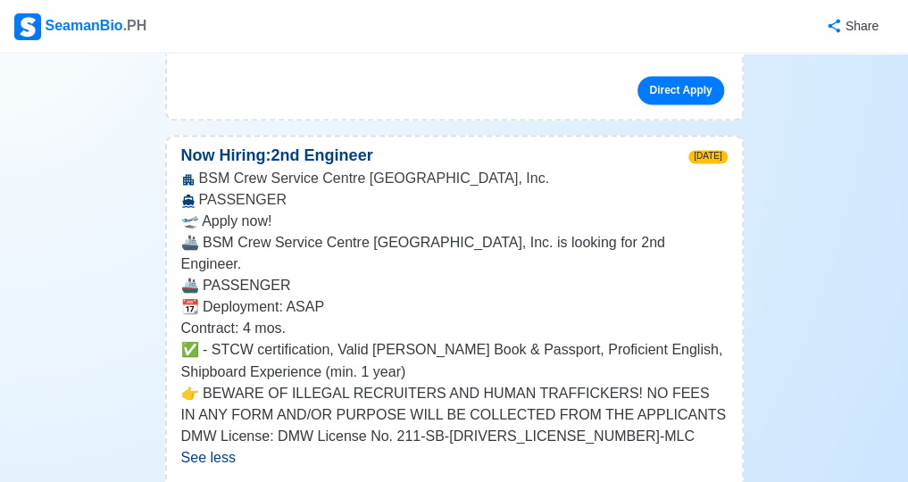
scroll to position [25501, 0]
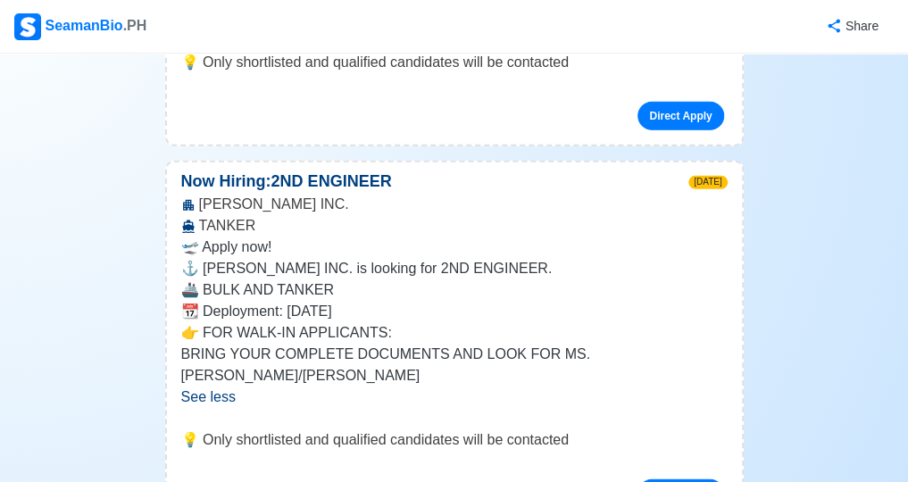
scroll to position [26424, 0]
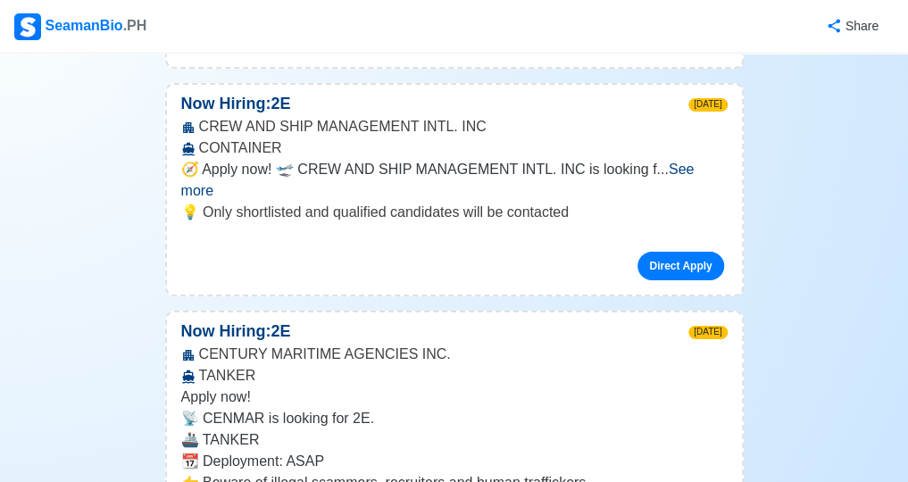
scroll to position [27078, 0]
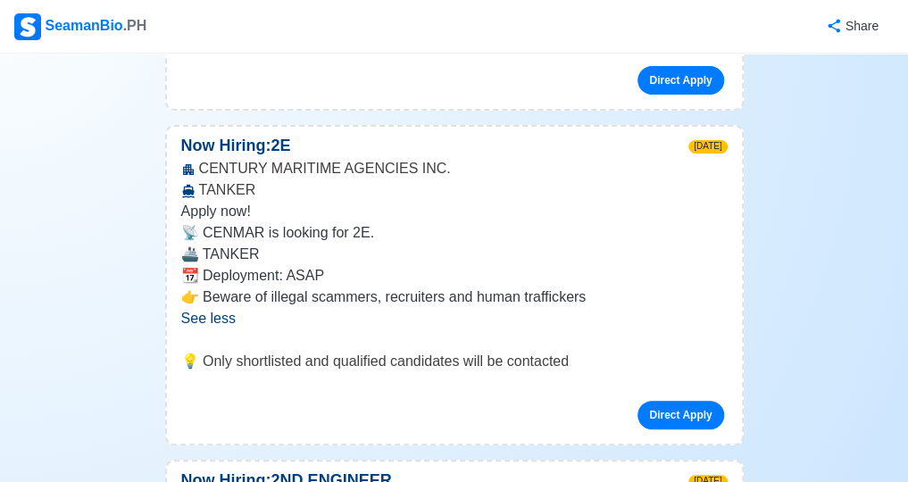
scroll to position [27257, 0]
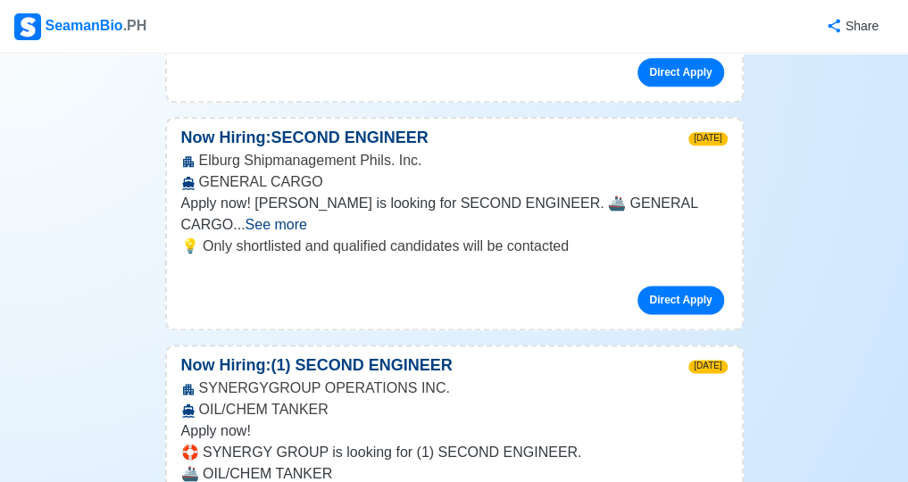
scroll to position [28089, 0]
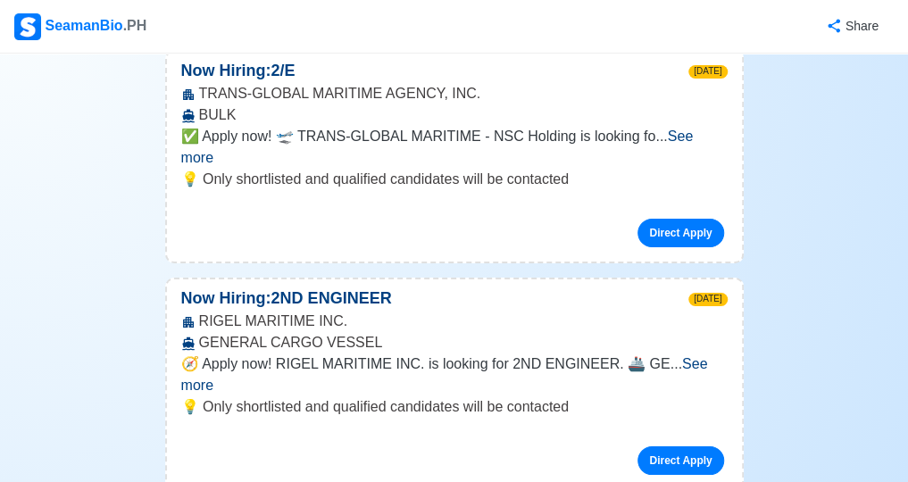
scroll to position [29727, 0]
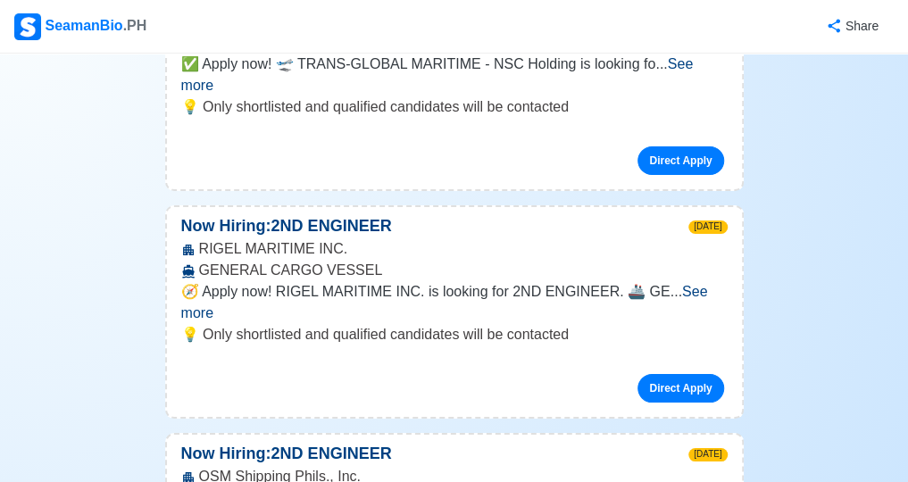
scroll to position [29816, 0]
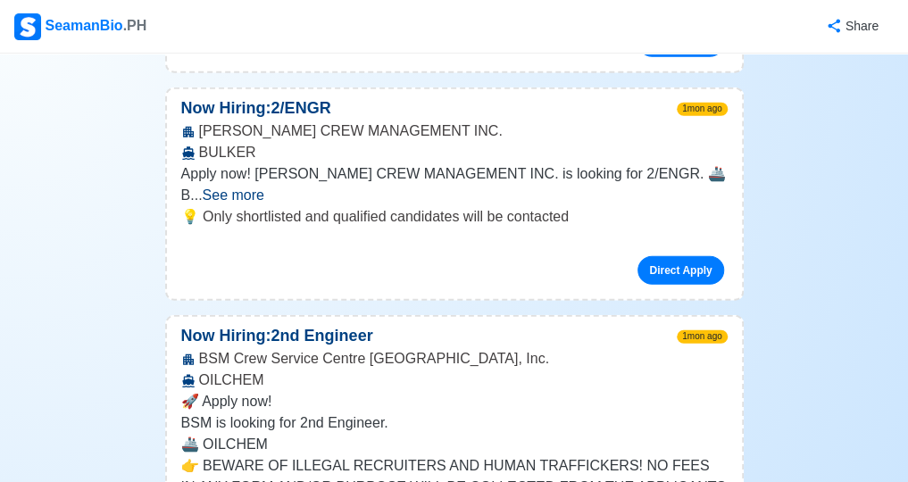
scroll to position [31660, 0]
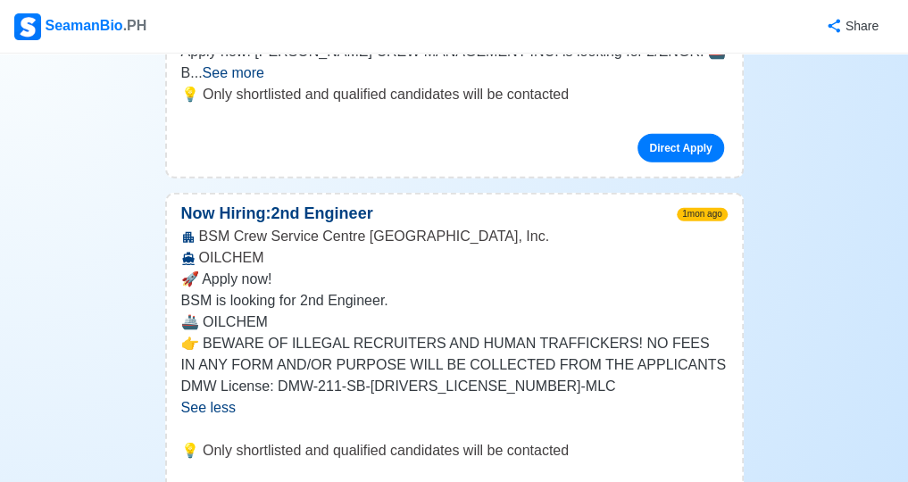
scroll to position [31780, 0]
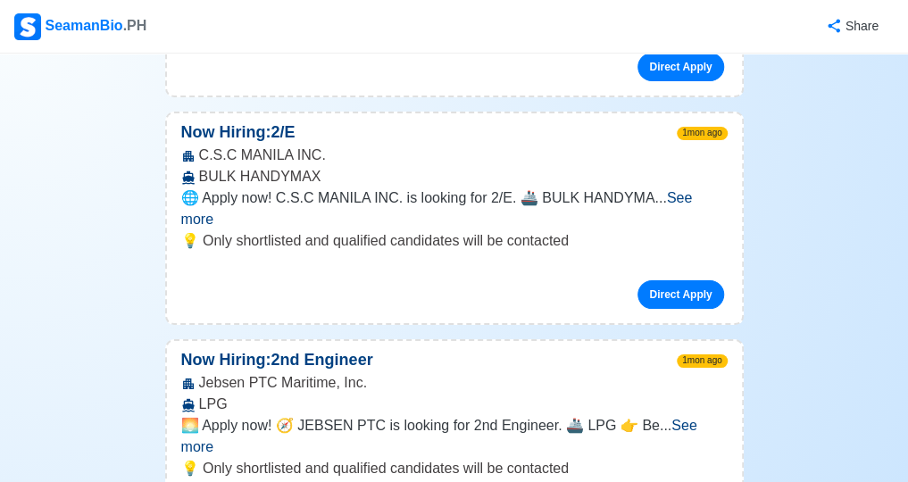
scroll to position [32642, 0]
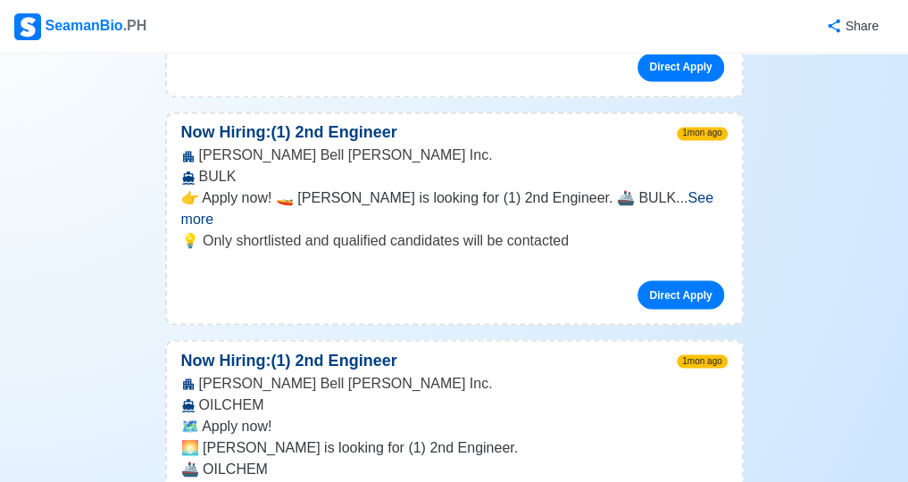
scroll to position [33773, 0]
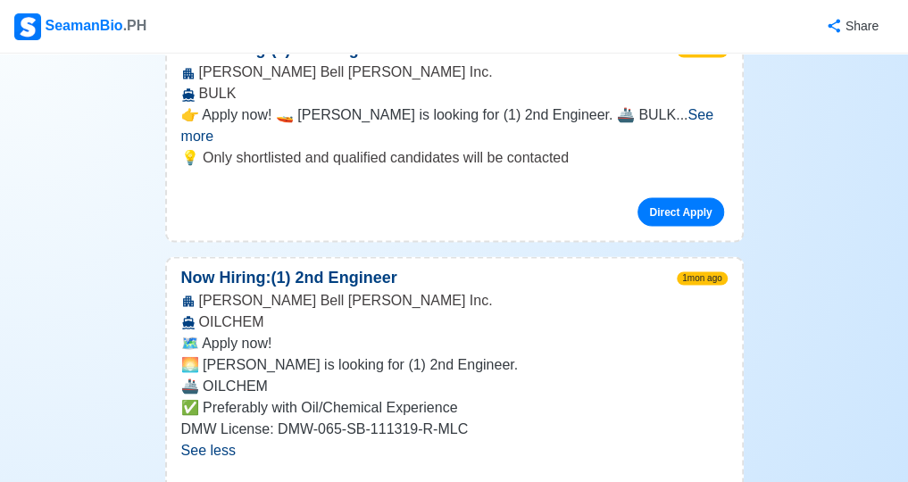
scroll to position [33863, 0]
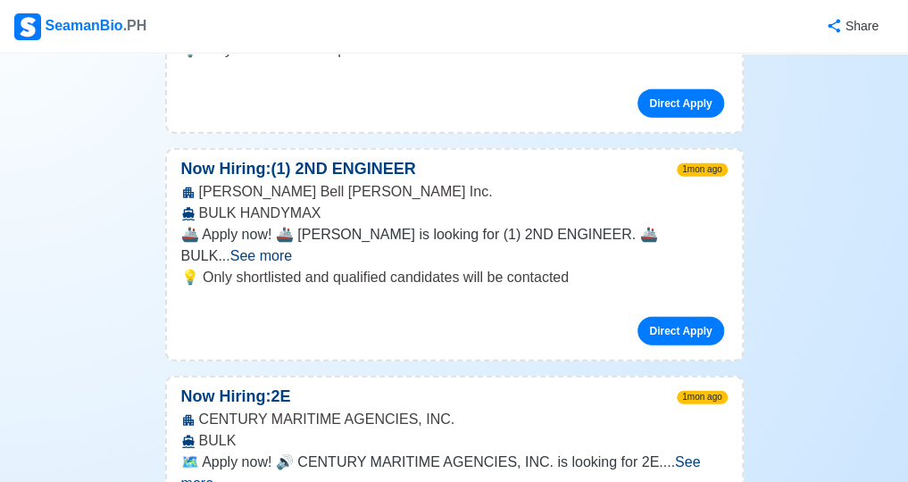
scroll to position [34309, 0]
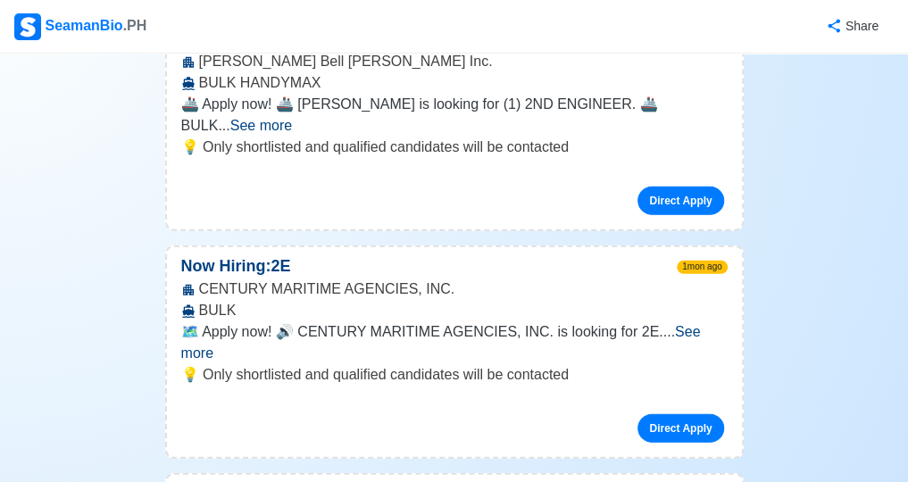
scroll to position [34428, 0]
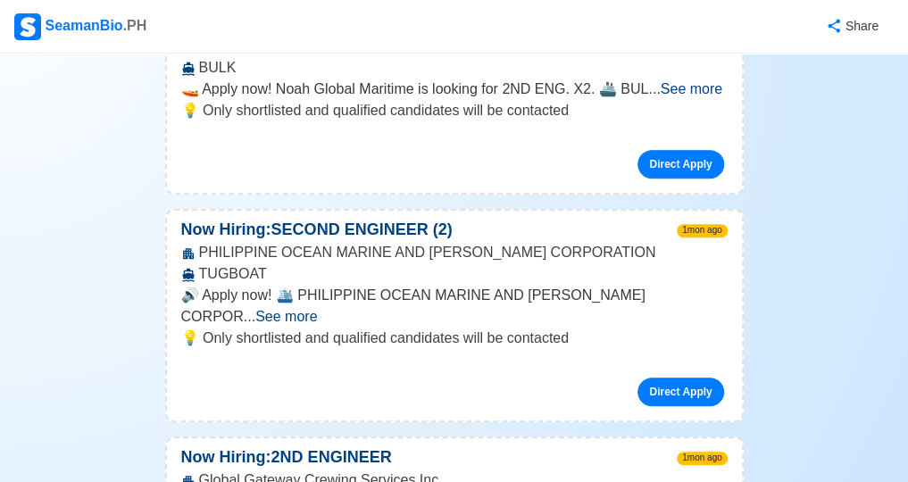
scroll to position [35677, 0]
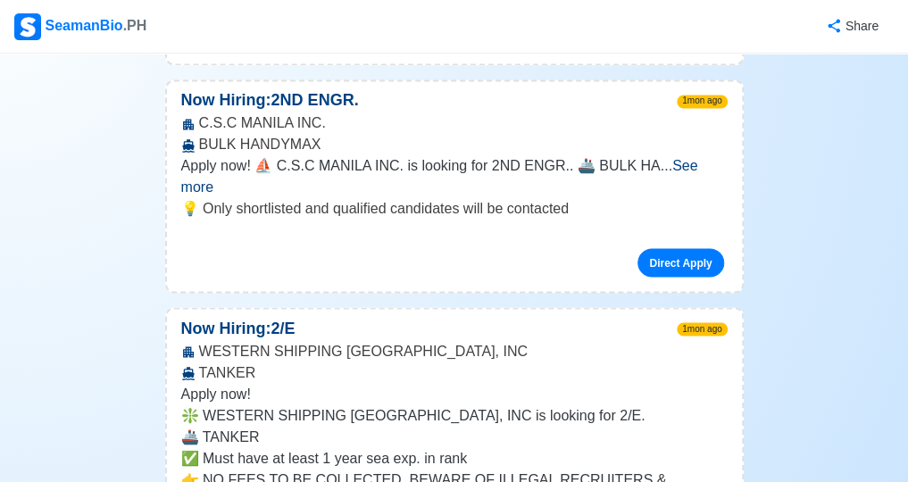
scroll to position [36541, 0]
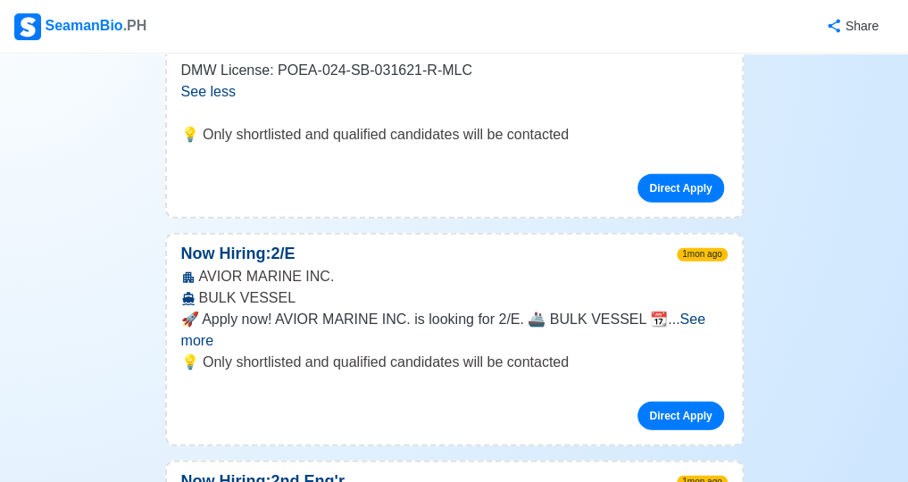
scroll to position [36987, 0]
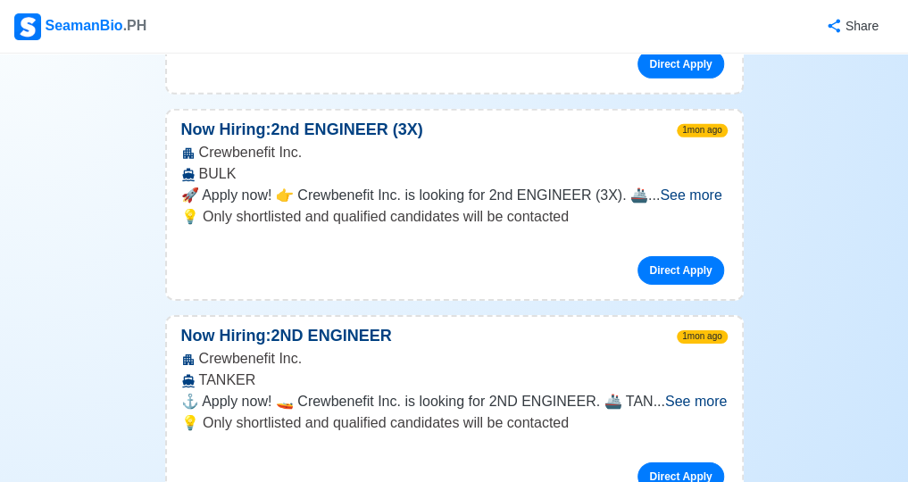
scroll to position [37552, 0]
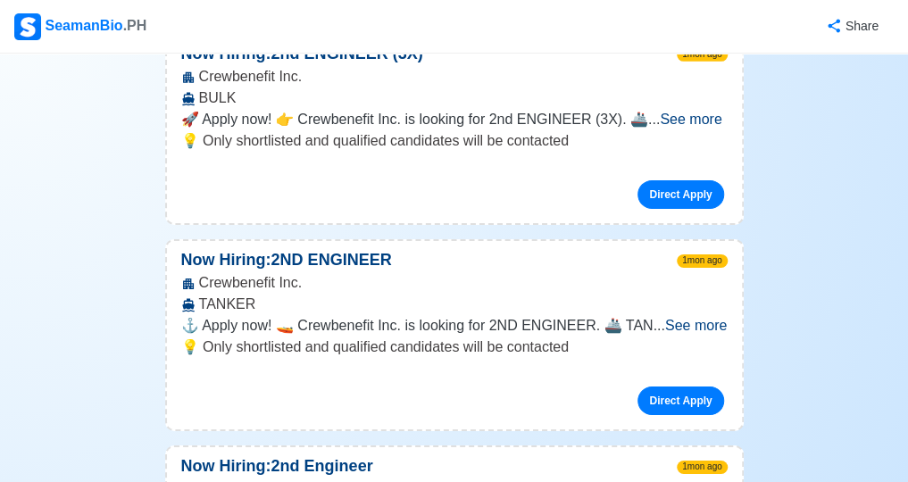
scroll to position [37641, 0]
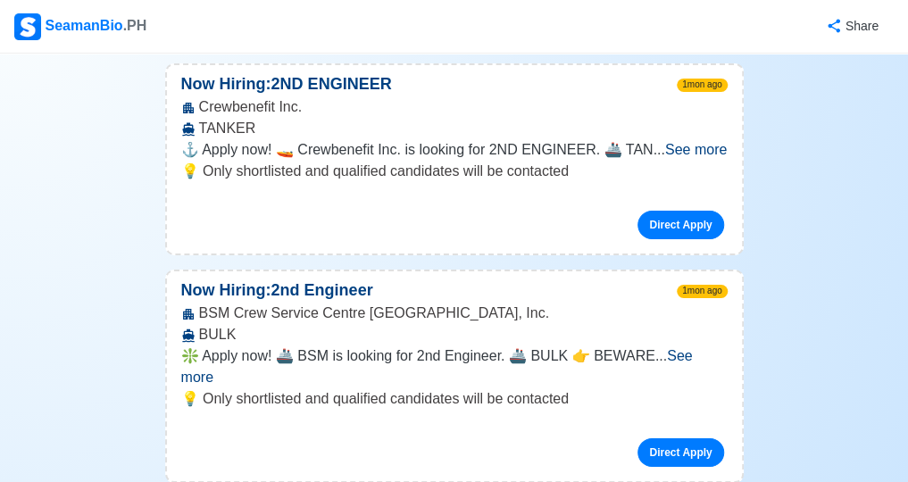
scroll to position [37820, 0]
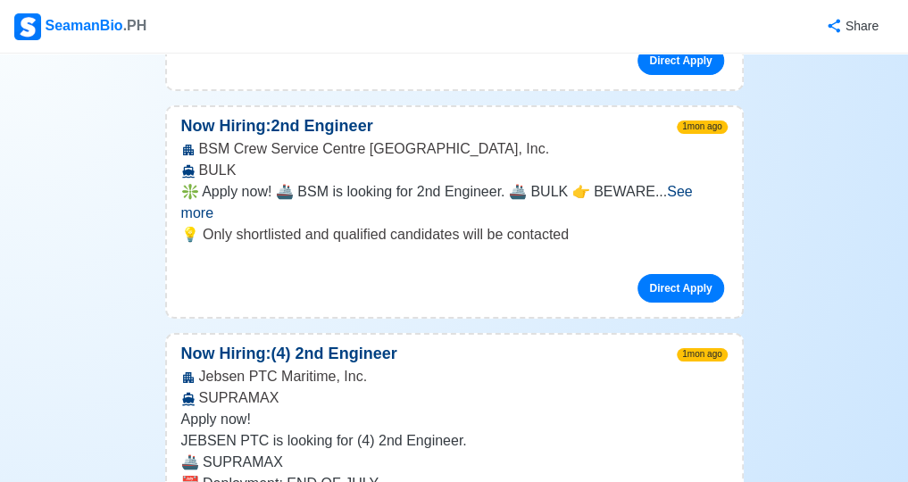
scroll to position [37998, 0]
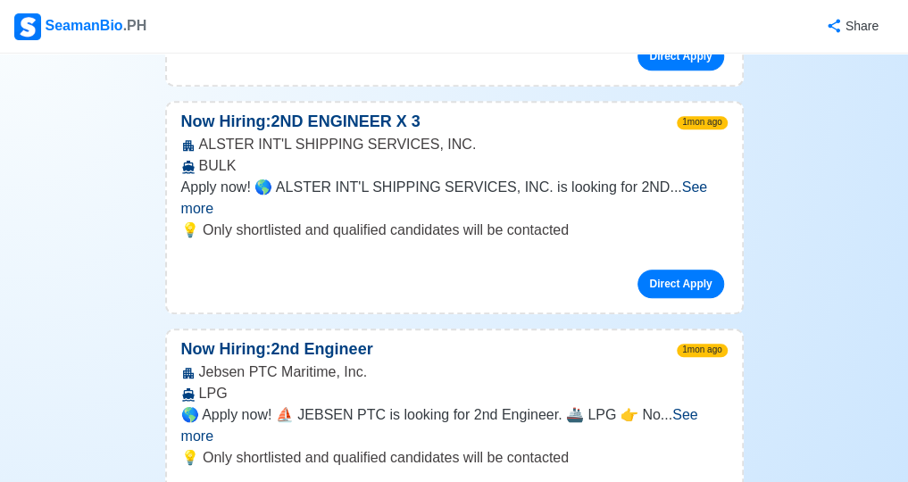
scroll to position [38564, 0]
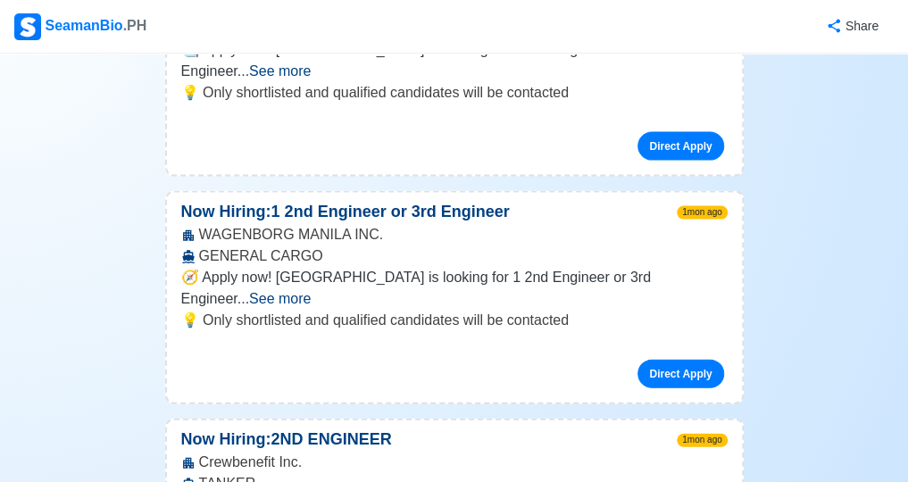
scroll to position [45051, 0]
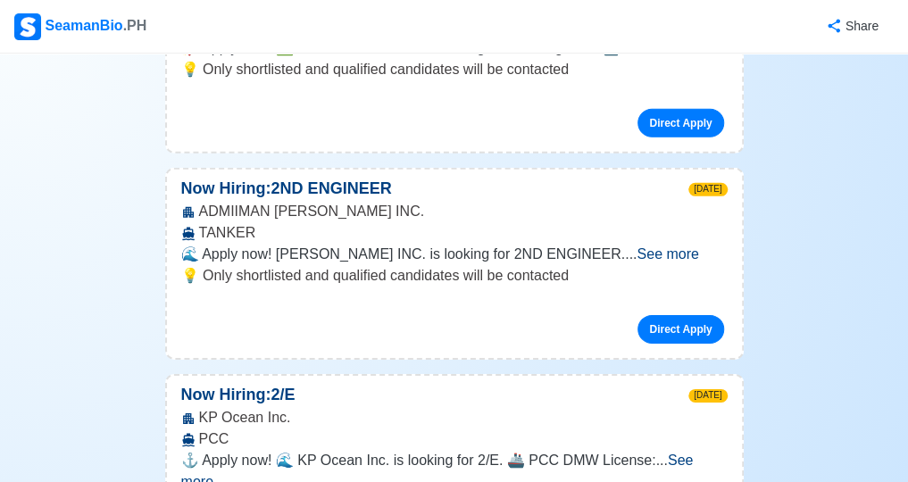
scroll to position [10232, 0]
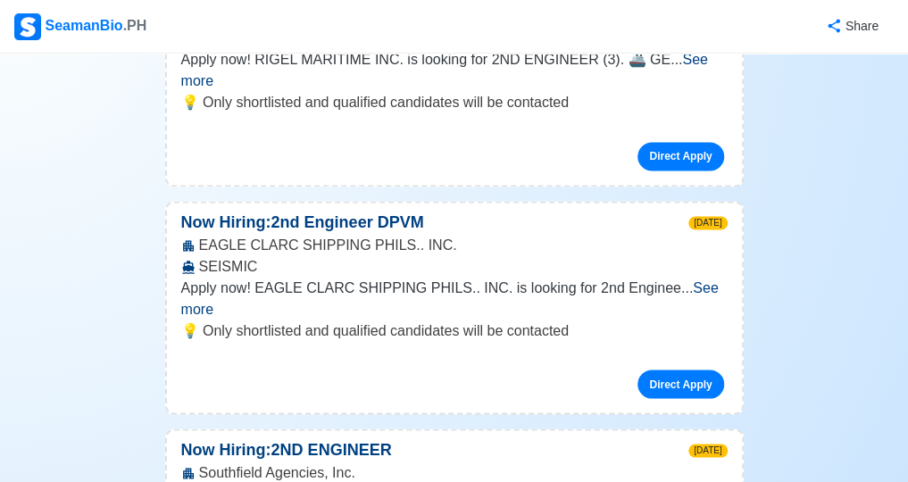
scroll to position [0, 0]
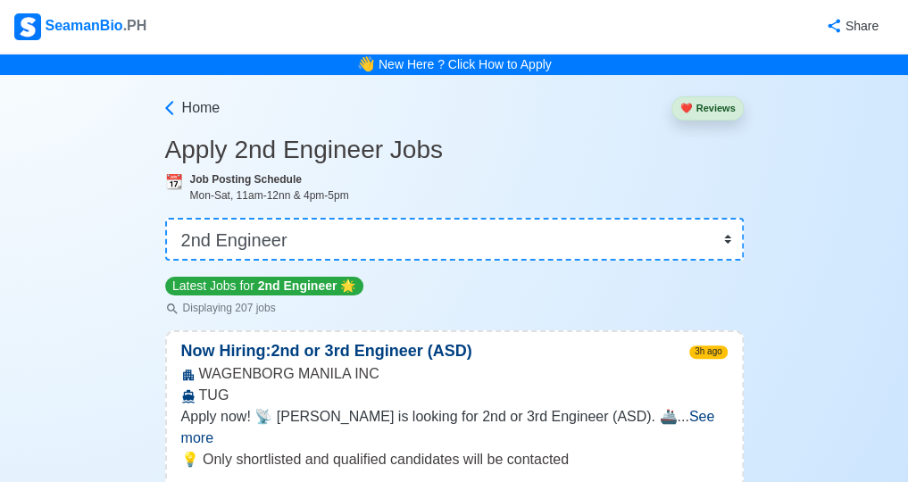
click at [710, 106] on button "❤️ Reviews" at bounding box center [706, 108] width 71 height 24
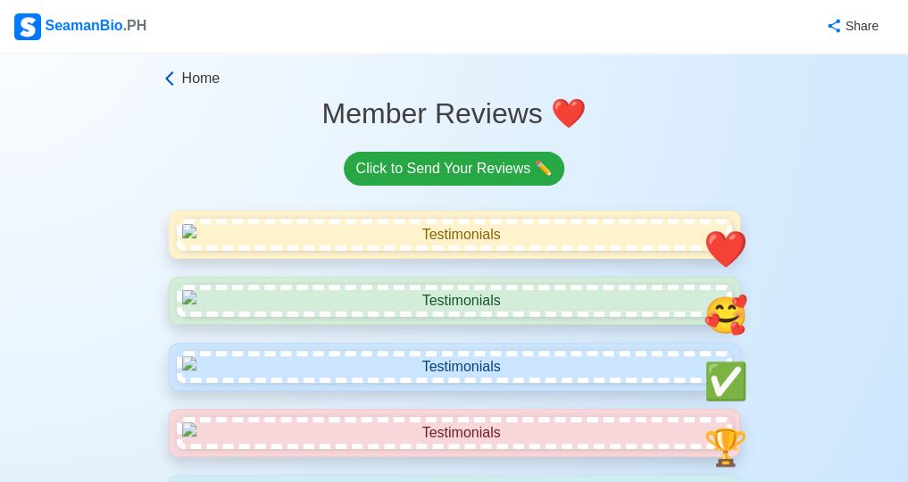
click at [173, 83] on icon at bounding box center [170, 79] width 18 height 18
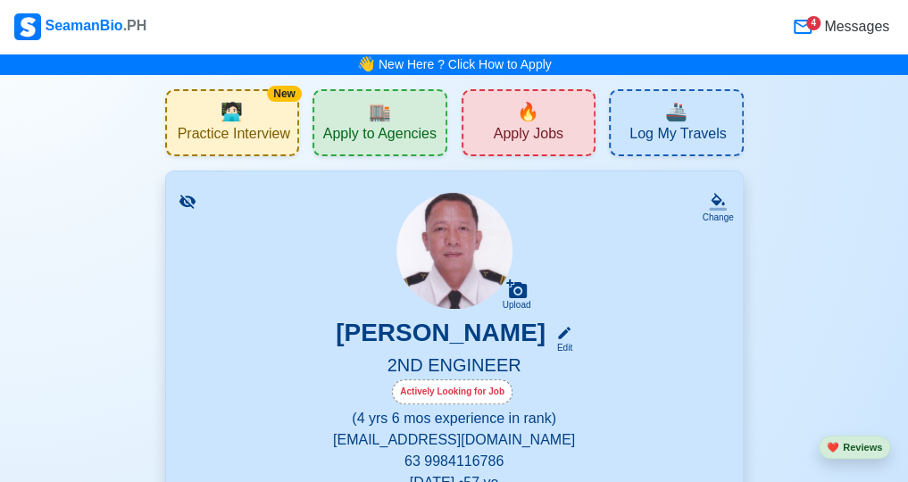
click at [408, 135] on span "Apply to Agencies" at bounding box center [379, 136] width 113 height 22
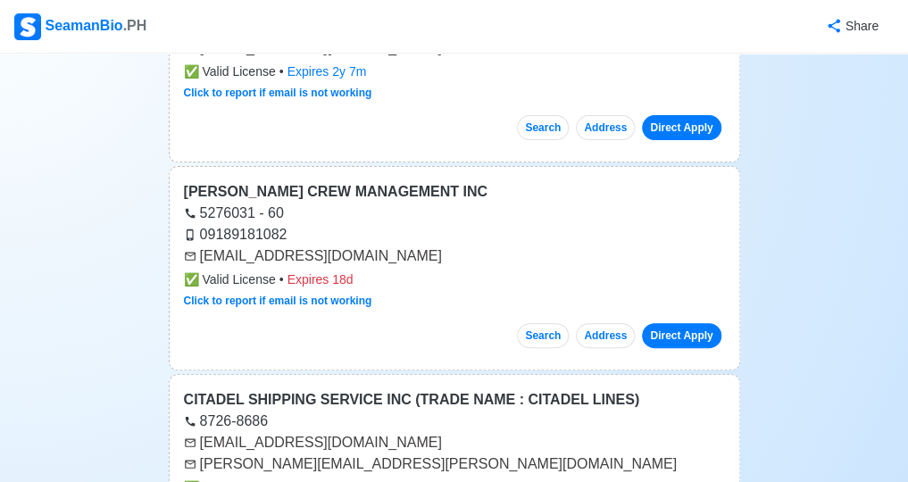
scroll to position [5564, 0]
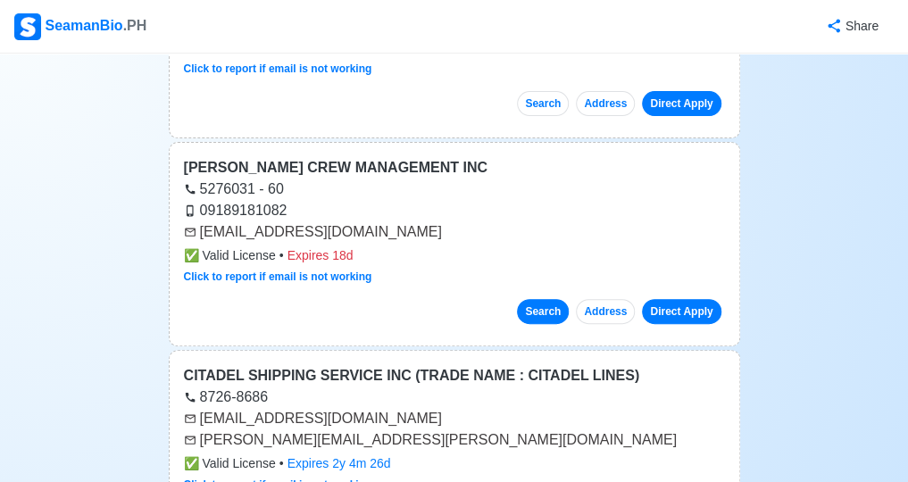
click at [544, 299] on button "Search" at bounding box center [543, 311] width 52 height 25
click at [685, 299] on link "Direct Apply" at bounding box center [681, 311] width 79 height 25
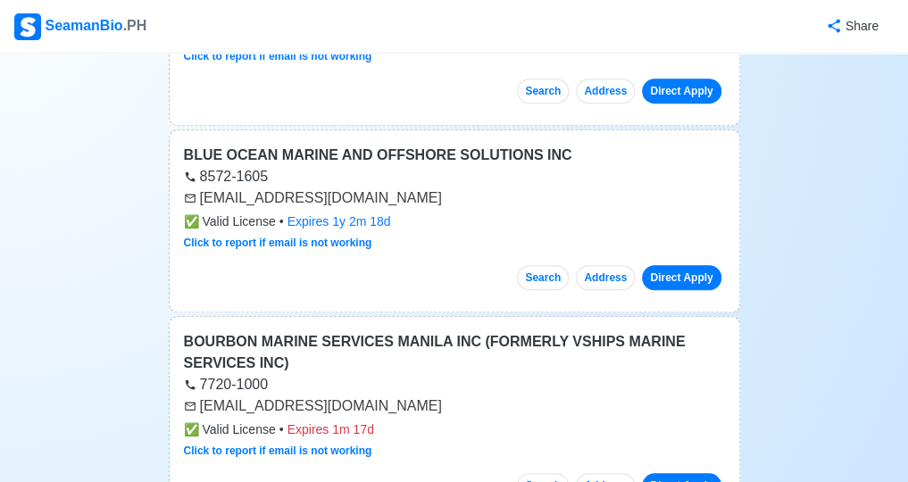
scroll to position [0, 0]
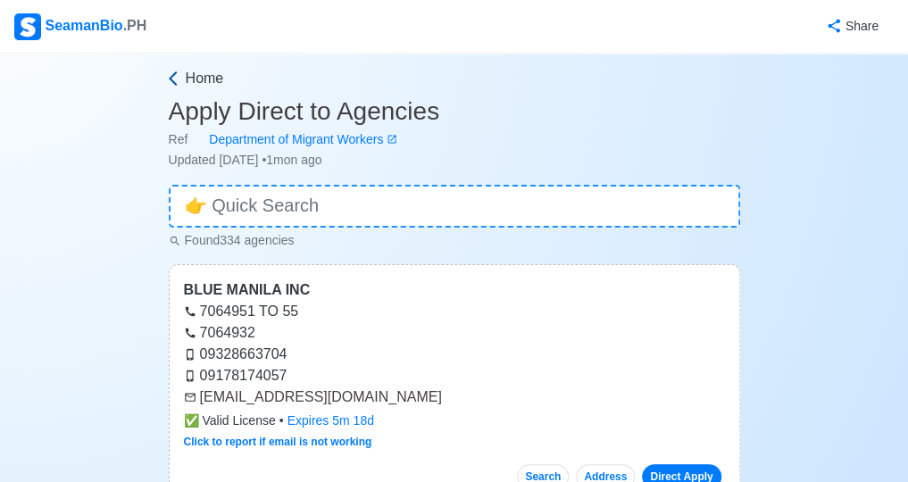
click at [173, 85] on icon at bounding box center [173, 79] width 18 height 18
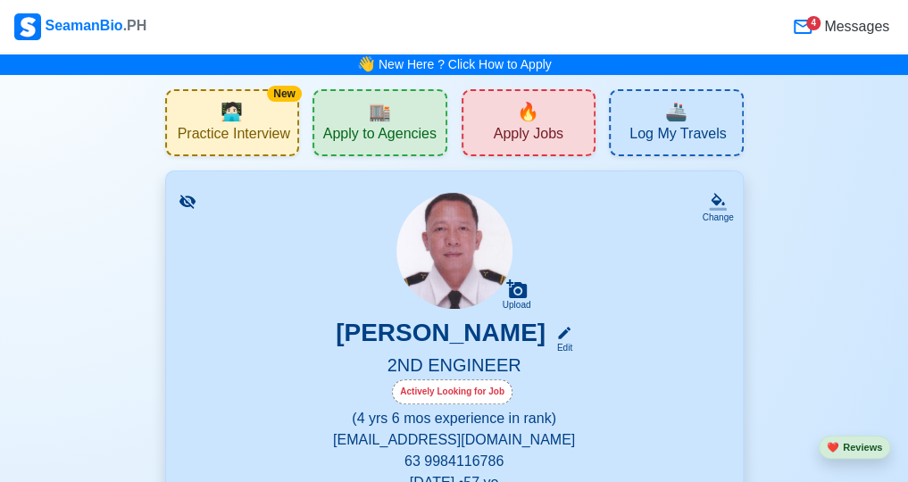
click at [686, 137] on span "Log My Travels" at bounding box center [677, 136] width 96 height 22
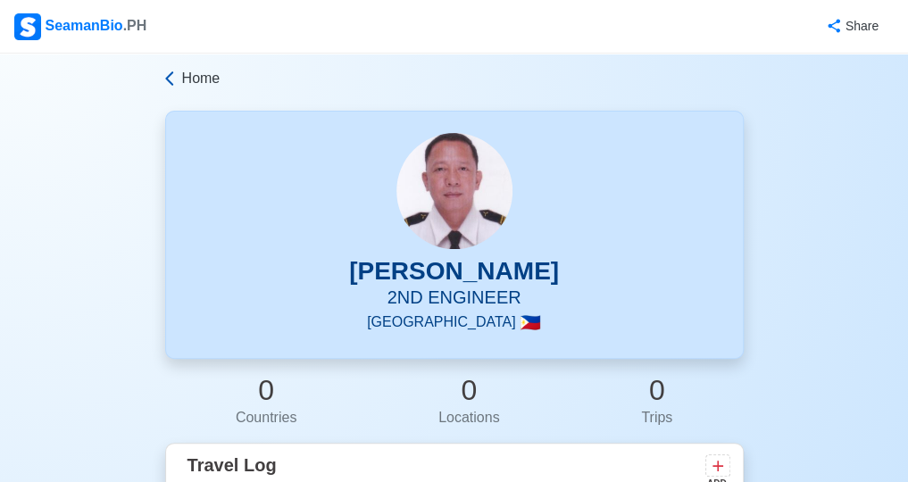
click at [173, 84] on icon at bounding box center [170, 79] width 18 height 18
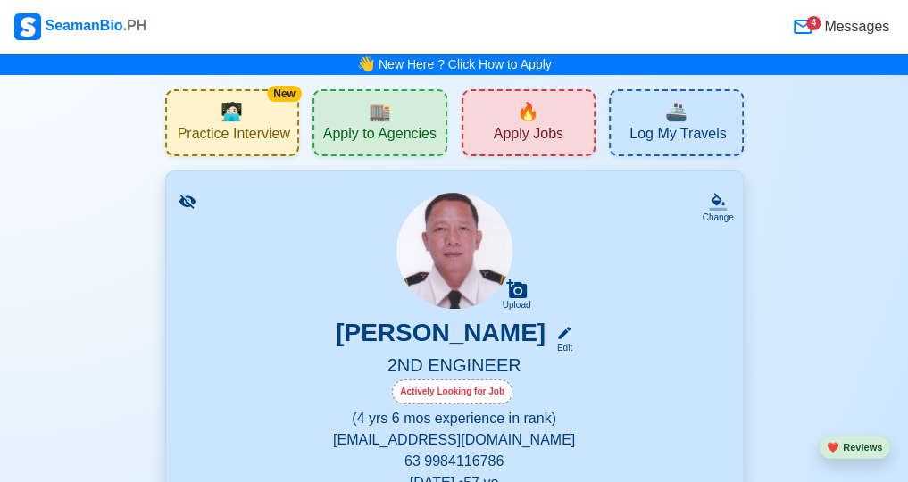
click at [236, 137] on span "Practice Interview" at bounding box center [234, 136] width 112 height 22
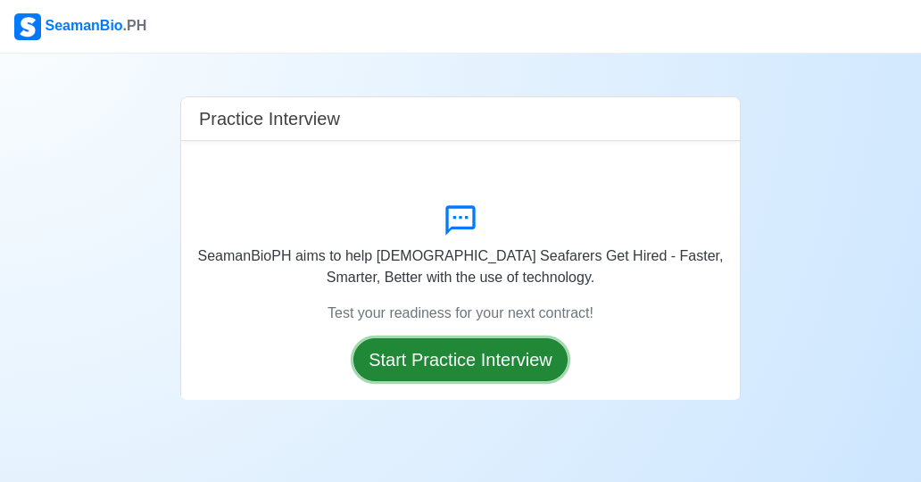
click at [473, 364] on button "Start Practice Interview" at bounding box center [461, 359] width 214 height 43
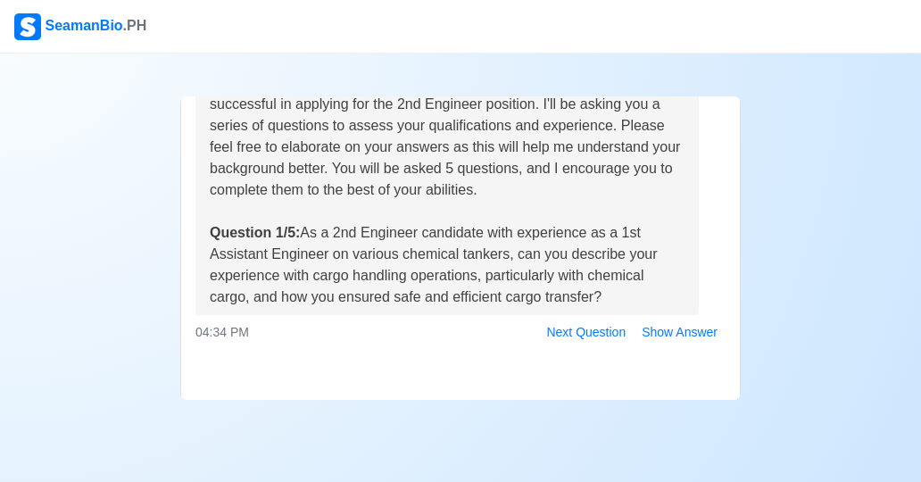
scroll to position [168, 0]
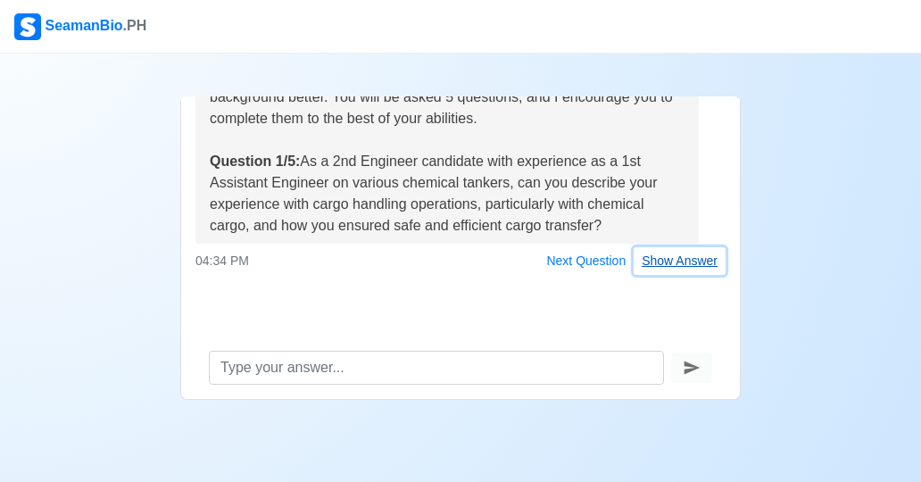
click at [681, 262] on button "Show Answer" at bounding box center [680, 261] width 92 height 28
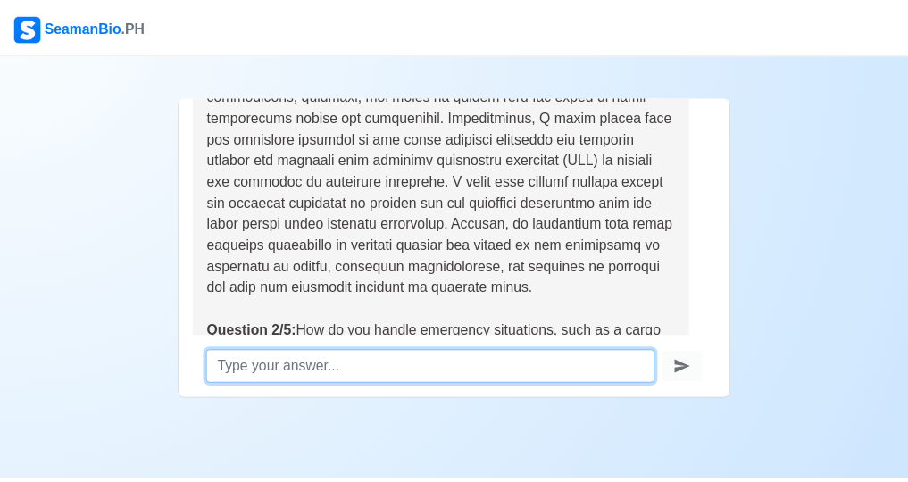
scroll to position [536, 0]
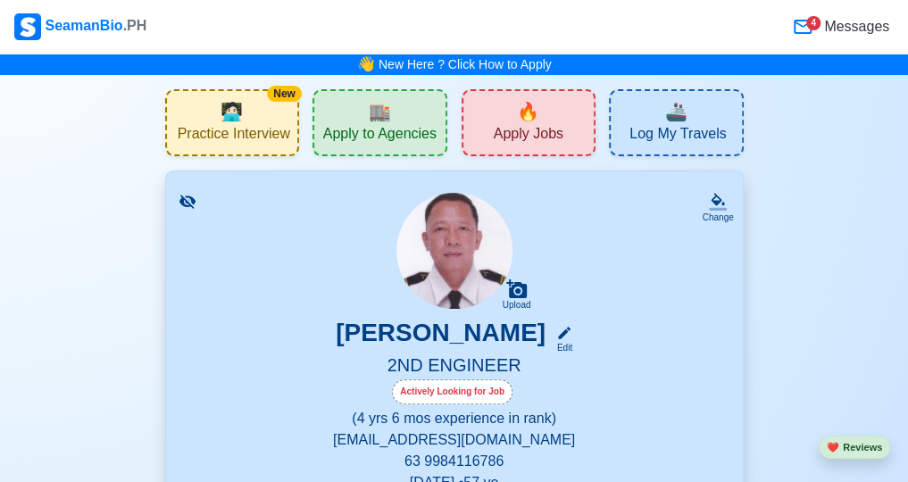
click at [830, 22] on span "Messages" at bounding box center [854, 26] width 69 height 21
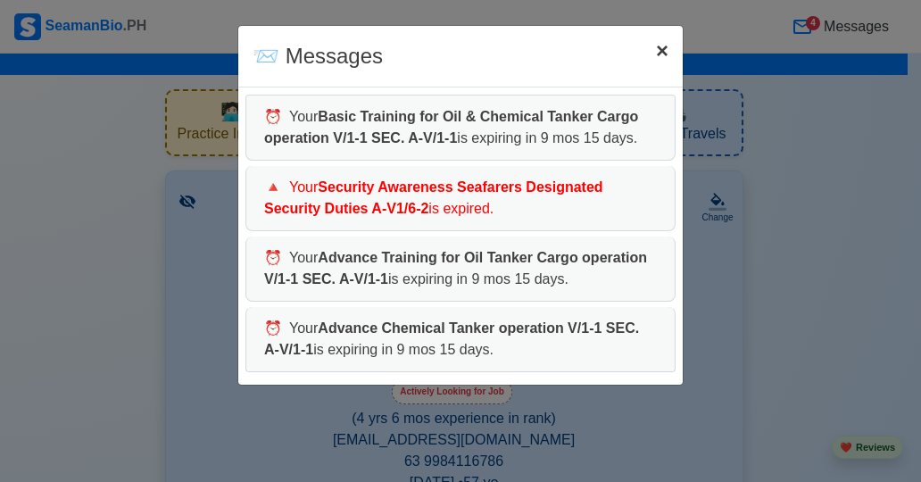
click at [662, 56] on span "×" at bounding box center [662, 50] width 12 height 24
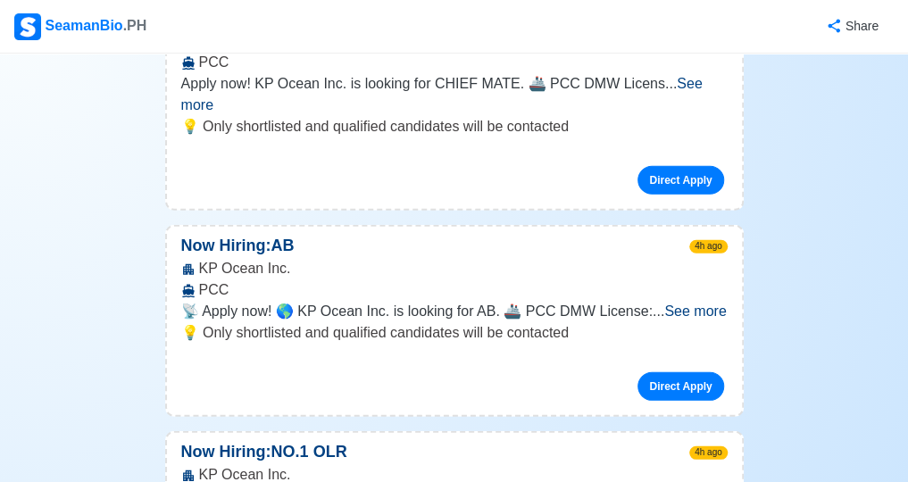
scroll to position [1934, 0]
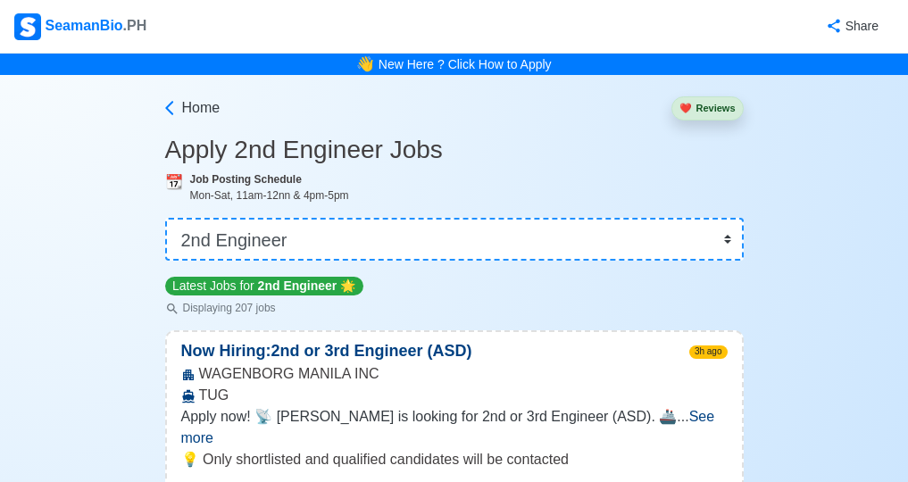
select select "2nd Engineer"
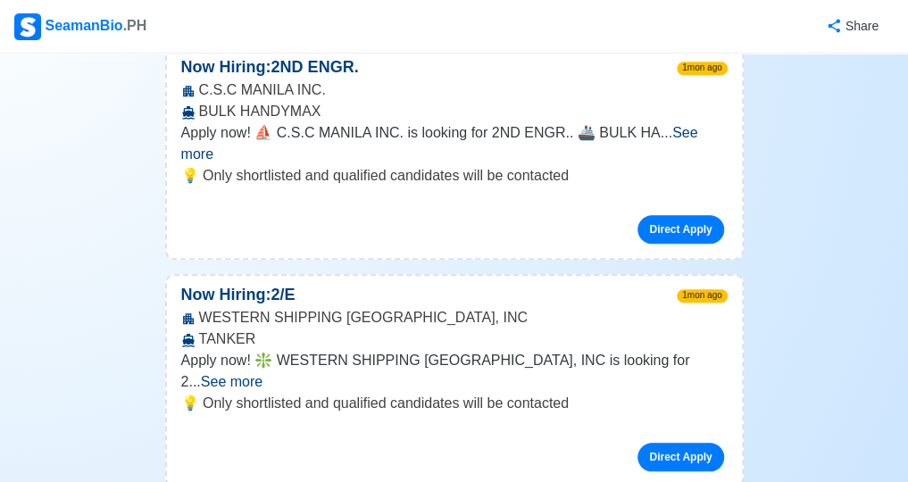
scroll to position [33183, 0]
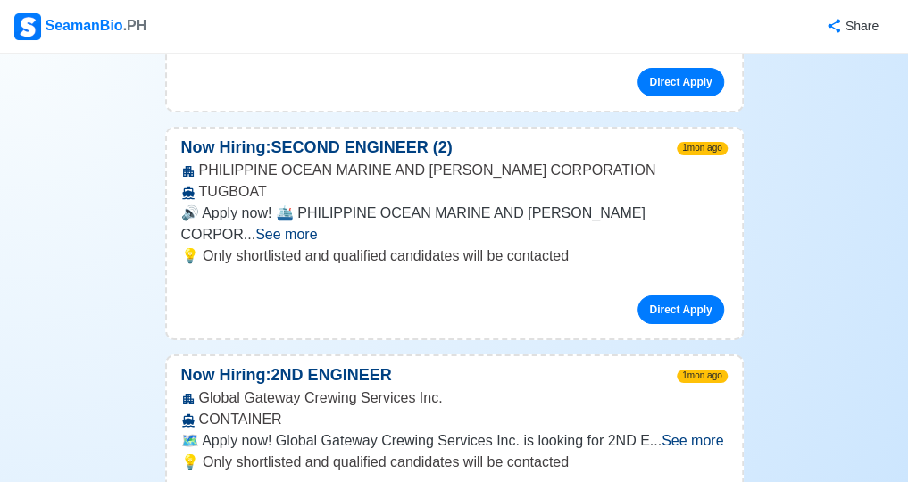
scroll to position [32380, 0]
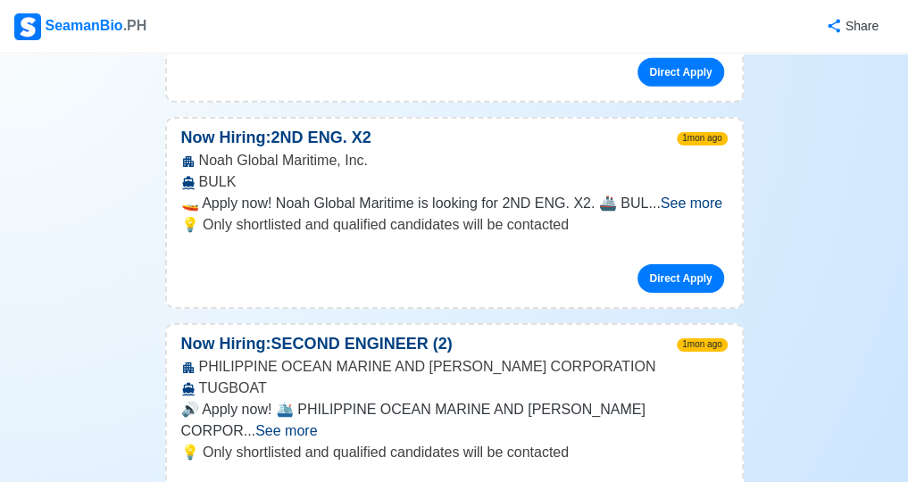
scroll to position [32141, 0]
